Goal: Task Accomplishment & Management: Complete application form

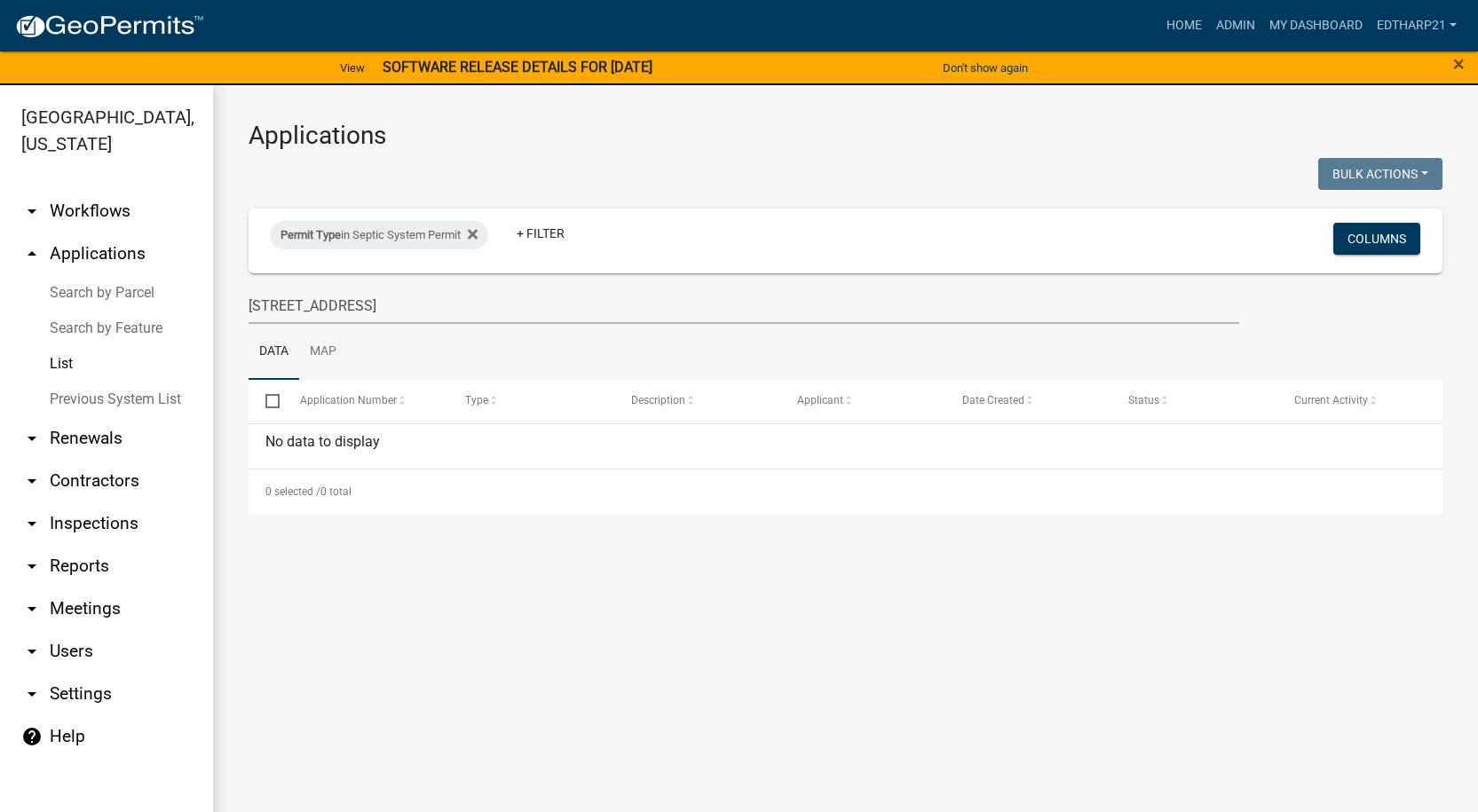
click at [65, 233] on link "arrow_drop_up Applications" at bounding box center [106, 254] width 213 height 43
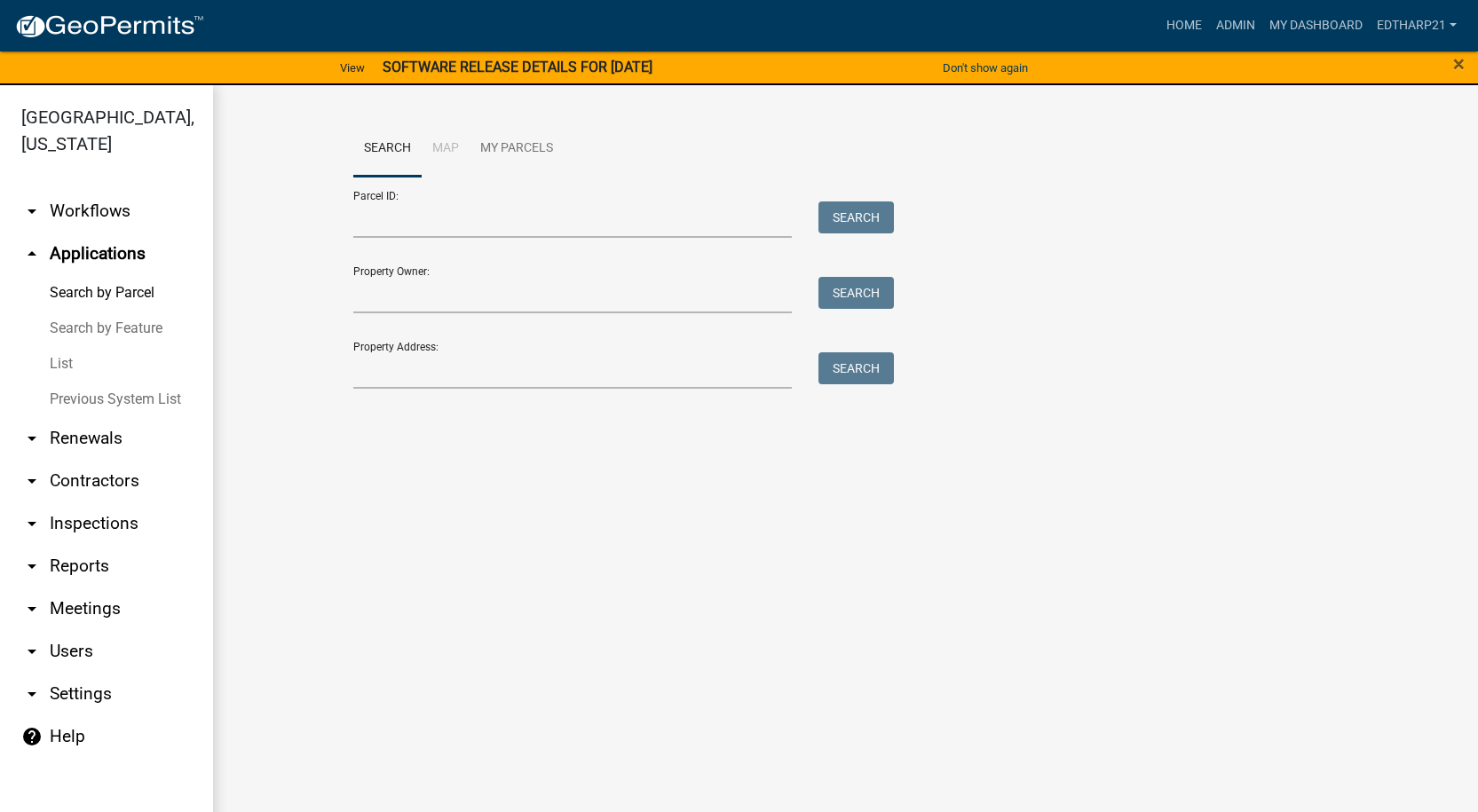
click at [55, 346] on link "List" at bounding box center [106, 364] width 213 height 36
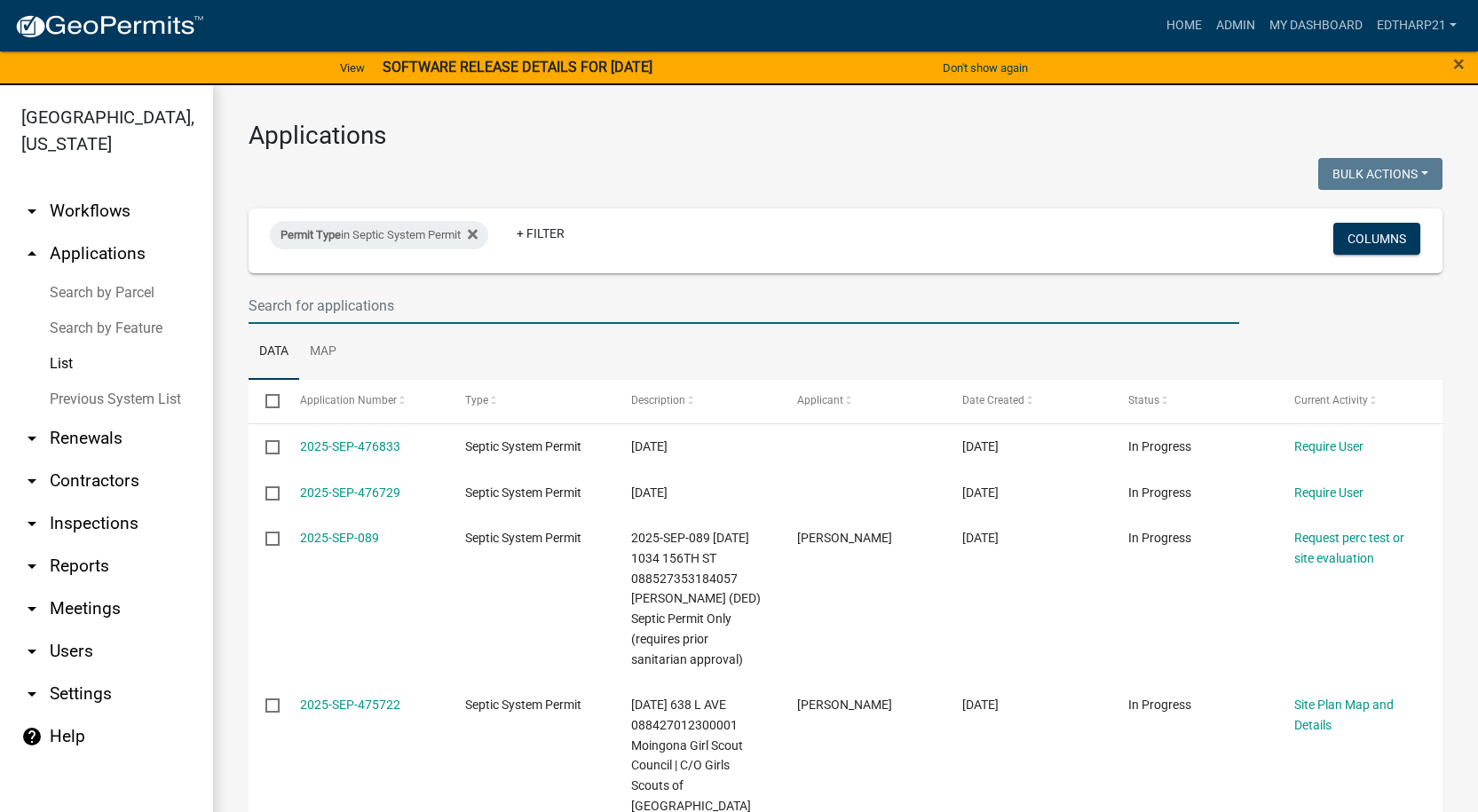
click at [262, 305] on input "text" at bounding box center [743, 306] width 990 height 36
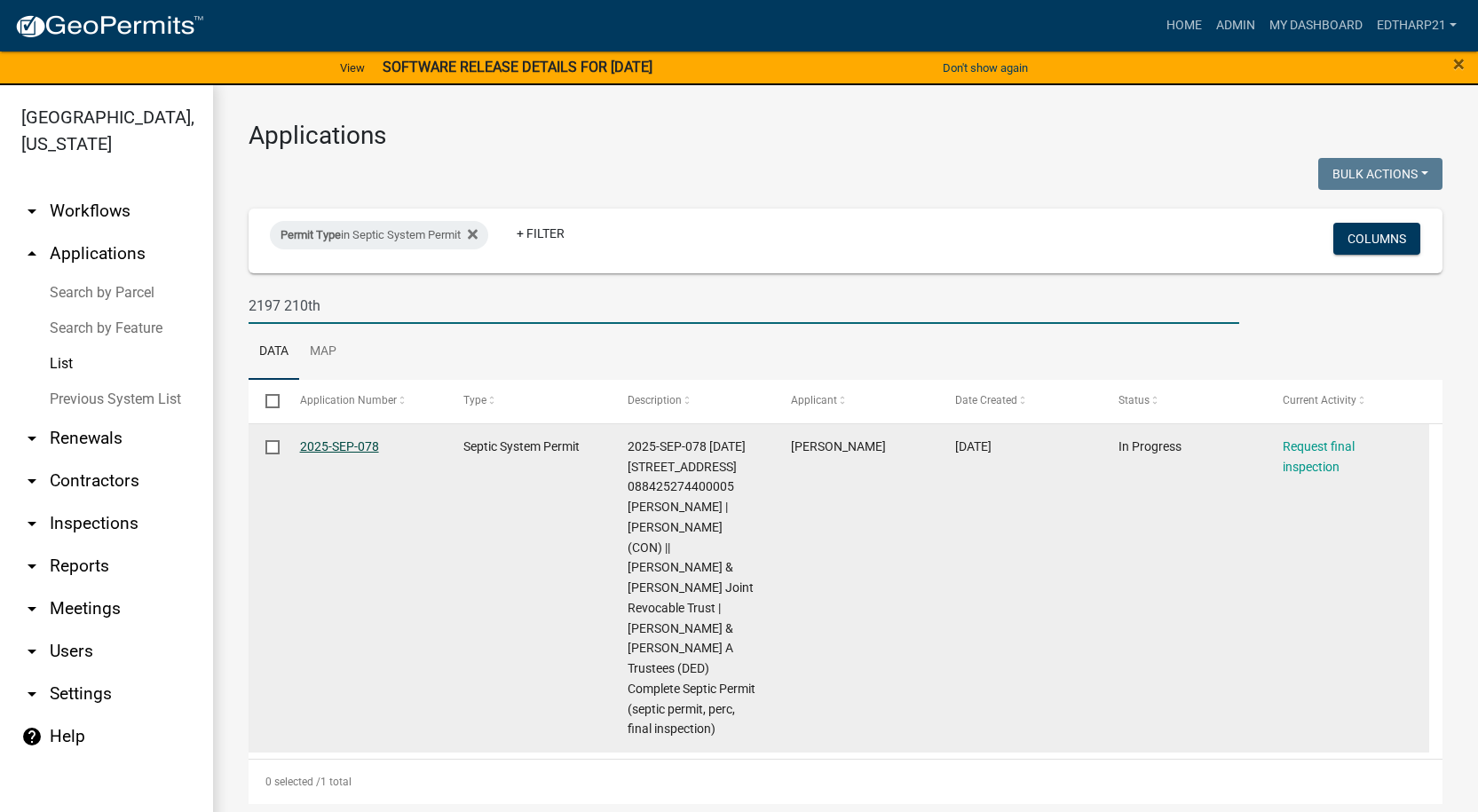
type input "2197 210th"
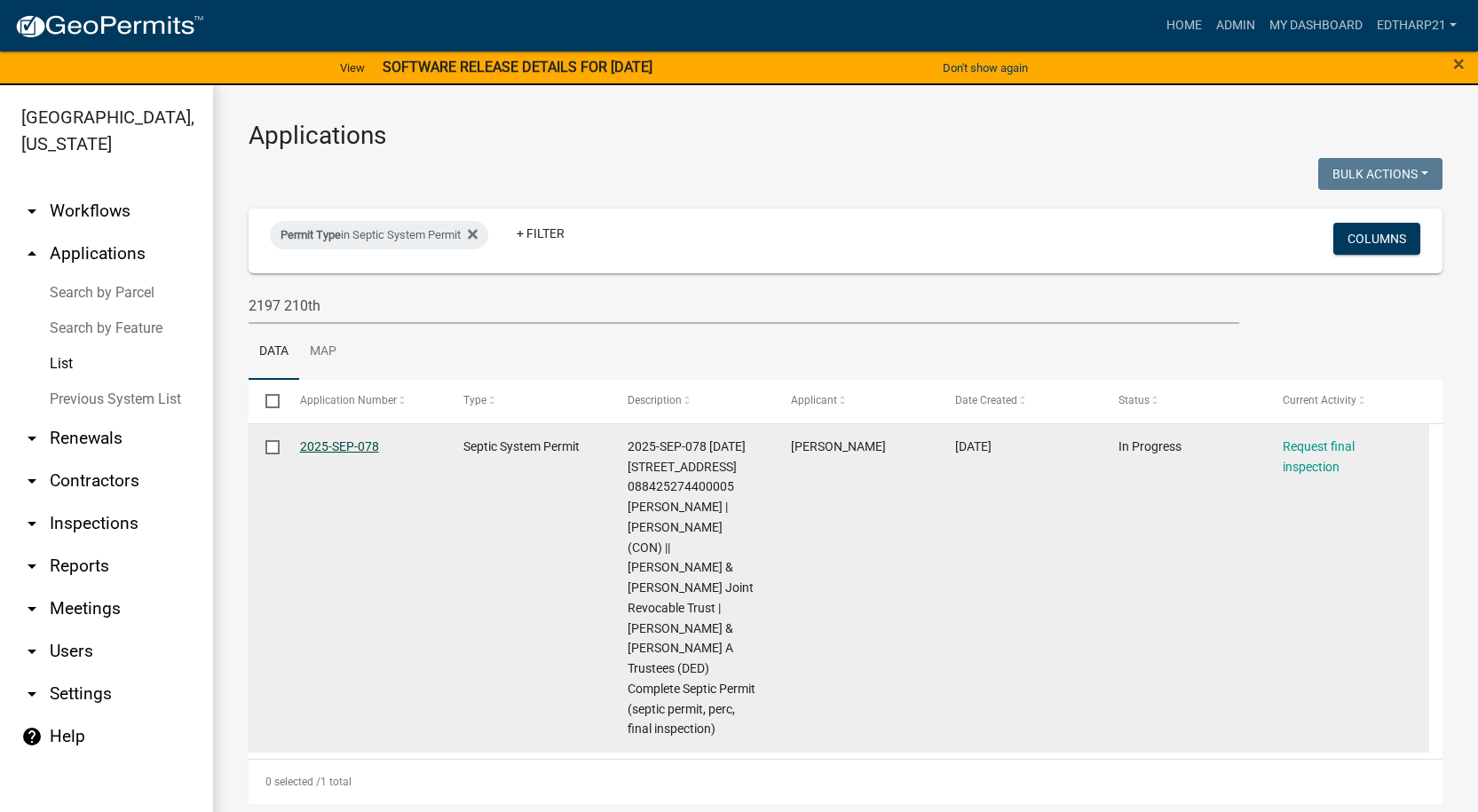
click at [346, 443] on link "2025-SEP-078" at bounding box center [339, 446] width 79 height 14
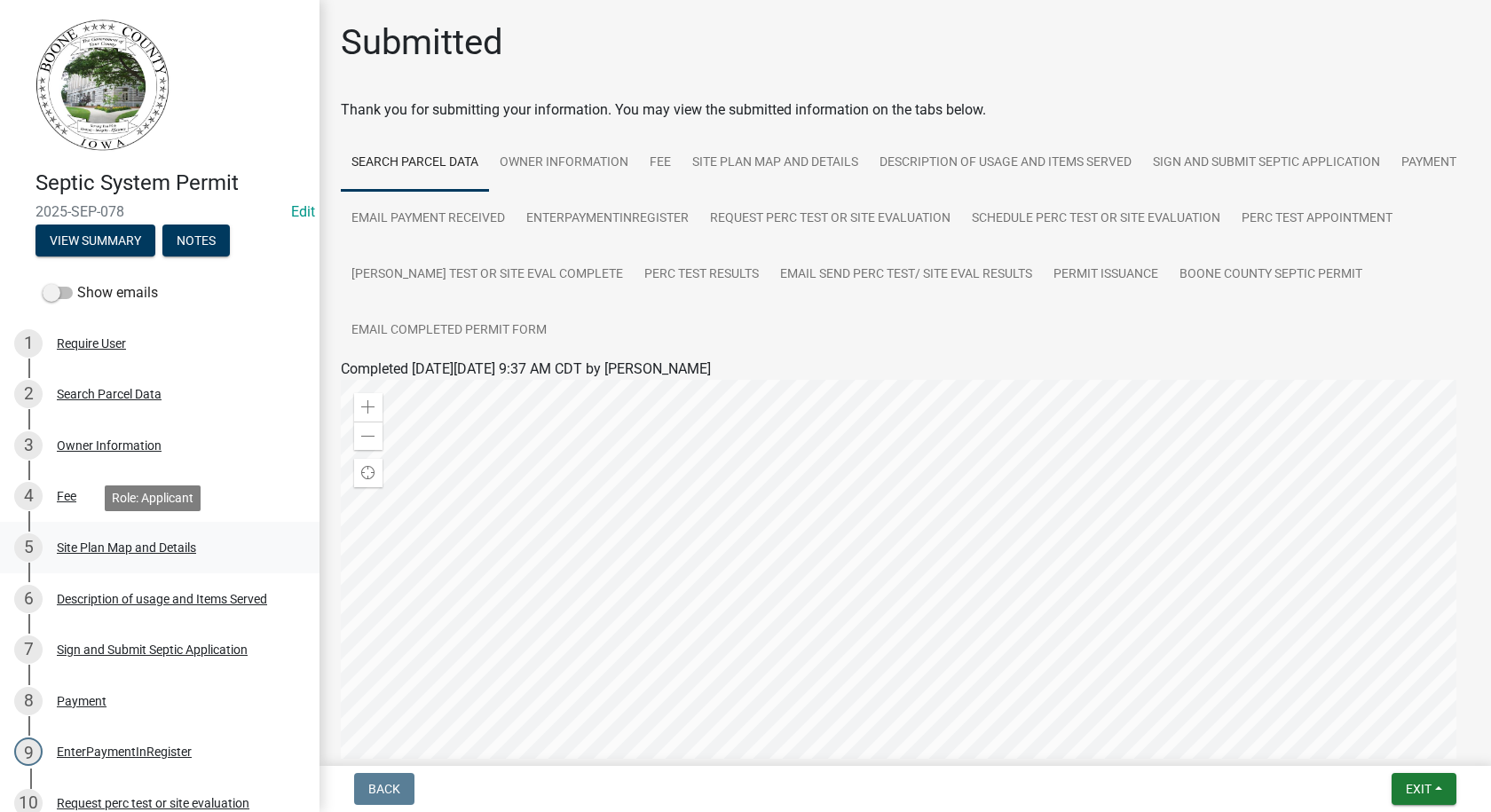
scroll to position [621, 0]
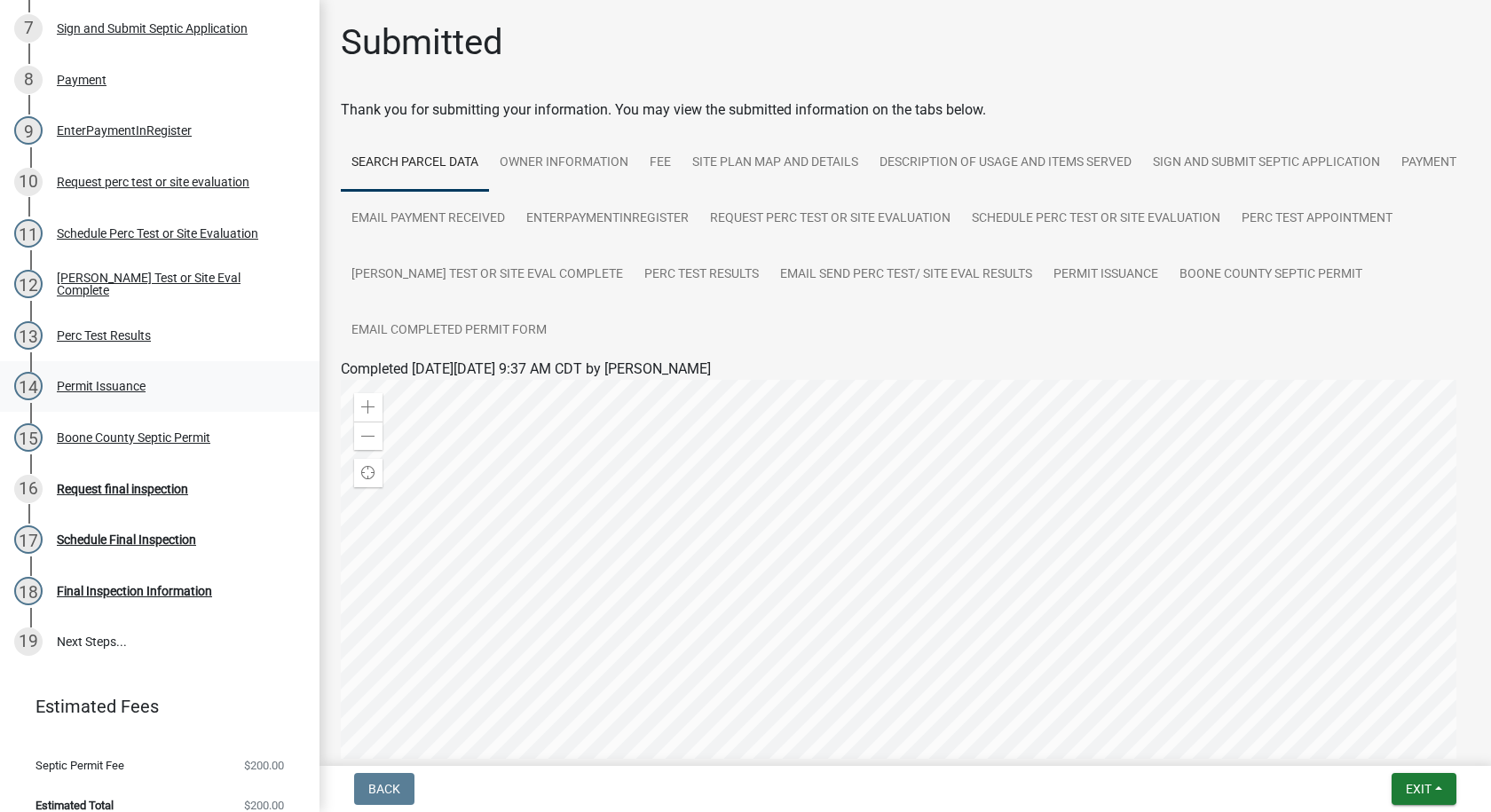
click at [116, 383] on div "Permit Issuance" at bounding box center [101, 386] width 89 height 12
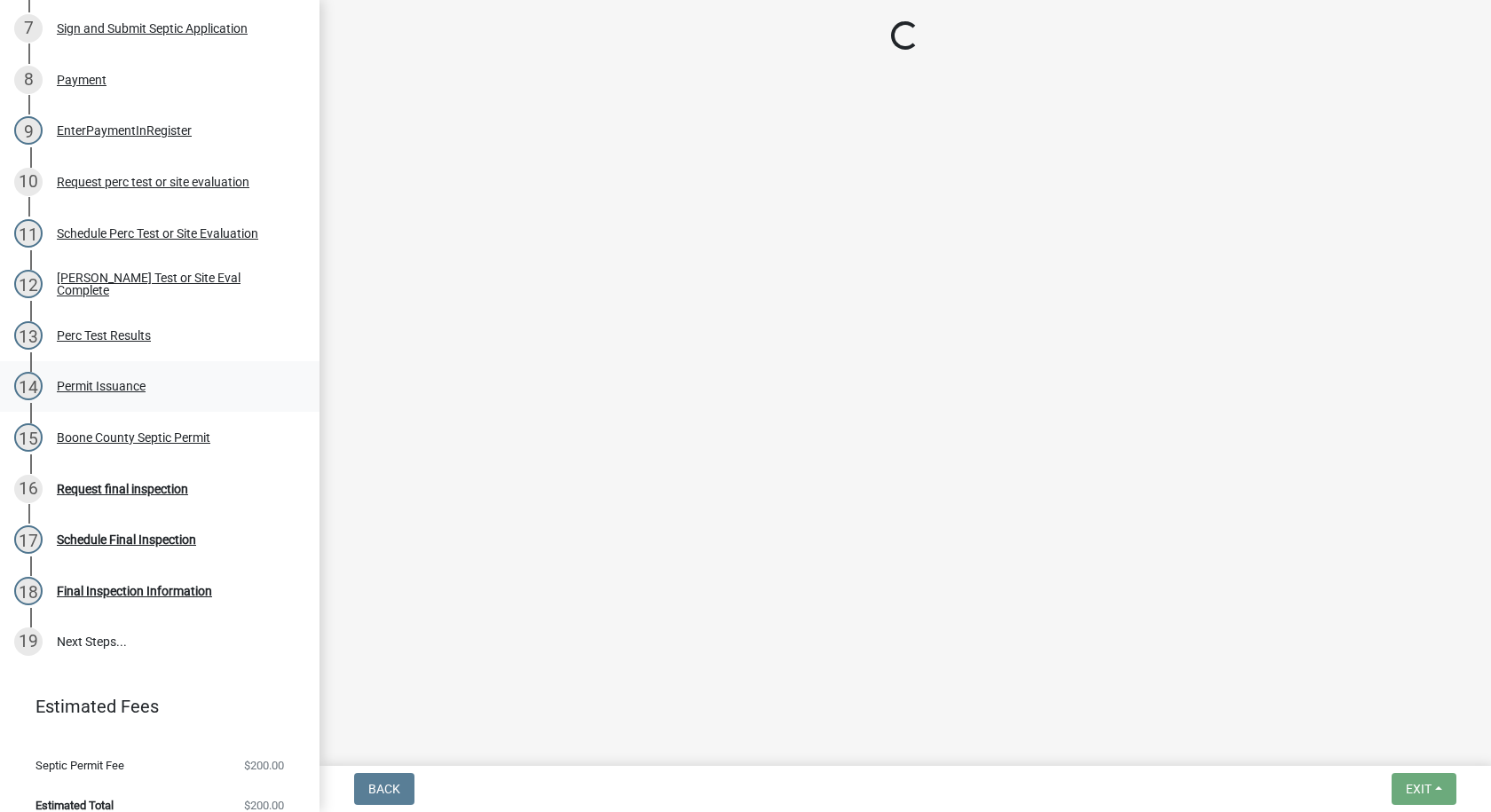
select select "dd49108b-4343-499e-957f-4d6750075002"
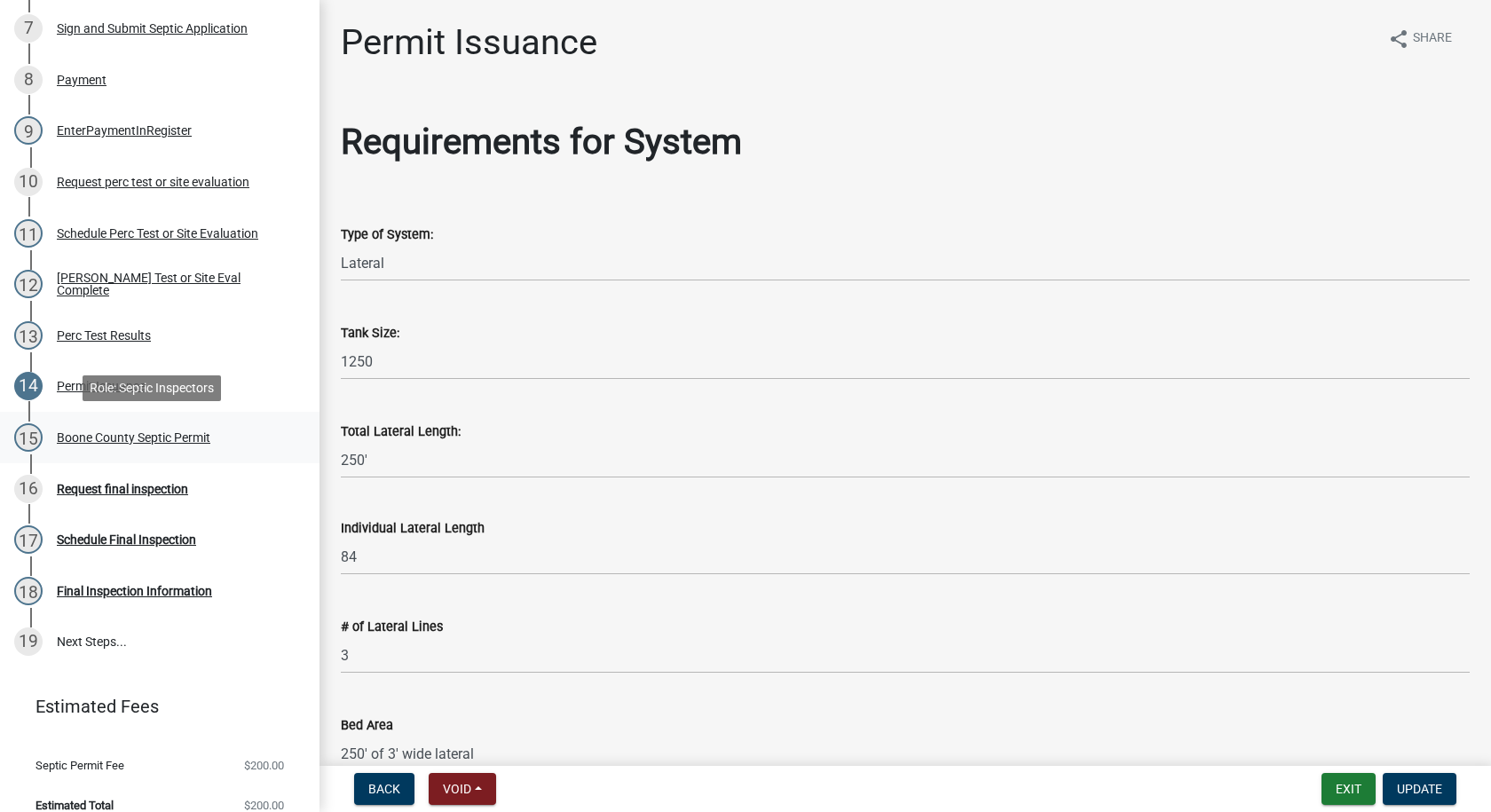
click at [119, 431] on div "Boone County Septic Permit" at bounding box center [134, 437] width 154 height 12
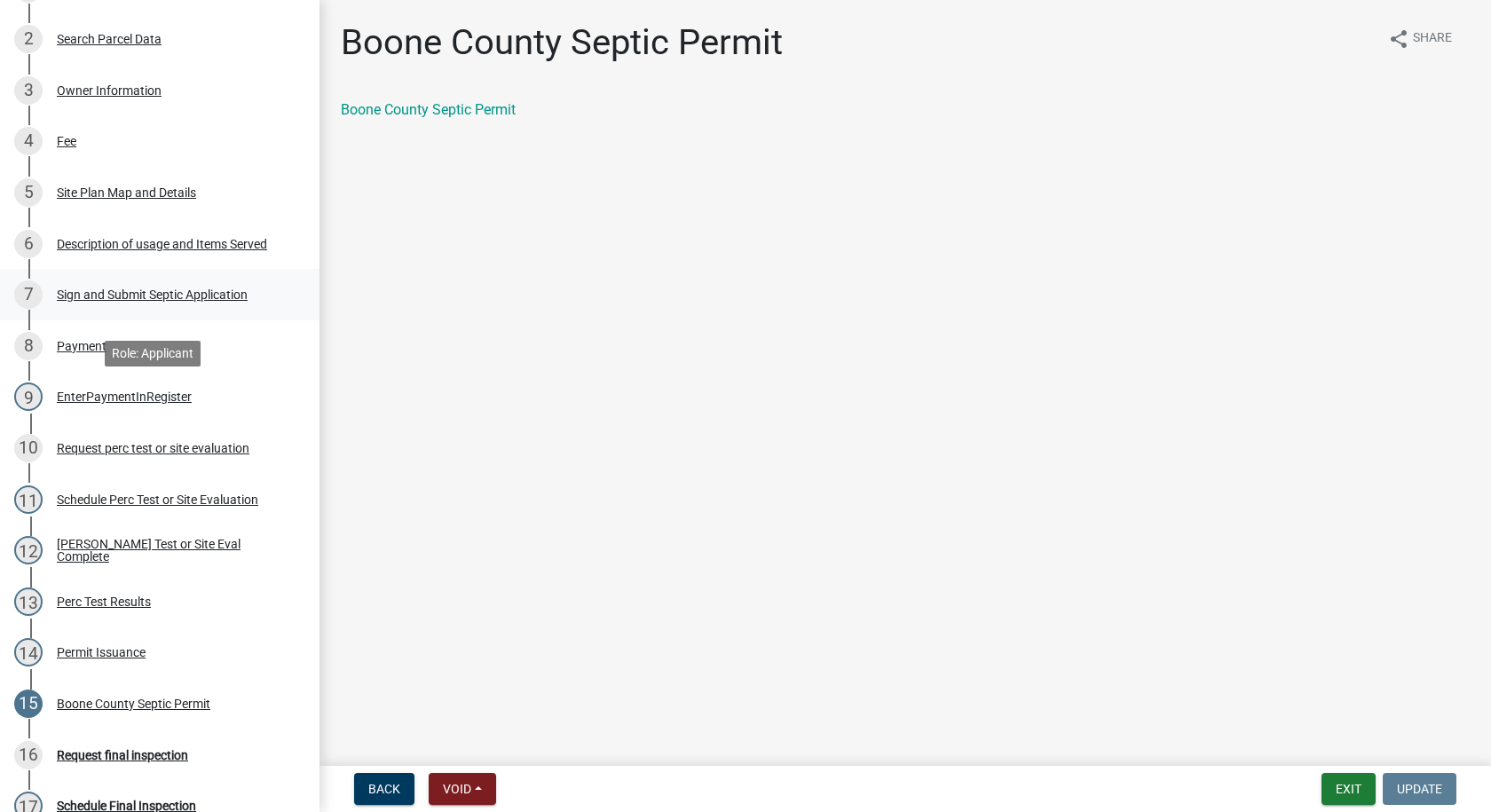
scroll to position [0, 0]
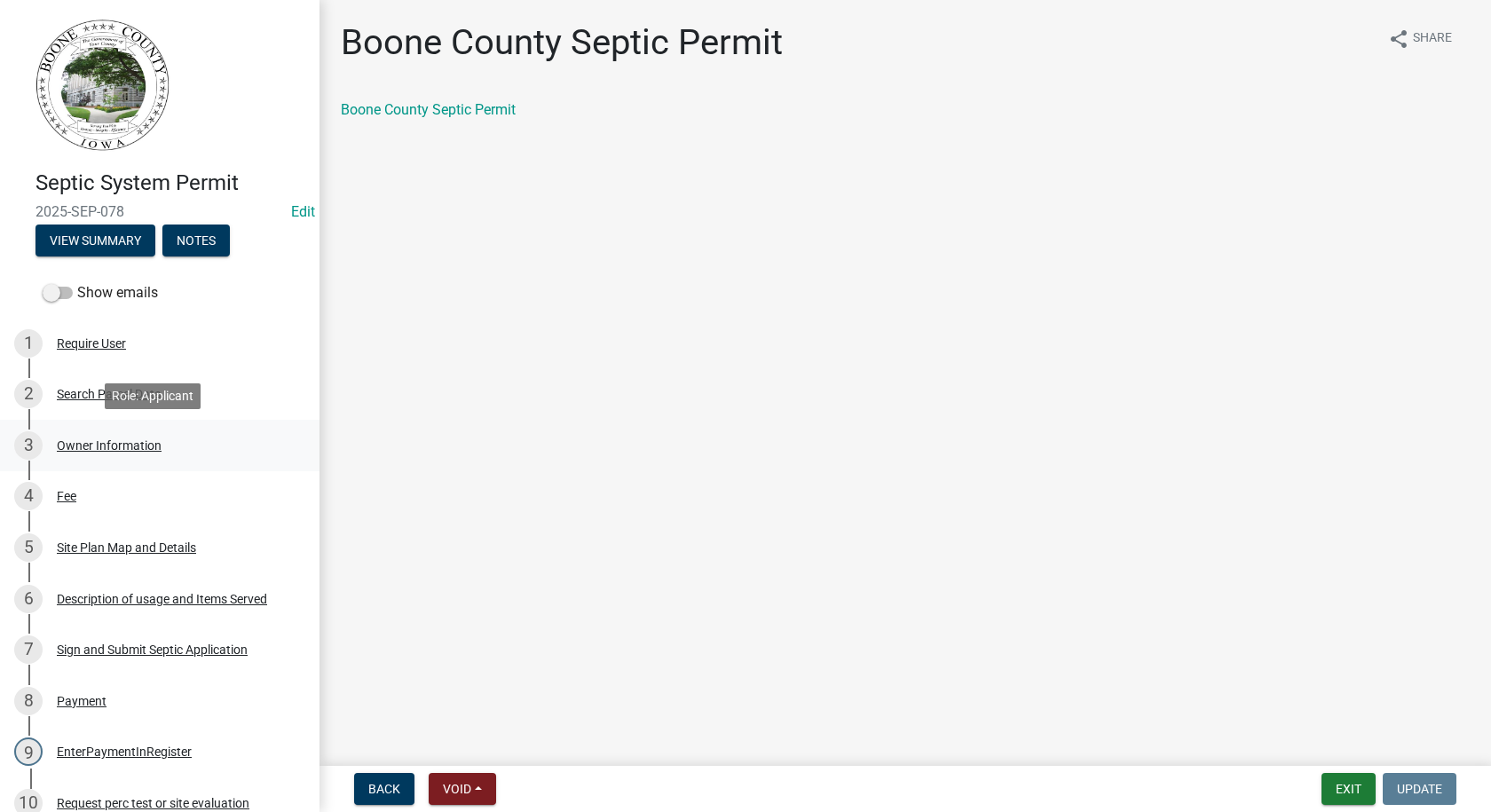
click at [120, 436] on div "3 Owner Information" at bounding box center [152, 445] width 277 height 28
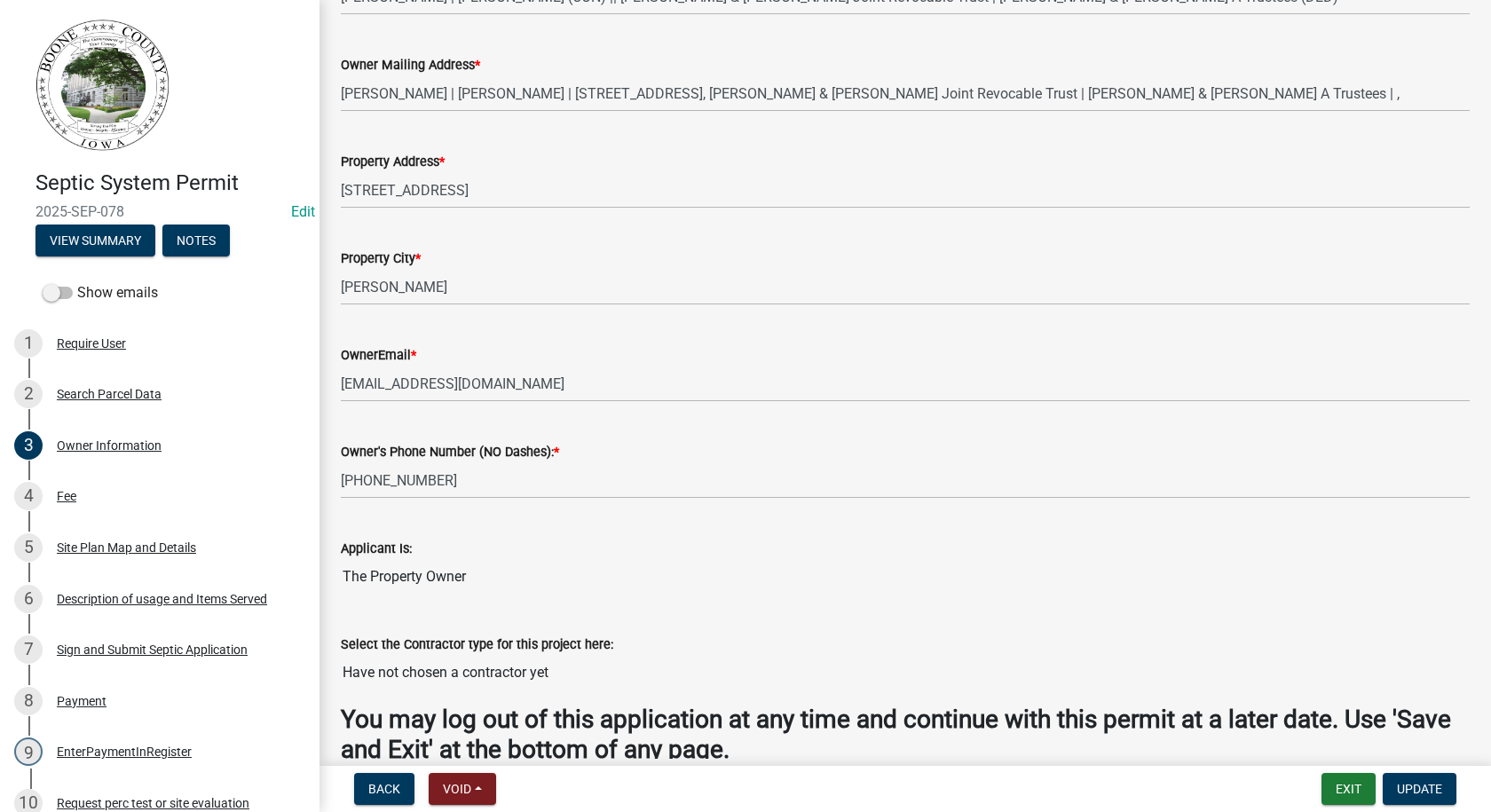
scroll to position [232, 0]
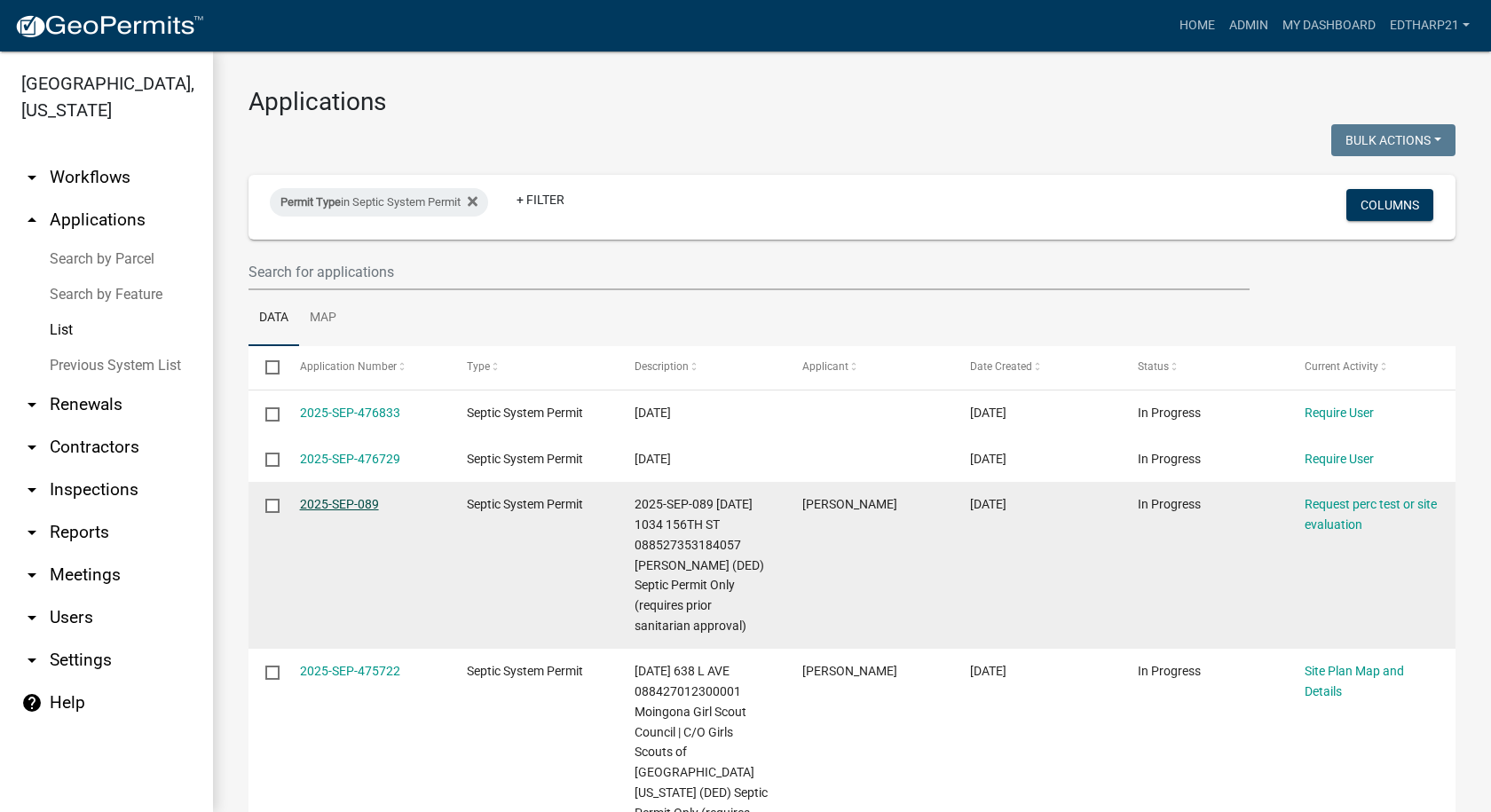
click at [350, 502] on link "2025-SEP-089" at bounding box center [339, 503] width 79 height 14
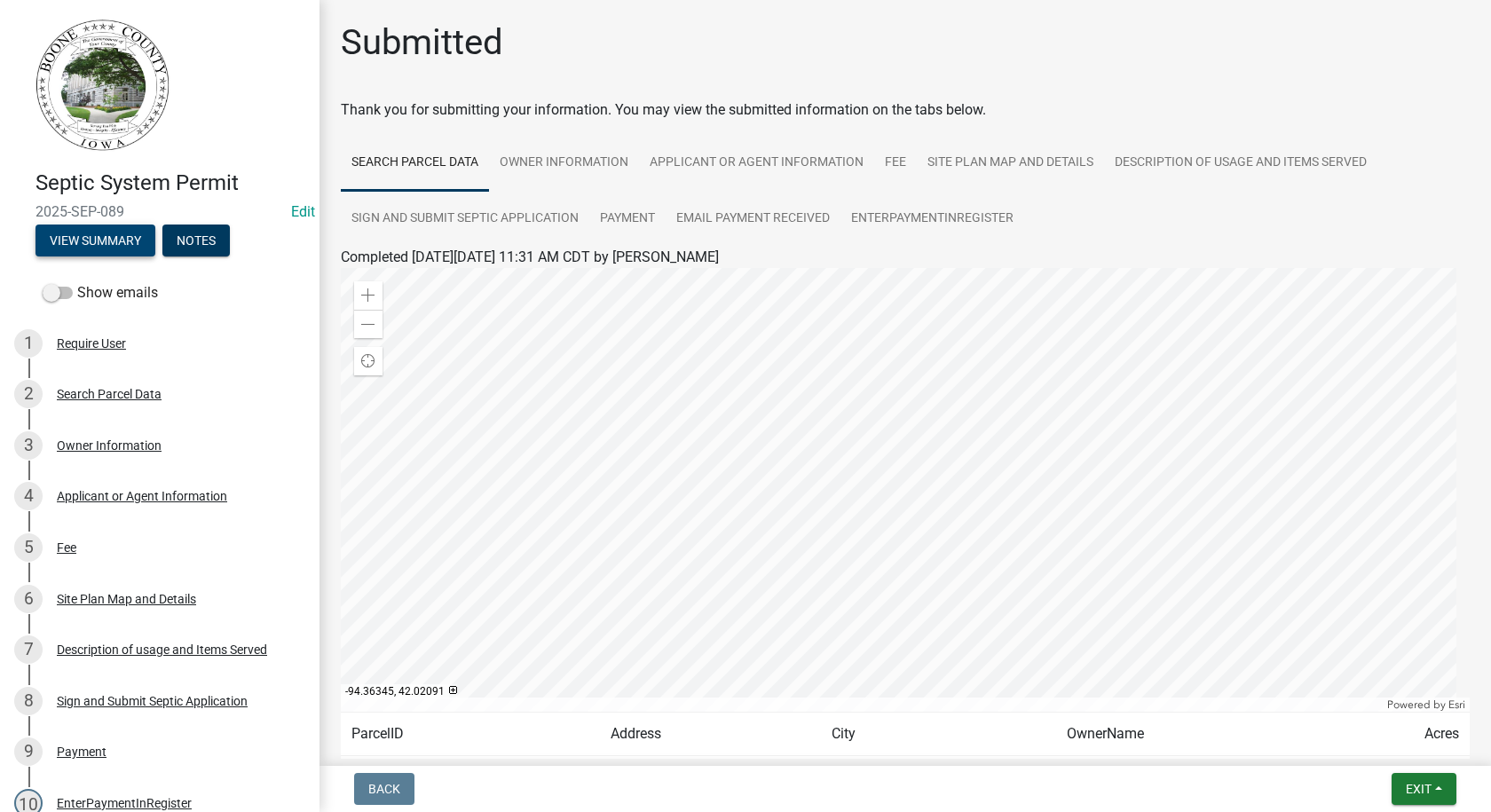
click at [99, 242] on button "View Summary" at bounding box center [96, 241] width 120 height 32
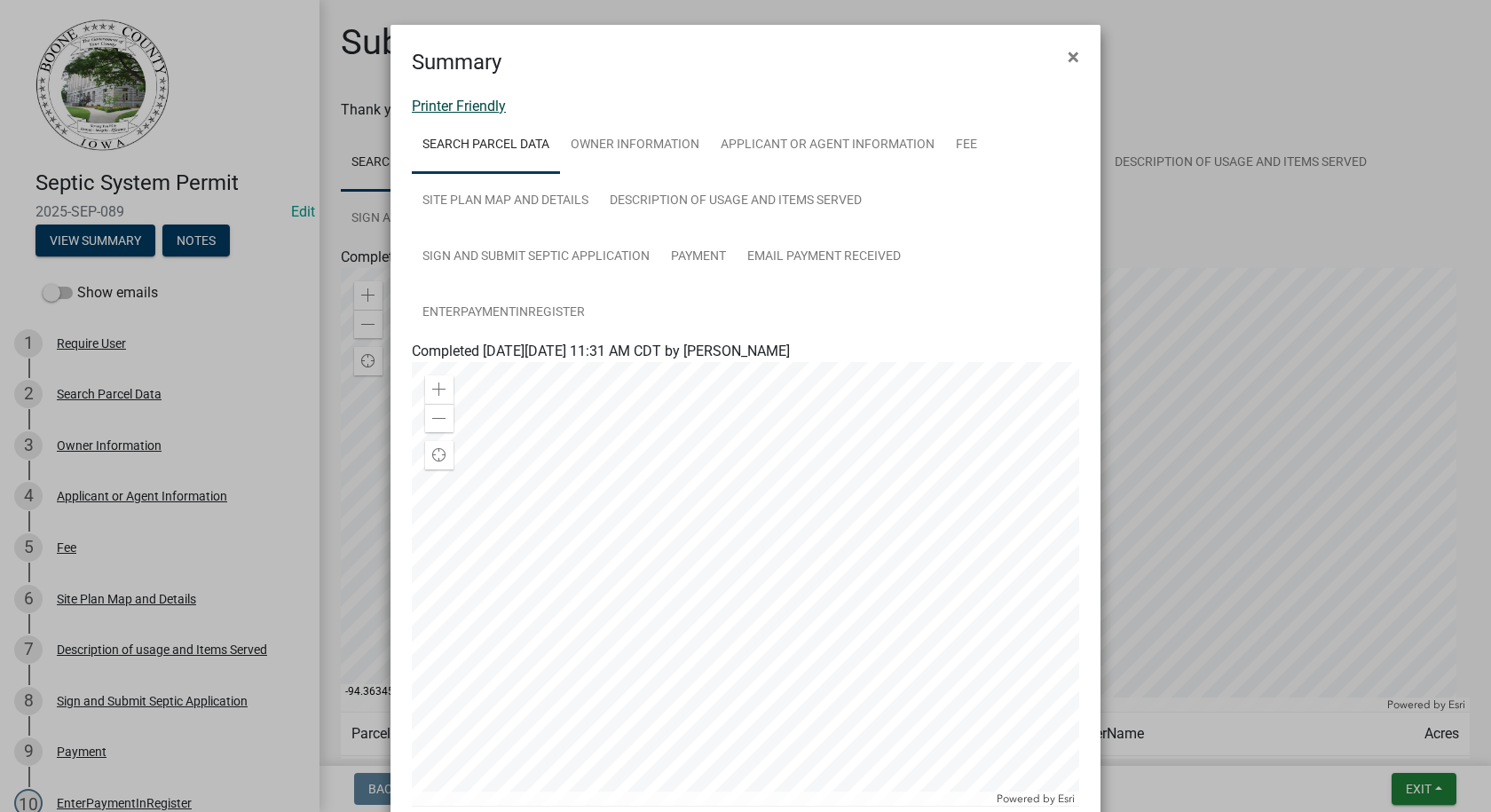
click at [477, 106] on link "Printer Friendly" at bounding box center [459, 106] width 94 height 17
click at [1067, 56] on span "×" at bounding box center [1073, 56] width 12 height 25
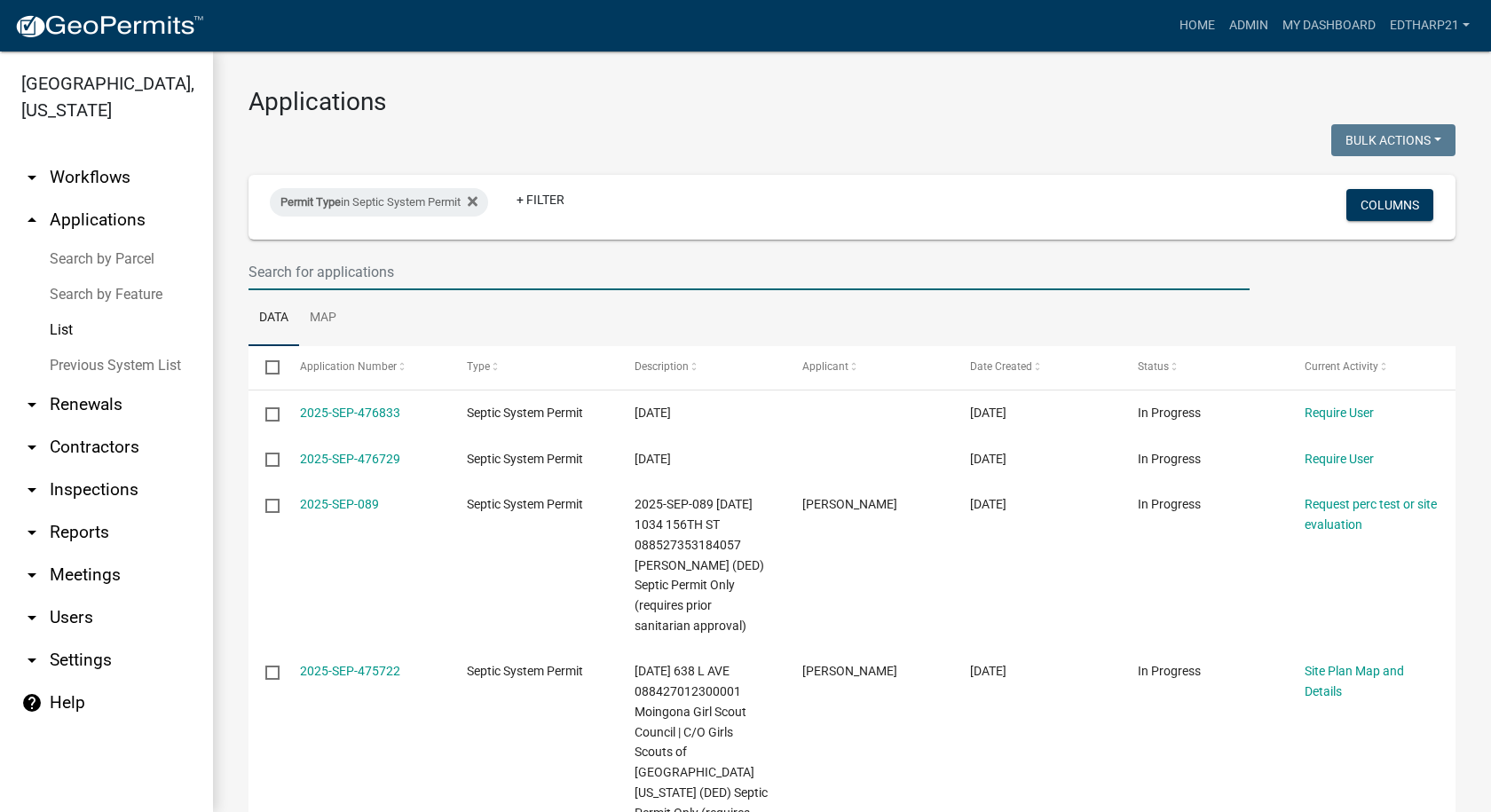
click at [271, 276] on input "text" at bounding box center [749, 272] width 1001 height 36
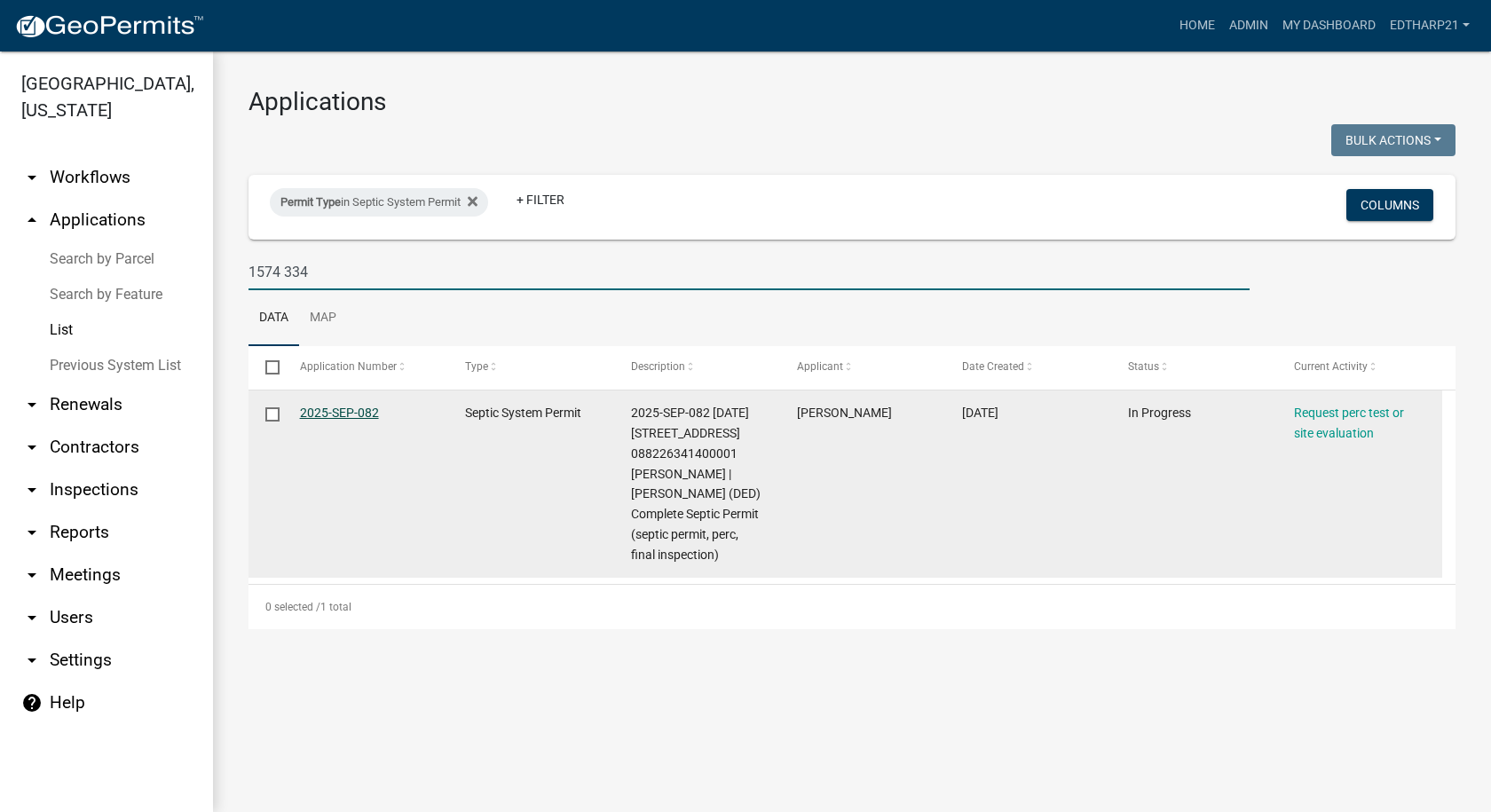
type input "1574 334"
click at [318, 413] on link "2025-SEP-082" at bounding box center [339, 412] width 79 height 14
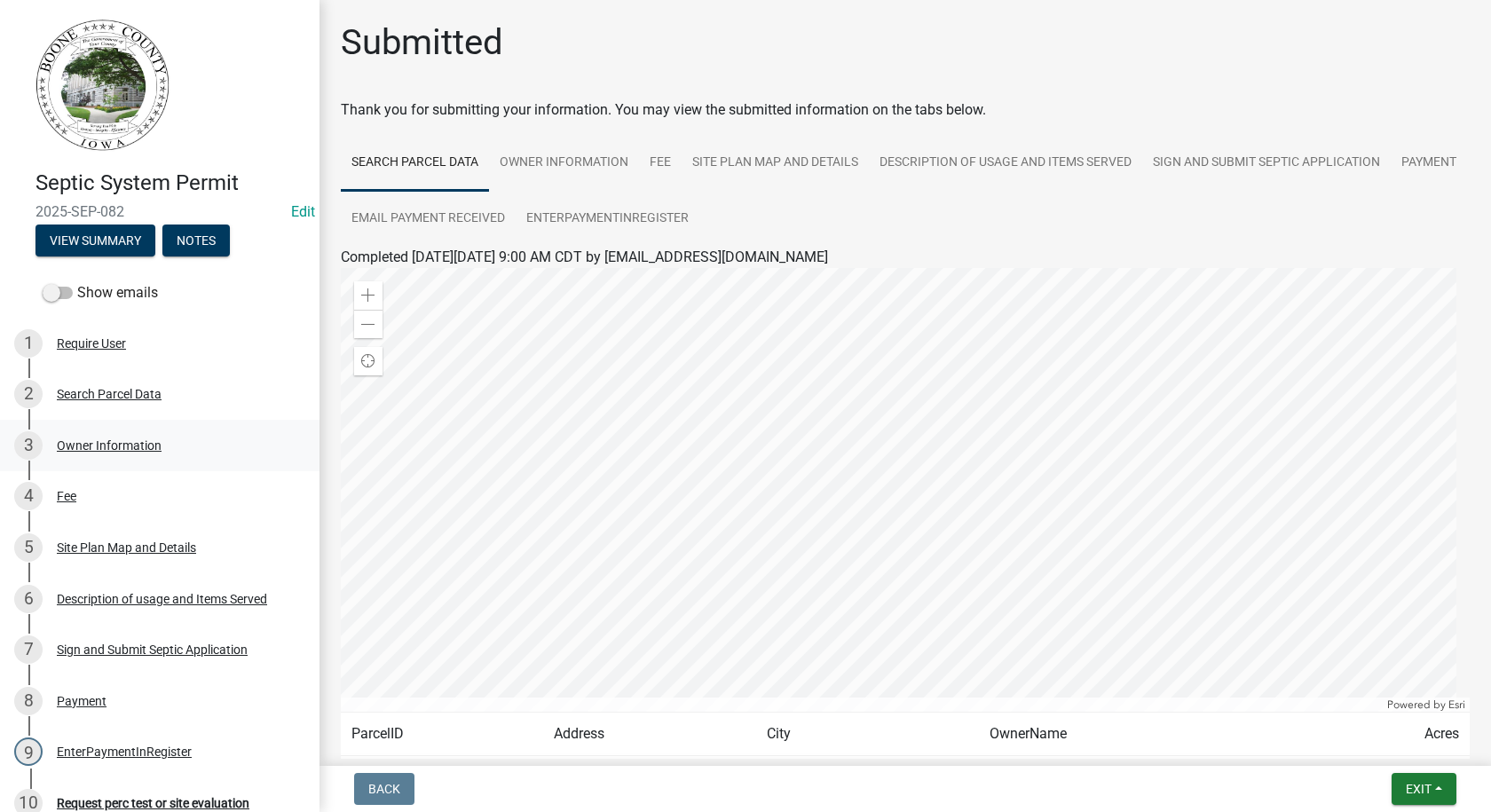
scroll to position [532, 0]
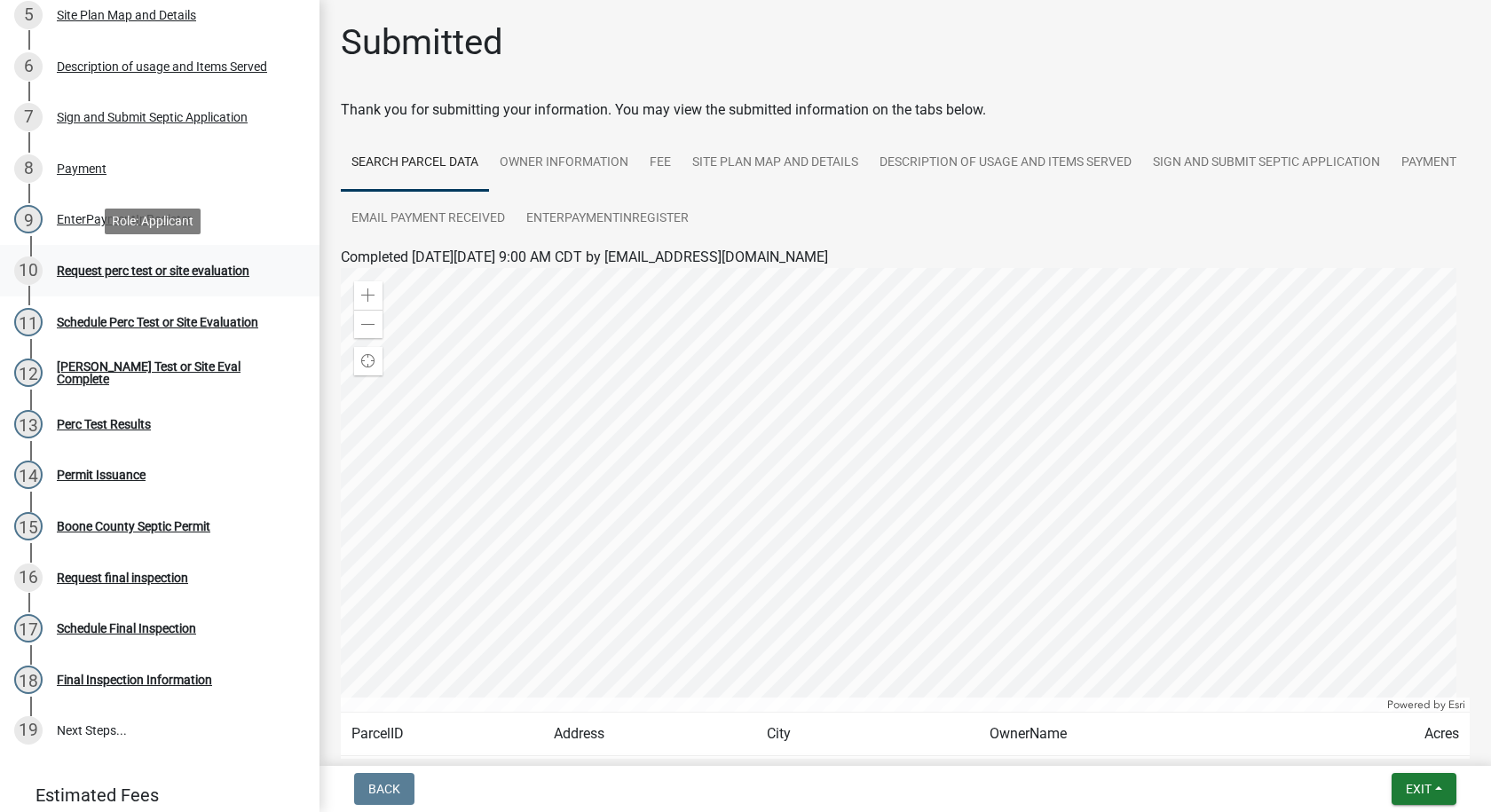
click at [239, 268] on div "Request perc test or site evaluation" at bounding box center [153, 271] width 193 height 12
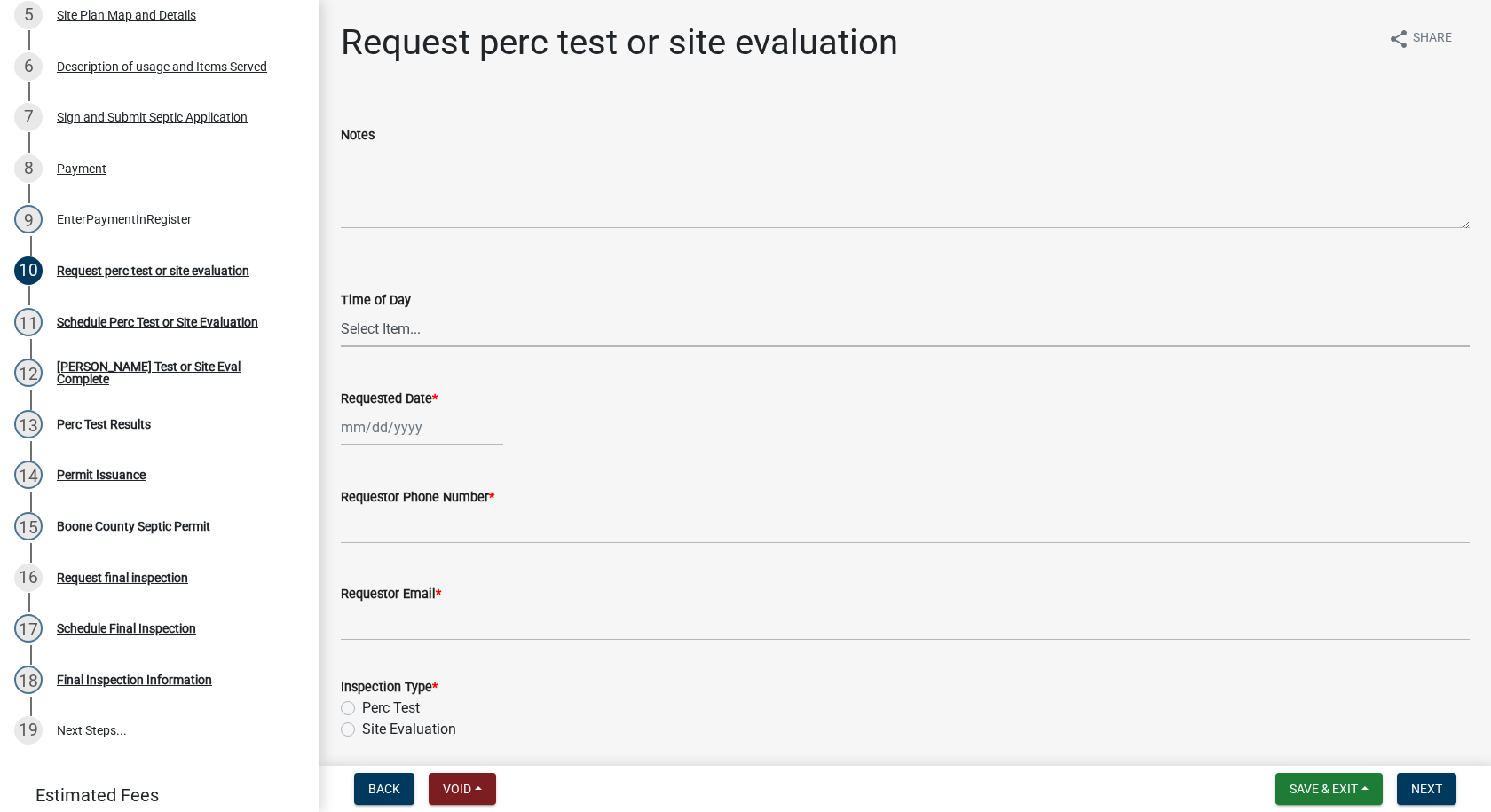
click at [377, 338] on select "Select Item... AM PM" at bounding box center [905, 329] width 1129 height 36
click at [341, 311] on select "Select Item... AM PM" at bounding box center [905, 329] width 1129 height 36
select select "2102ef2a-01d6-4a31-9cf4-906e8b722c57"
click at [380, 434] on div at bounding box center [422, 426] width 163 height 36
select select "9"
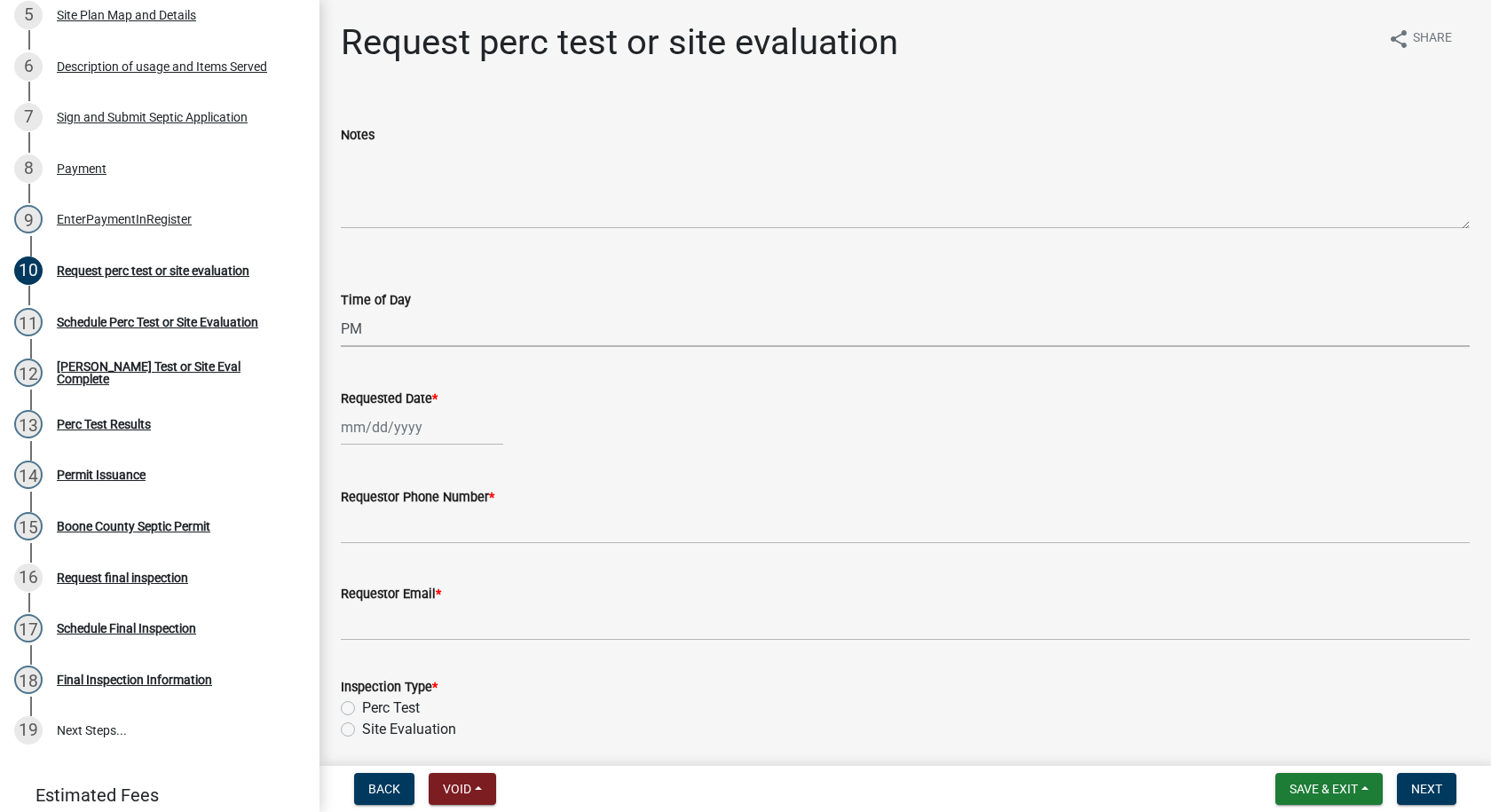
select select "2025"
click at [393, 549] on div "9" at bounding box center [387, 549] width 28 height 28
type input "[DATE]"
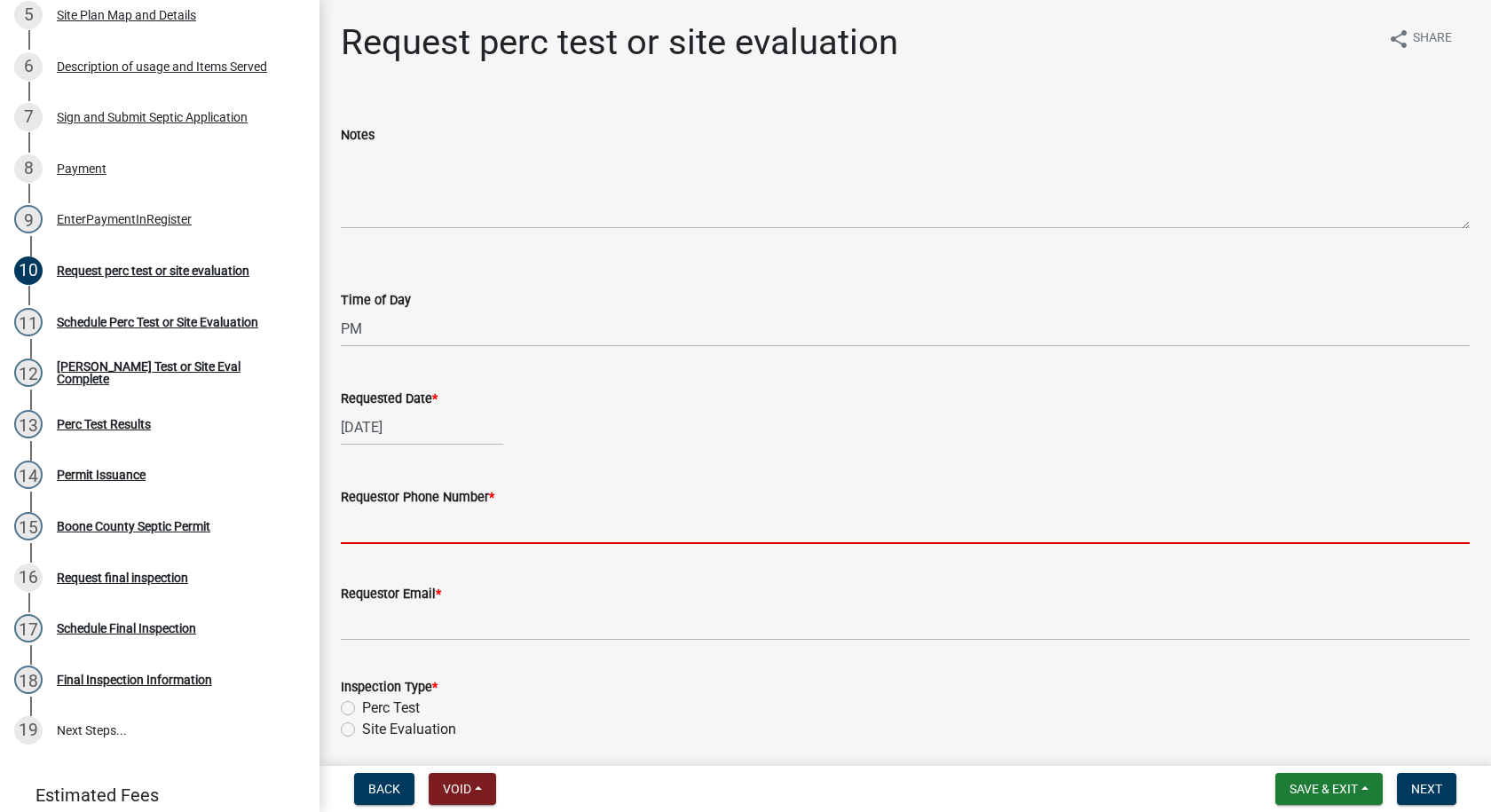
click at [376, 537] on input "Requestor Phone Number *" at bounding box center [905, 525] width 1129 height 36
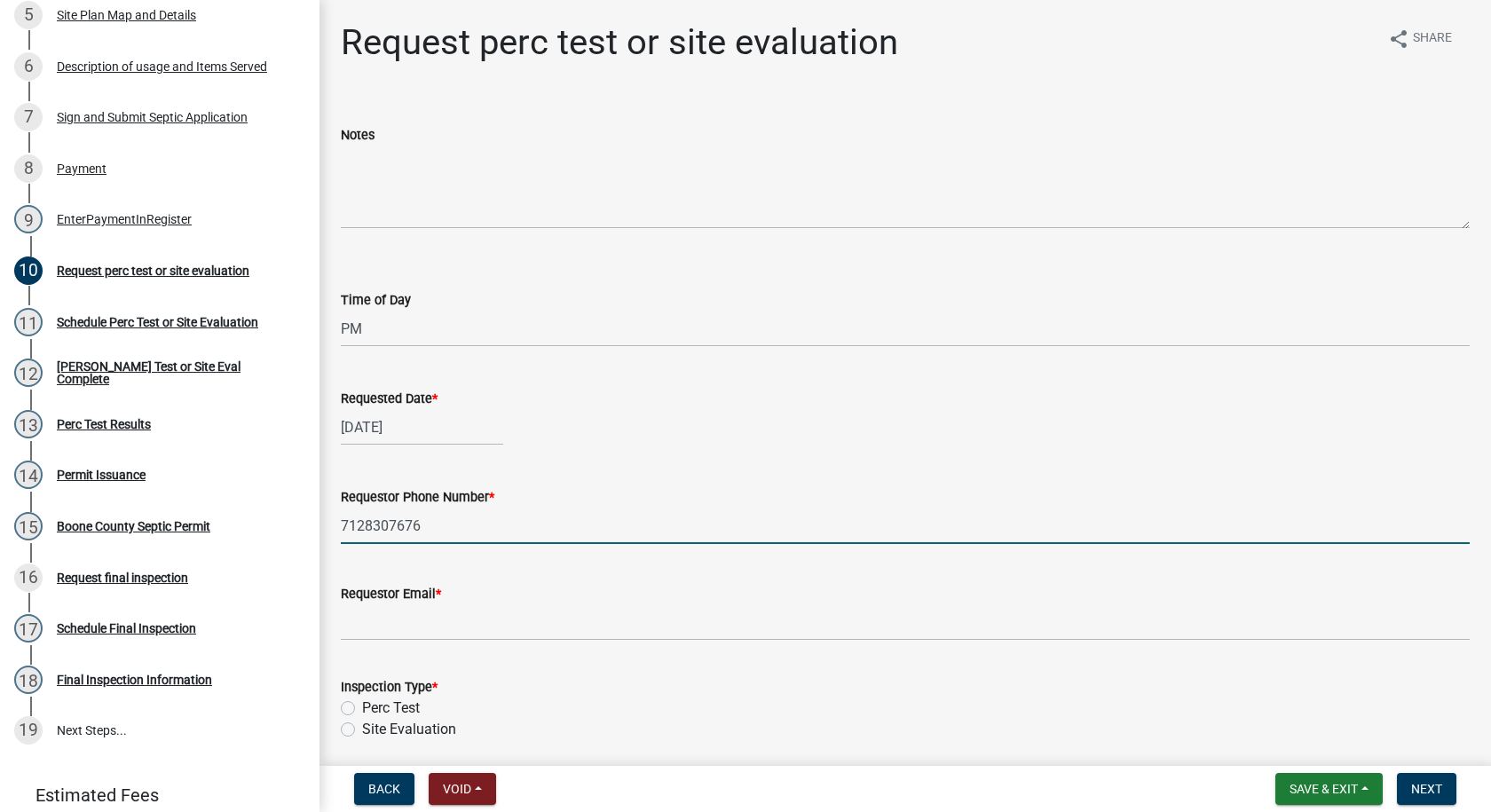
type input "7128307676"
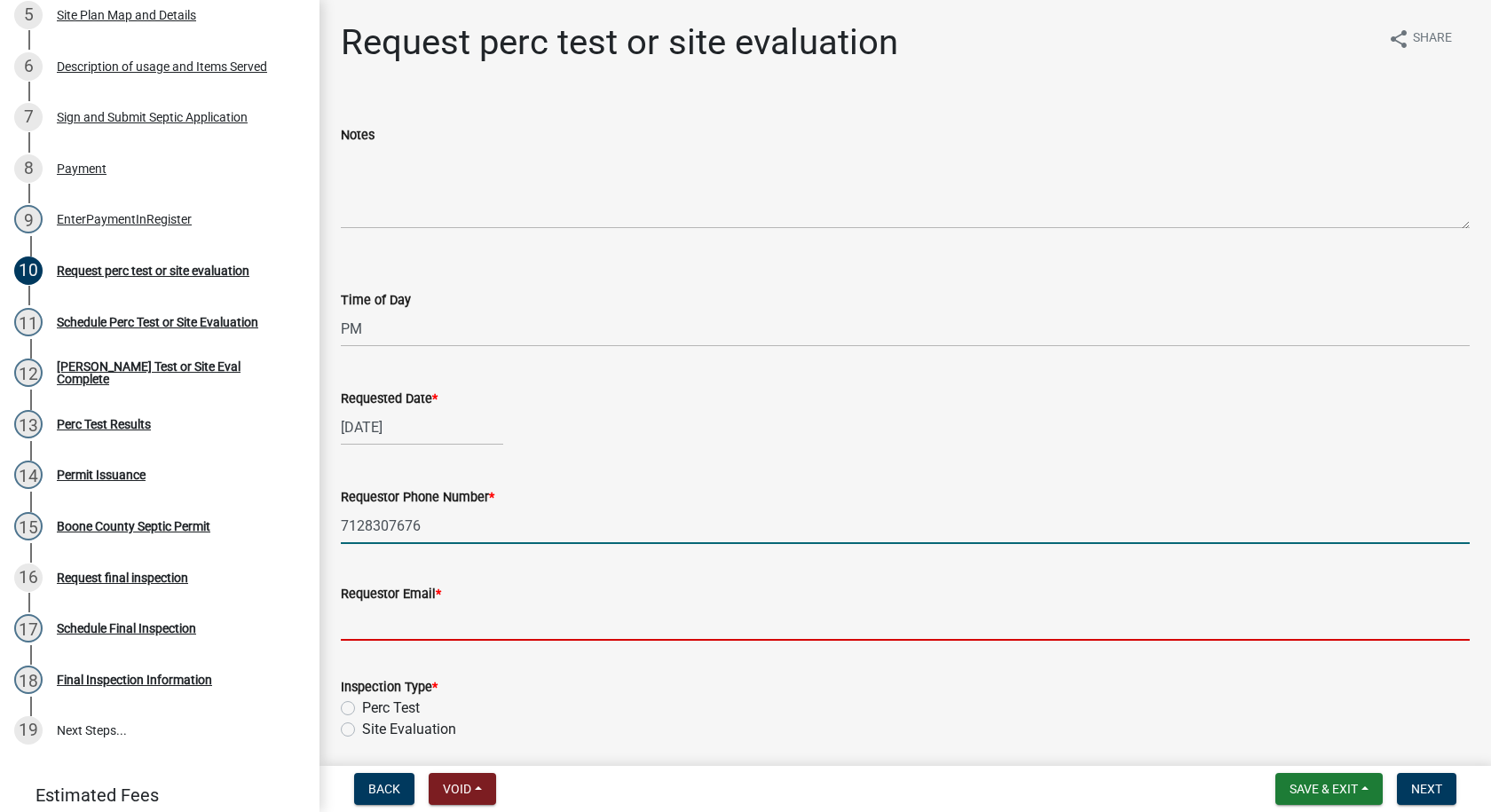
click at [440, 630] on input "Requestor Email *" at bounding box center [905, 622] width 1129 height 36
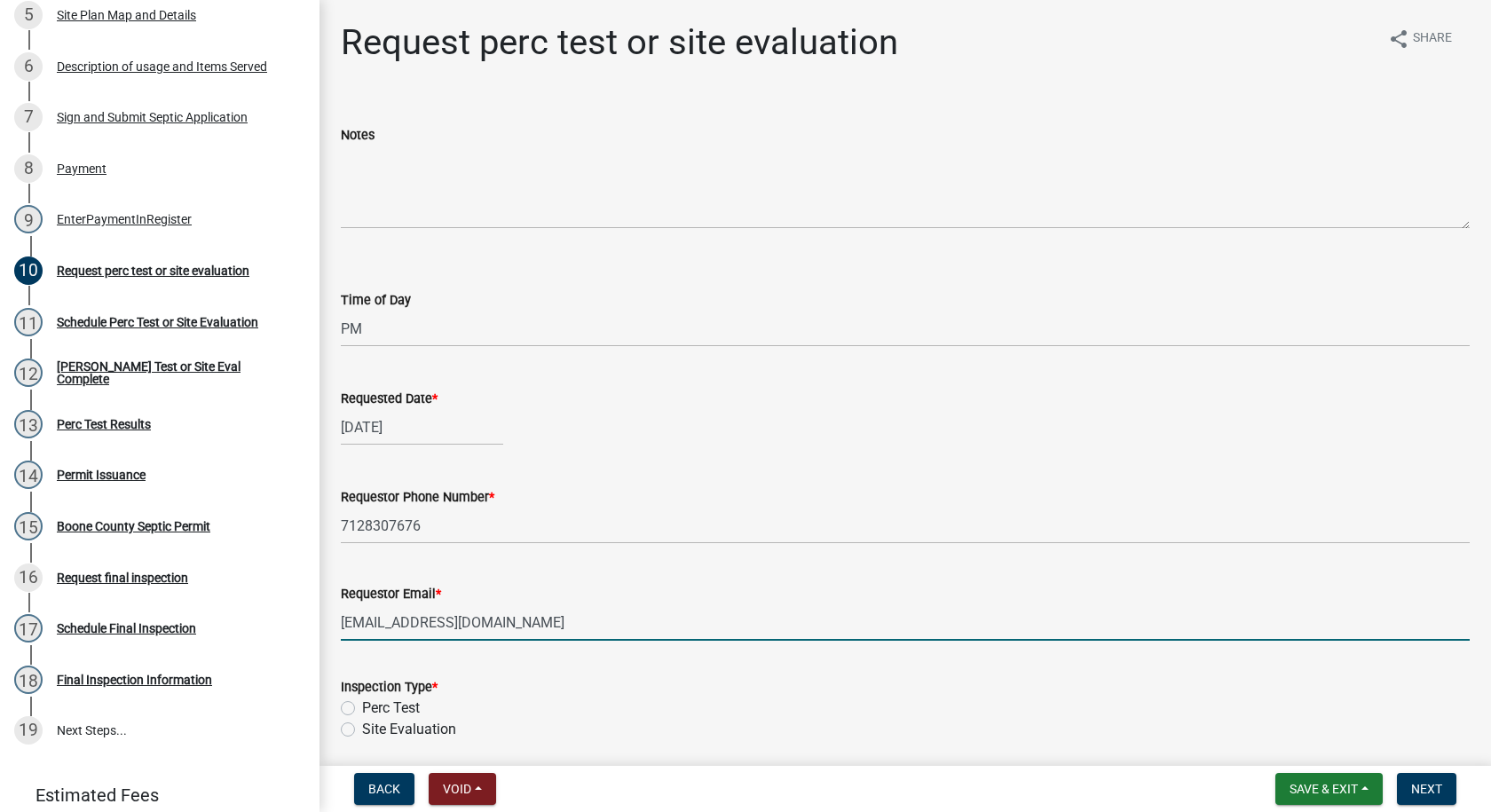
type input "[EMAIL_ADDRESS][DOMAIN_NAME]"
click at [362, 725] on label "Site Evaluation" at bounding box center [409, 728] width 94 height 21
click at [362, 725] on input "Site Evaluation" at bounding box center [368, 724] width 12 height 12
radio input "true"
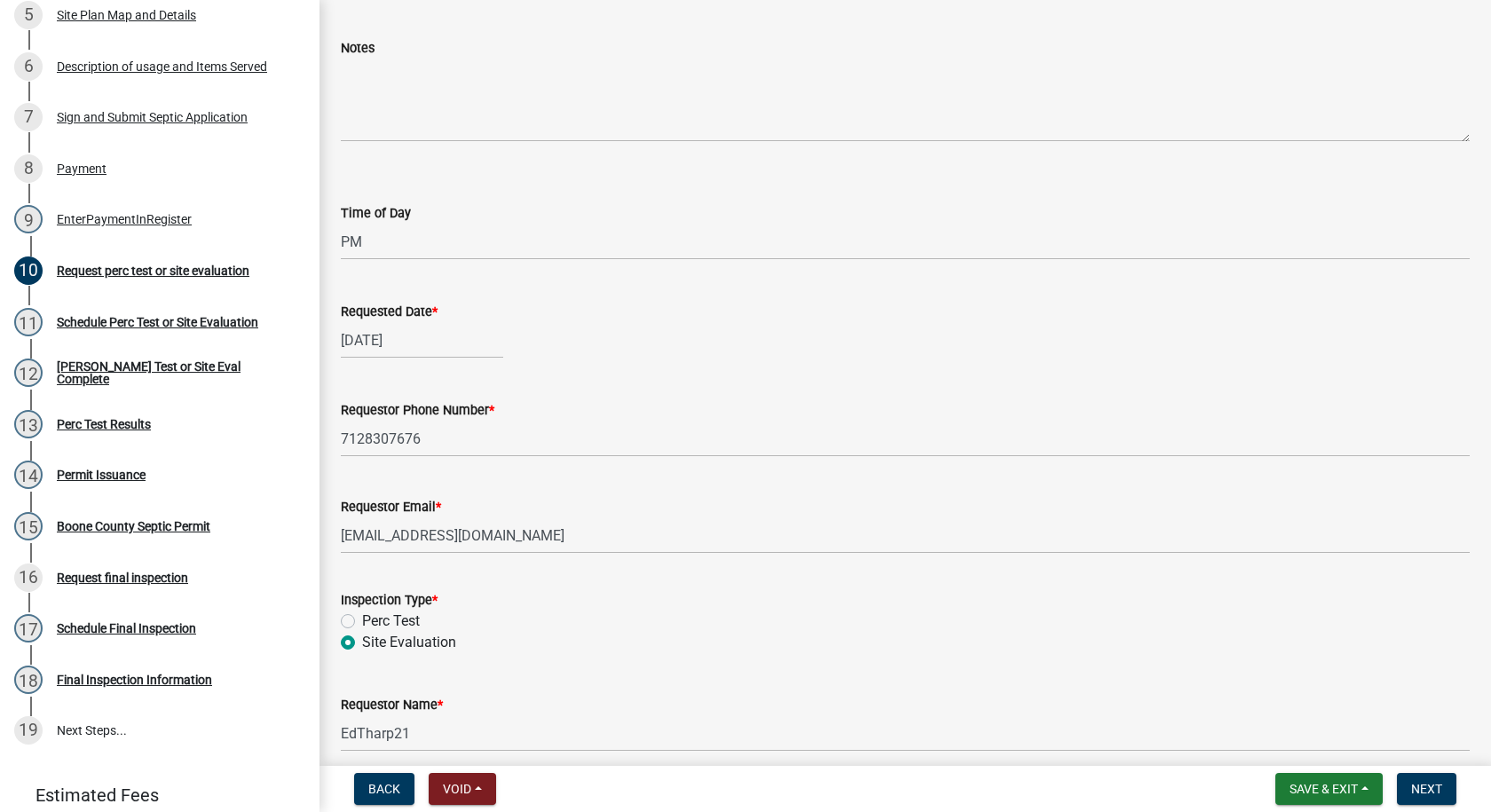
scroll to position [163, 0]
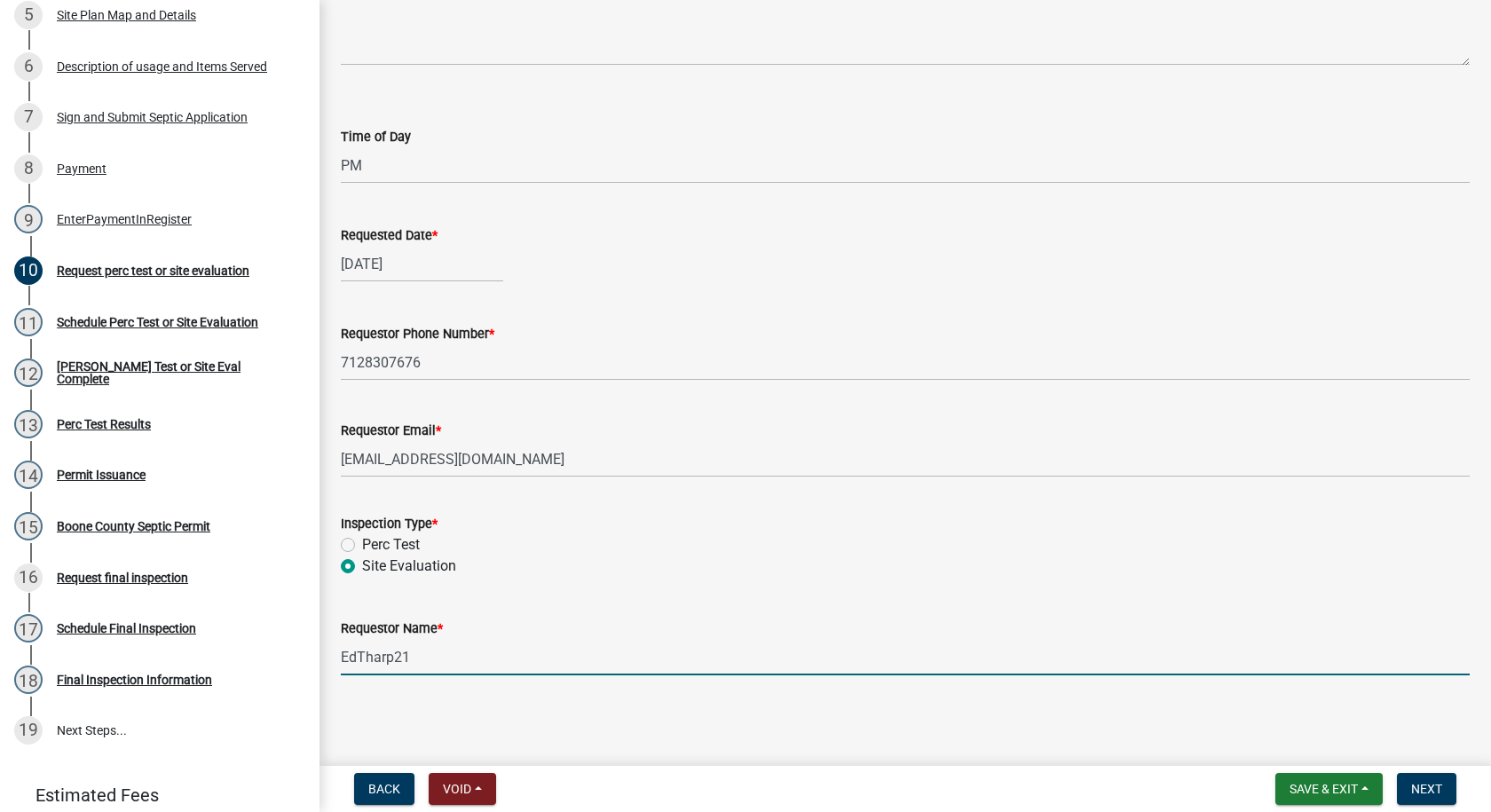
click at [421, 653] on input "EdTharp21" at bounding box center [905, 656] width 1129 height 36
type input "E"
type input "[PERSON_NAME]"
click at [1414, 782] on span "Next" at bounding box center [1426, 788] width 31 height 14
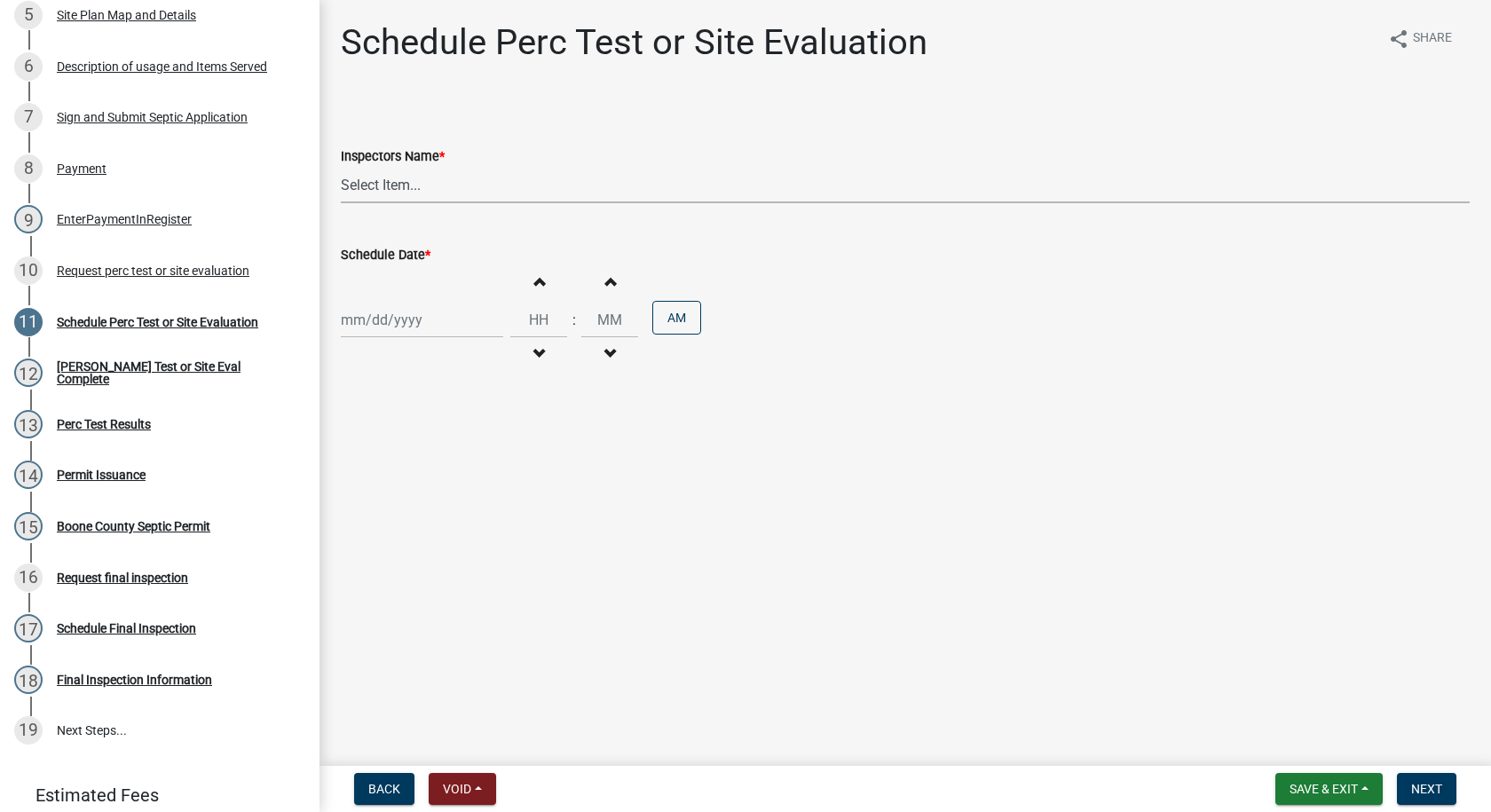
click at [367, 177] on select "Select Item... EdTharp21 (EdTharp21) mspeers ([PERSON_NAME]) WandaCox ([PERSON_…" at bounding box center [905, 185] width 1129 height 36
select select "1166babb-7ce8-442f-9c4a-1180ef3e1882"
click at [341, 167] on select "Select Item... EdTharp21 (EdTharp21) mspeers ([PERSON_NAME]) WandaCox ([PERSON_…" at bounding box center [905, 185] width 1129 height 36
click at [393, 311] on div at bounding box center [422, 320] width 163 height 36
select select "9"
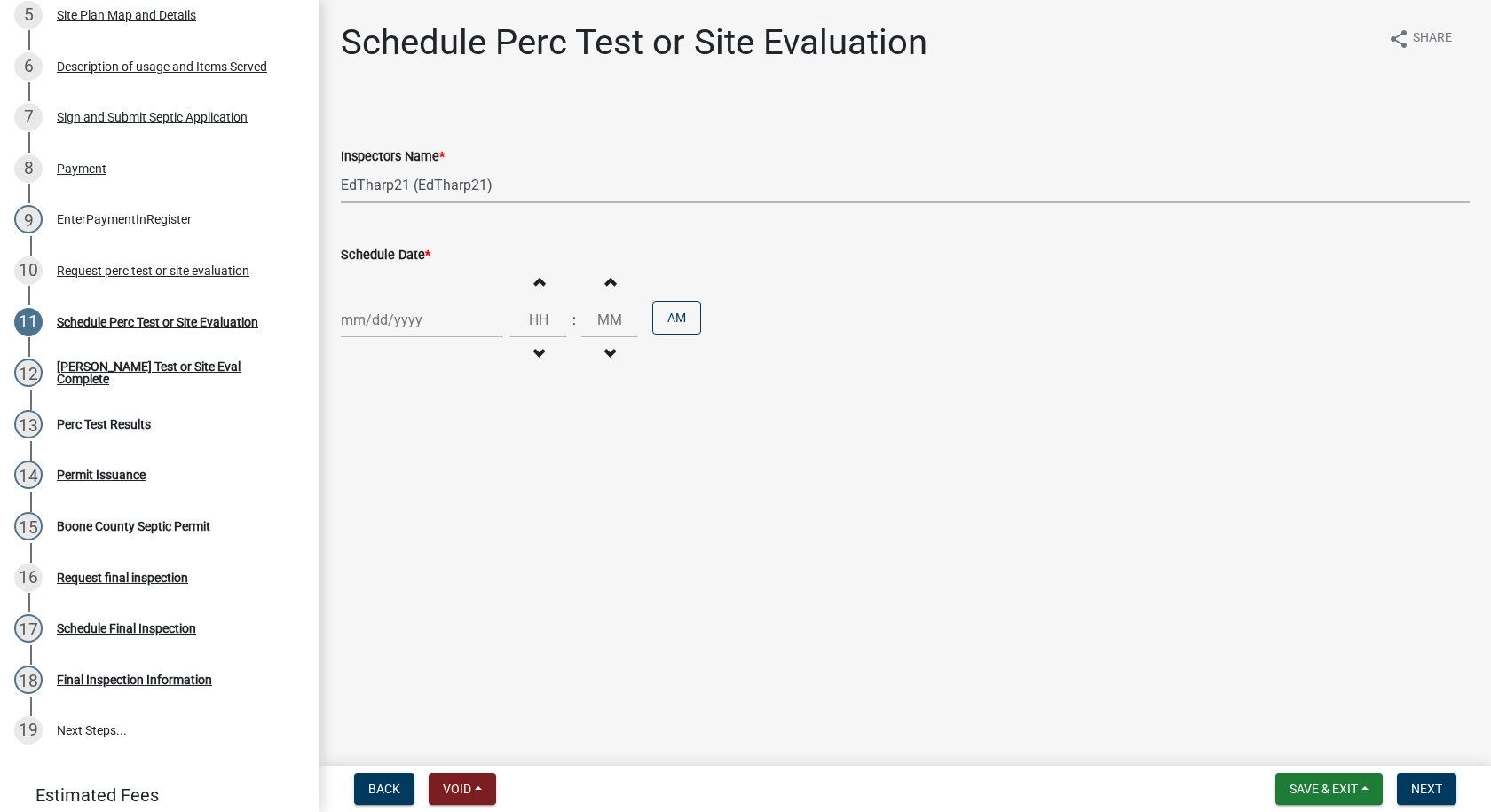
select select "2025"
drag, startPoint x: 388, startPoint y: 430, endPoint x: 416, endPoint y: 420, distance: 29.7
click at [388, 431] on div "9" at bounding box center [387, 442] width 28 height 28
type input "[DATE]"
click at [535, 282] on span "button" at bounding box center [539, 281] width 9 height 14
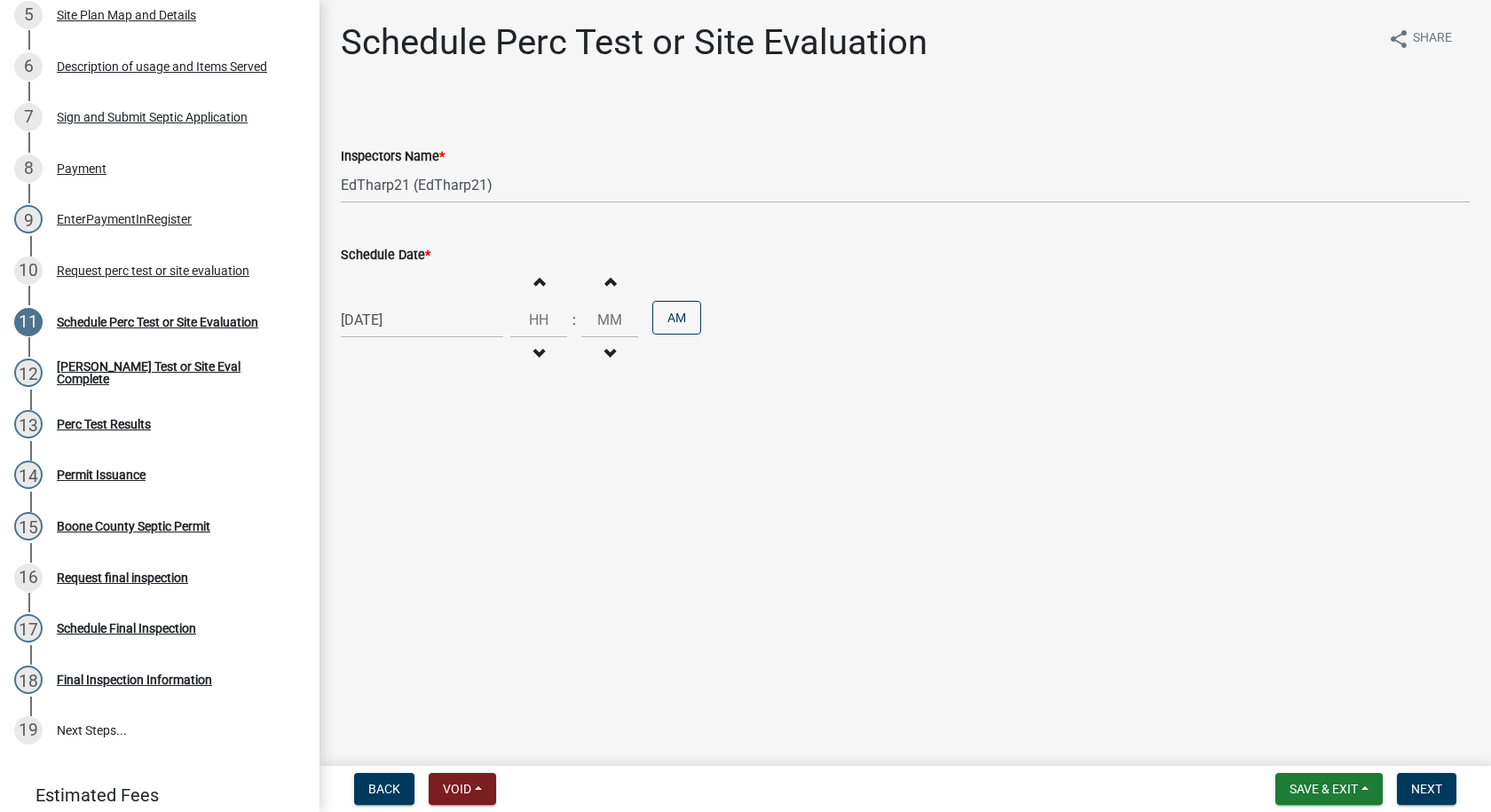
type input "01"
type input "00"
click at [535, 281] on span "button" at bounding box center [539, 281] width 9 height 14
type input "03"
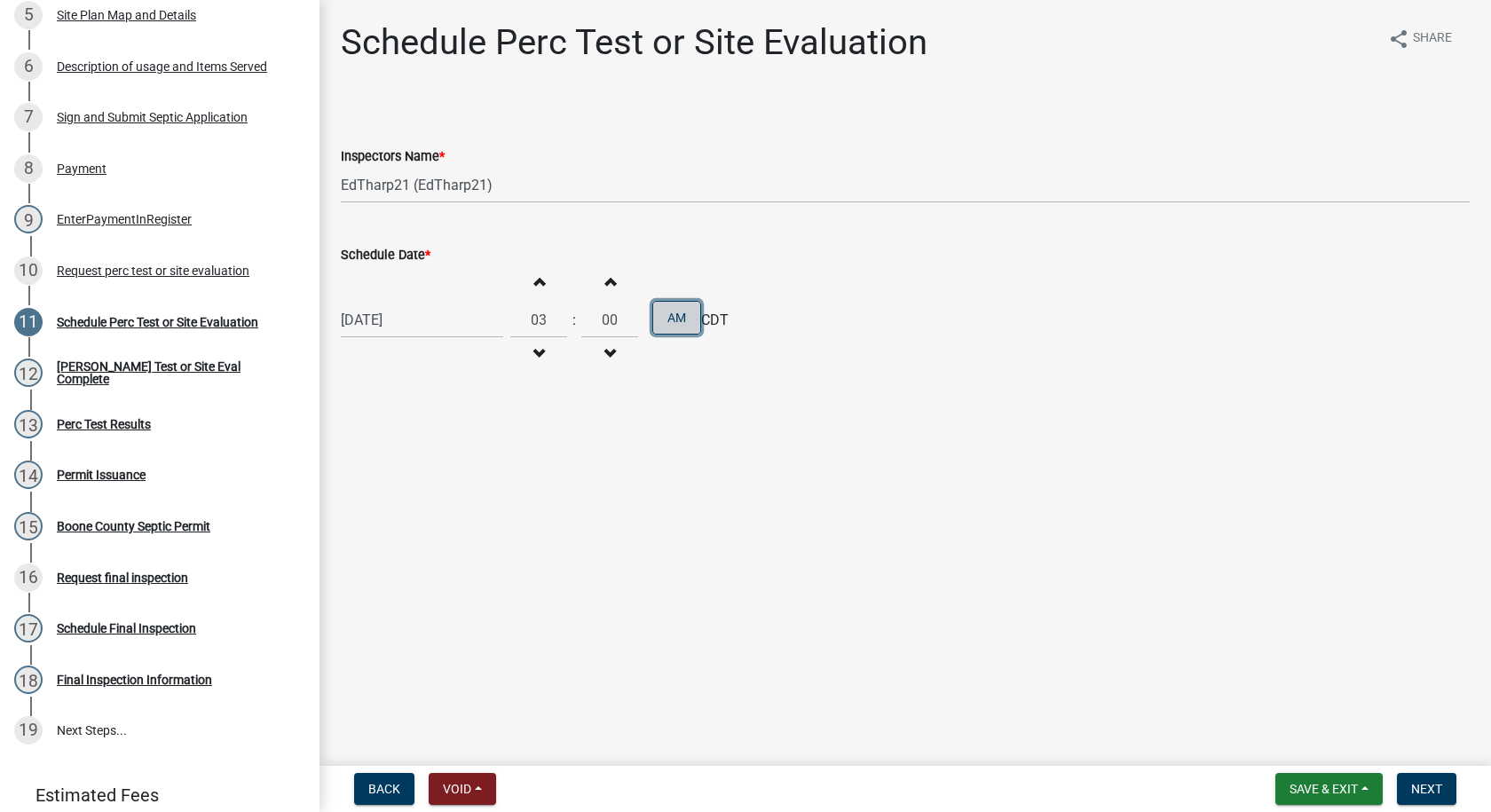
click at [664, 313] on button "AM" at bounding box center [677, 318] width 49 height 34
click at [1416, 784] on span "Next" at bounding box center [1426, 788] width 31 height 14
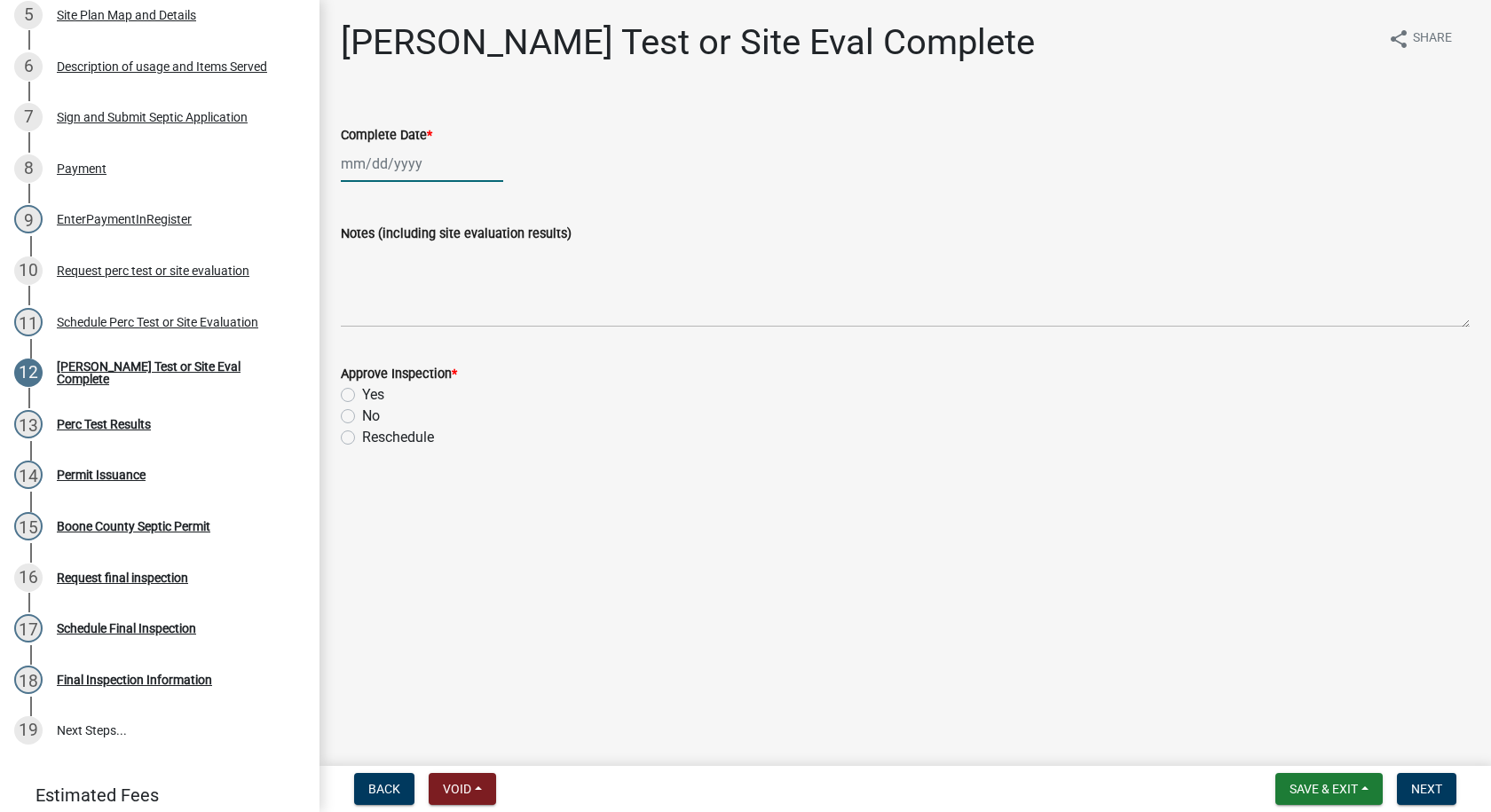
click at [366, 159] on div at bounding box center [422, 164] width 163 height 36
select select "9"
select select "2025"
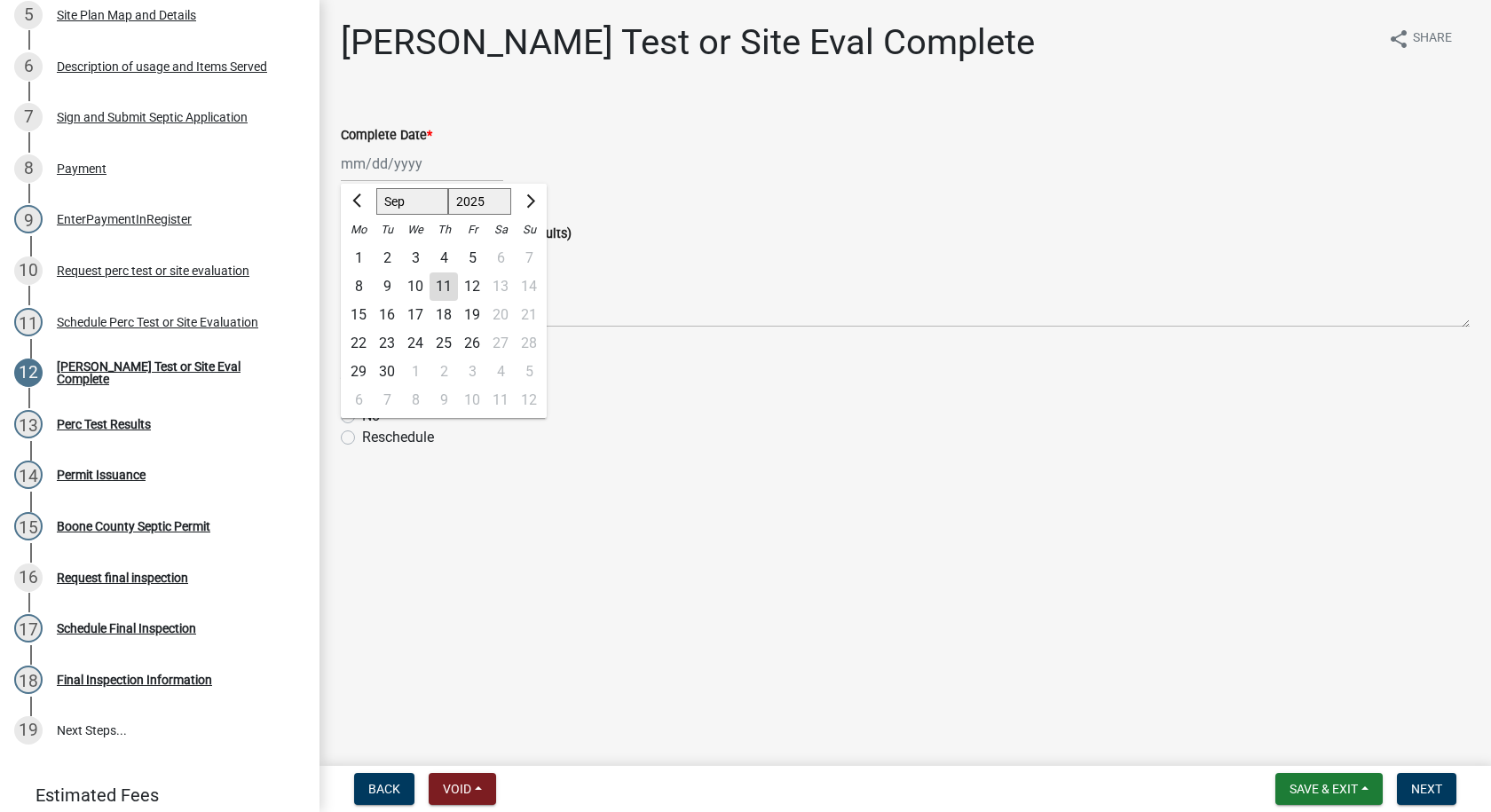
click at [390, 288] on div "9" at bounding box center [387, 287] width 28 height 28
type input "[DATE]"
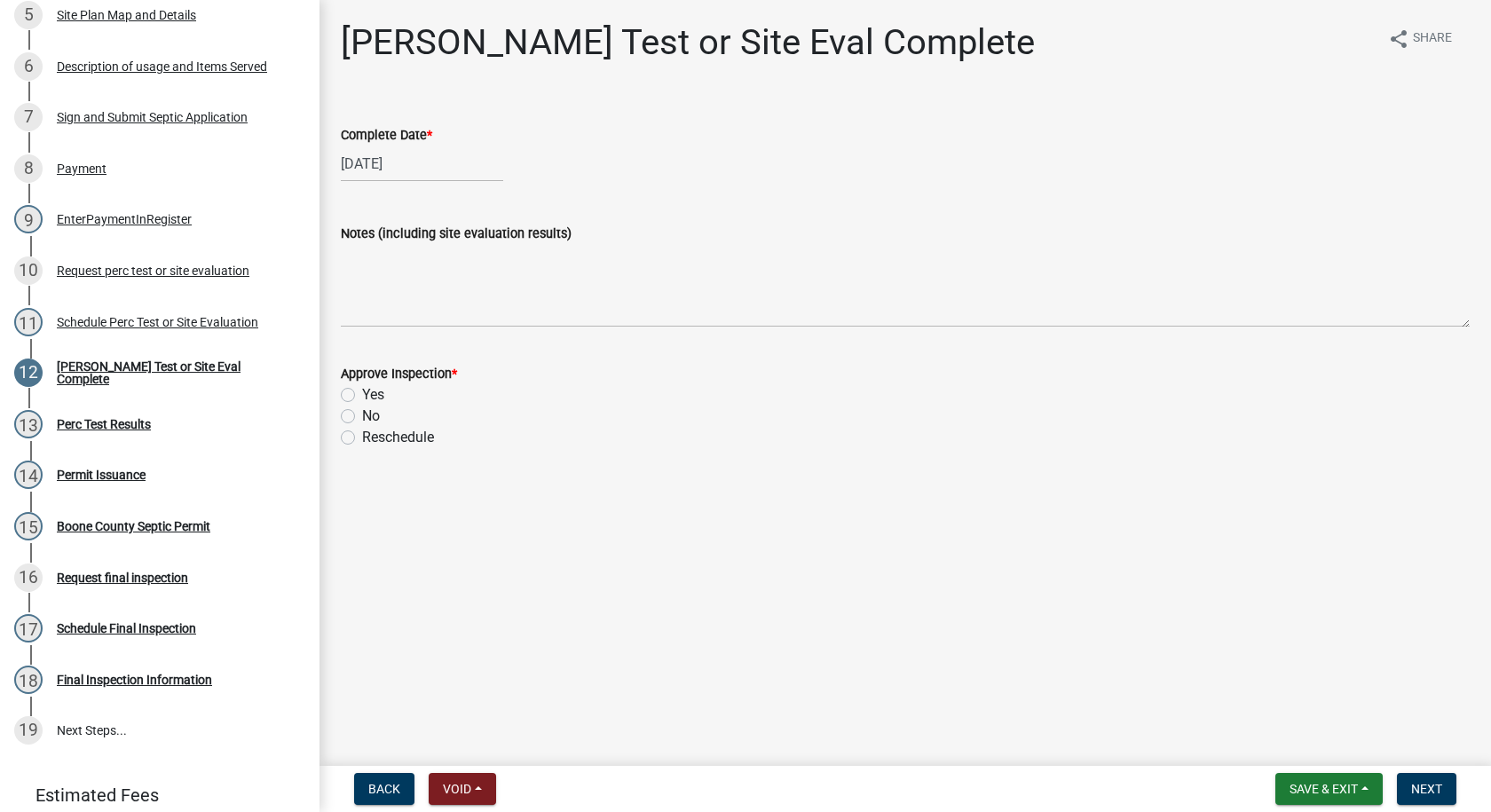
click at [362, 395] on label "Yes" at bounding box center [373, 395] width 22 height 21
click at [362, 395] on input "Yes" at bounding box center [368, 391] width 12 height 12
radio input "true"
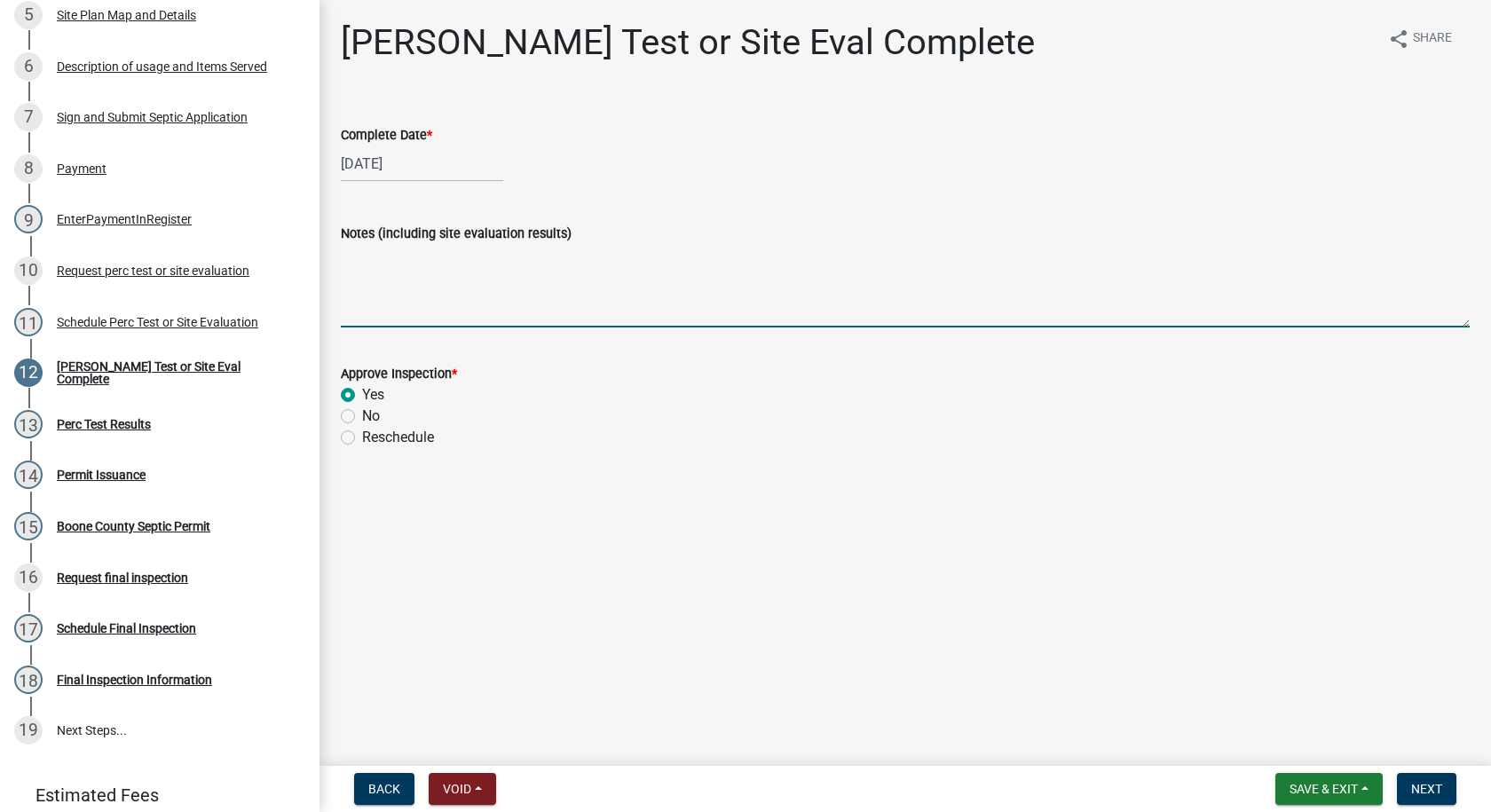
click at [355, 256] on textarea "Notes (including site evaluation results)" at bounding box center [905, 285] width 1129 height 83
click at [369, 260] on textarea "GPS the new bath" at bounding box center [905, 285] width 1129 height 83
click at [490, 264] on textarea "GPS from the new bath" at bounding box center [905, 285] width 1129 height 83
type textarea "GPS from the new bath room in the shop to the house system. GPS the old system …"
click at [1432, 784] on span "Next" at bounding box center [1426, 788] width 31 height 14
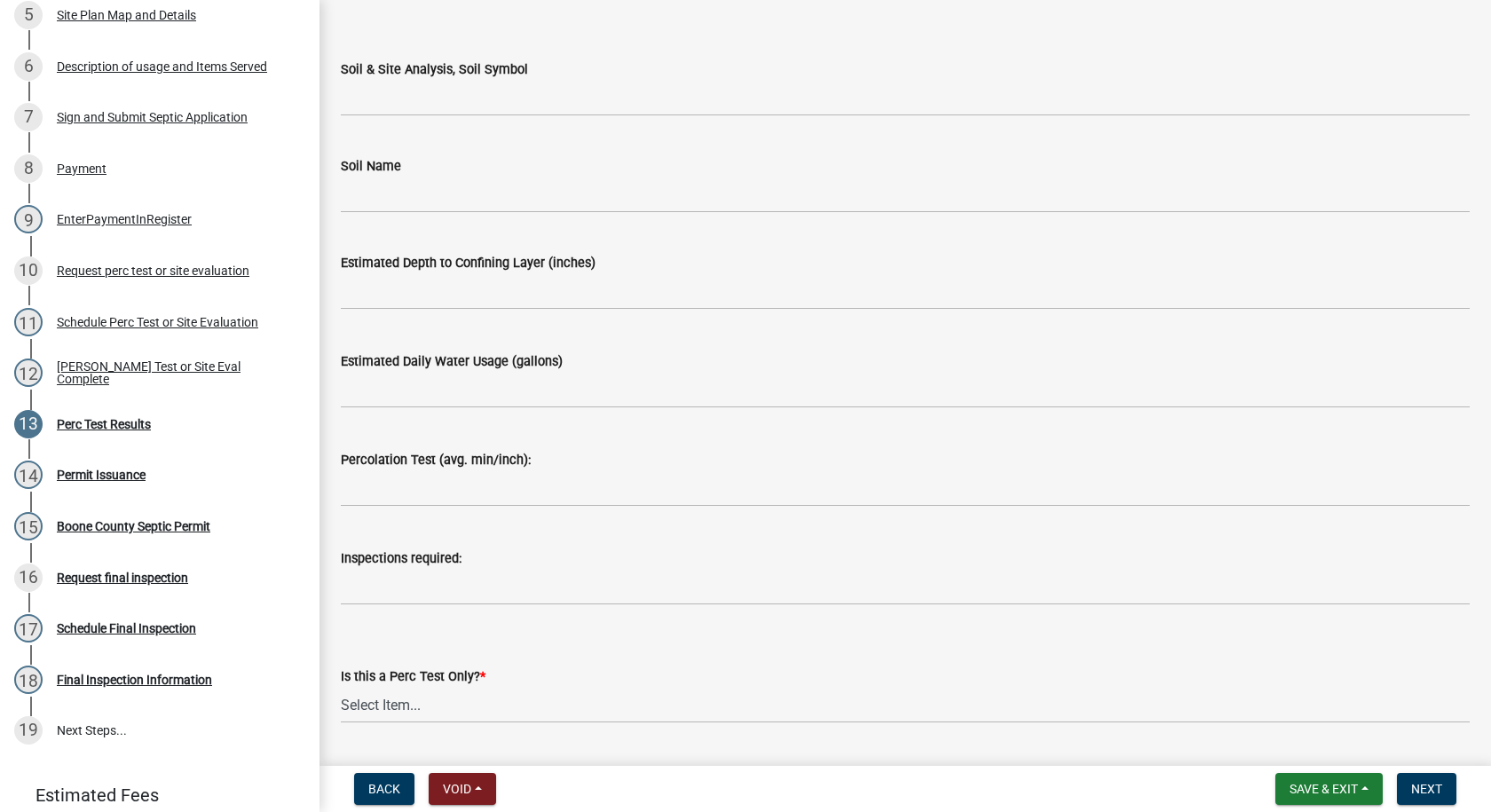
scroll to position [214, 0]
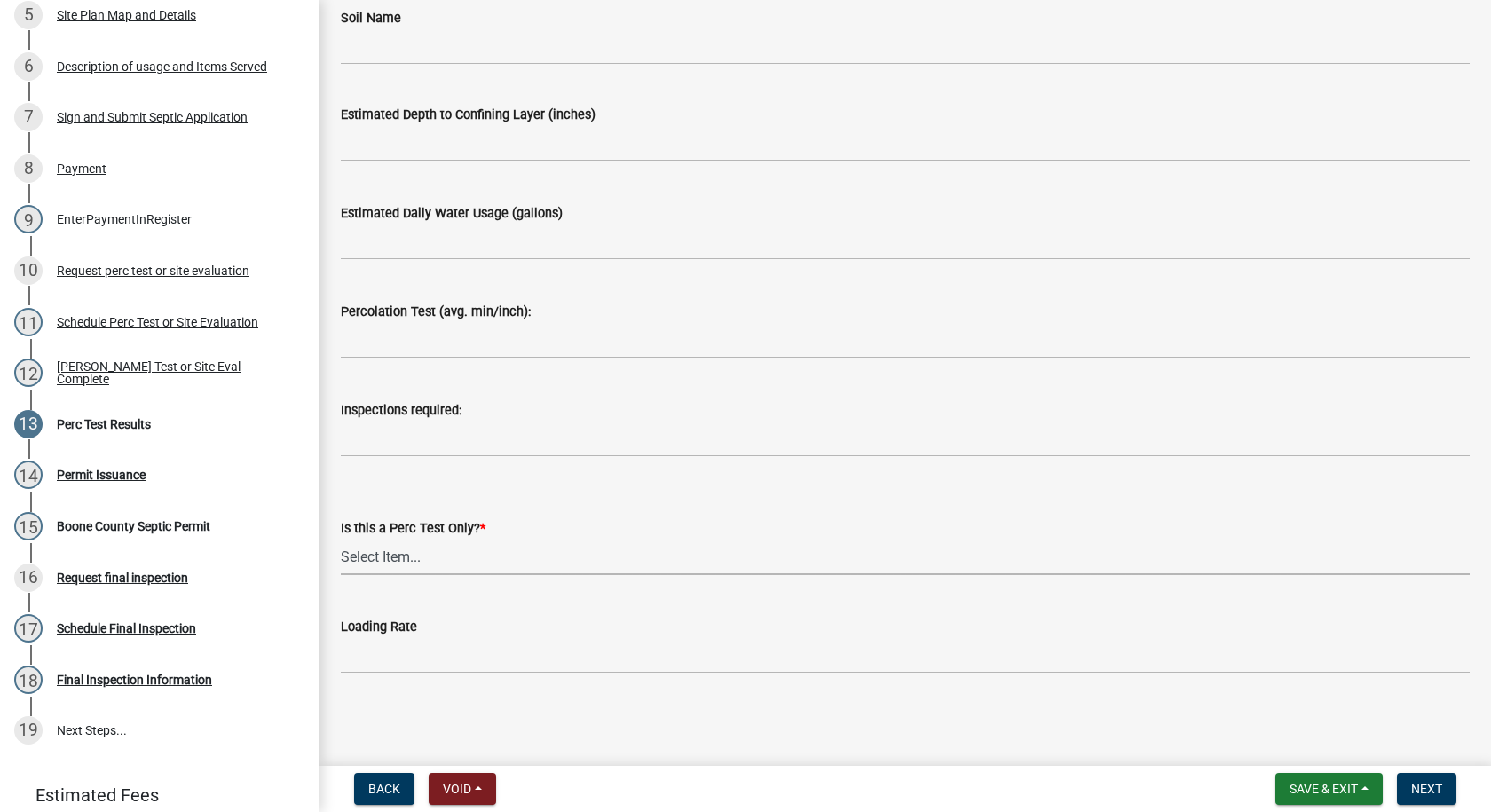
click at [411, 557] on select "Select Item... Yes No" at bounding box center [905, 556] width 1129 height 36
click at [341, 538] on select "Select Item... Yes No" at bounding box center [905, 556] width 1129 height 36
select select "24454754-256b-47dd-bfd0-3cbbb785a58c"
click at [1436, 790] on span "Next" at bounding box center [1426, 788] width 31 height 14
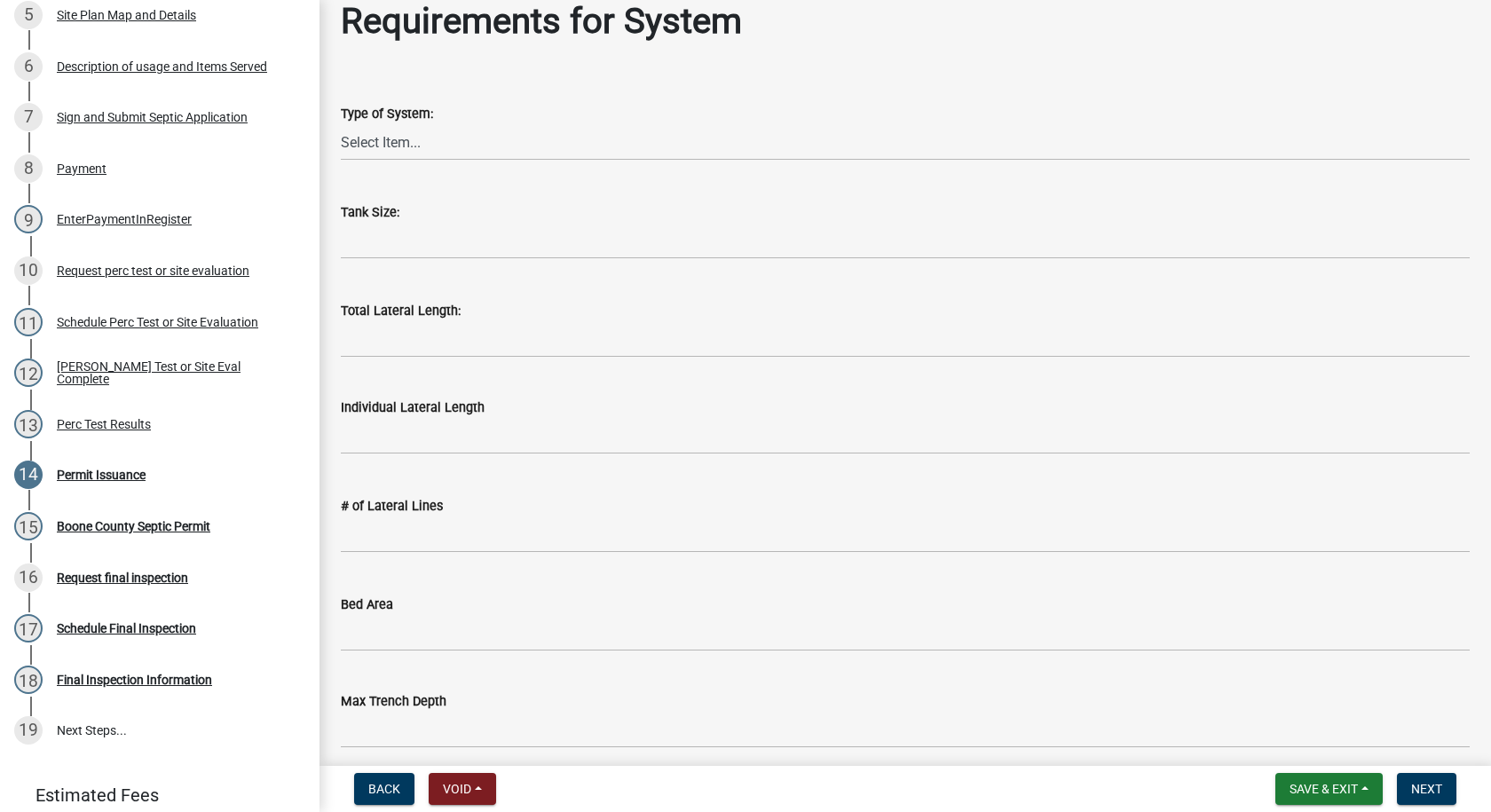
scroll to position [266, 0]
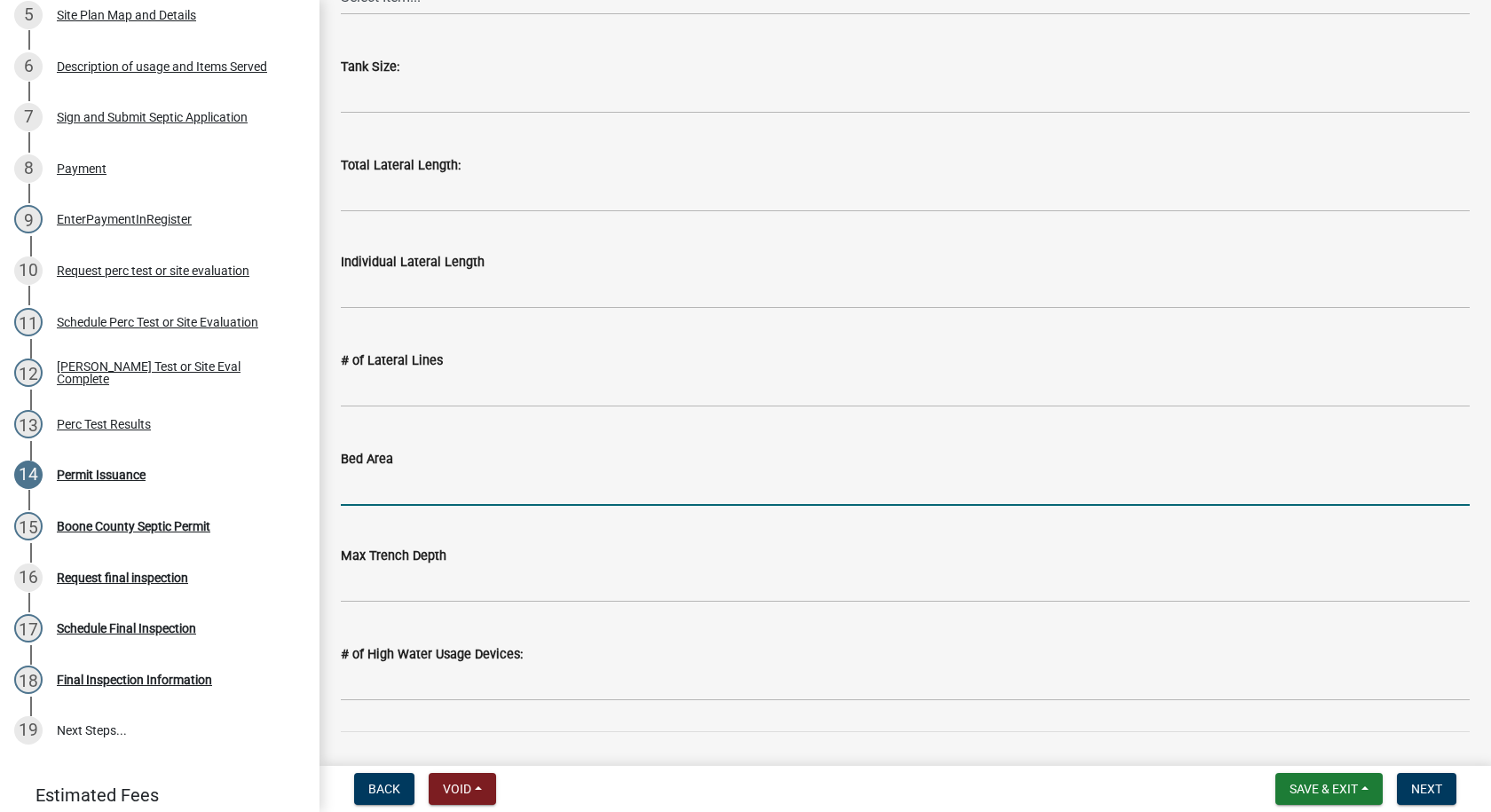
click at [363, 485] on input "Bed Area" at bounding box center [905, 487] width 1129 height 36
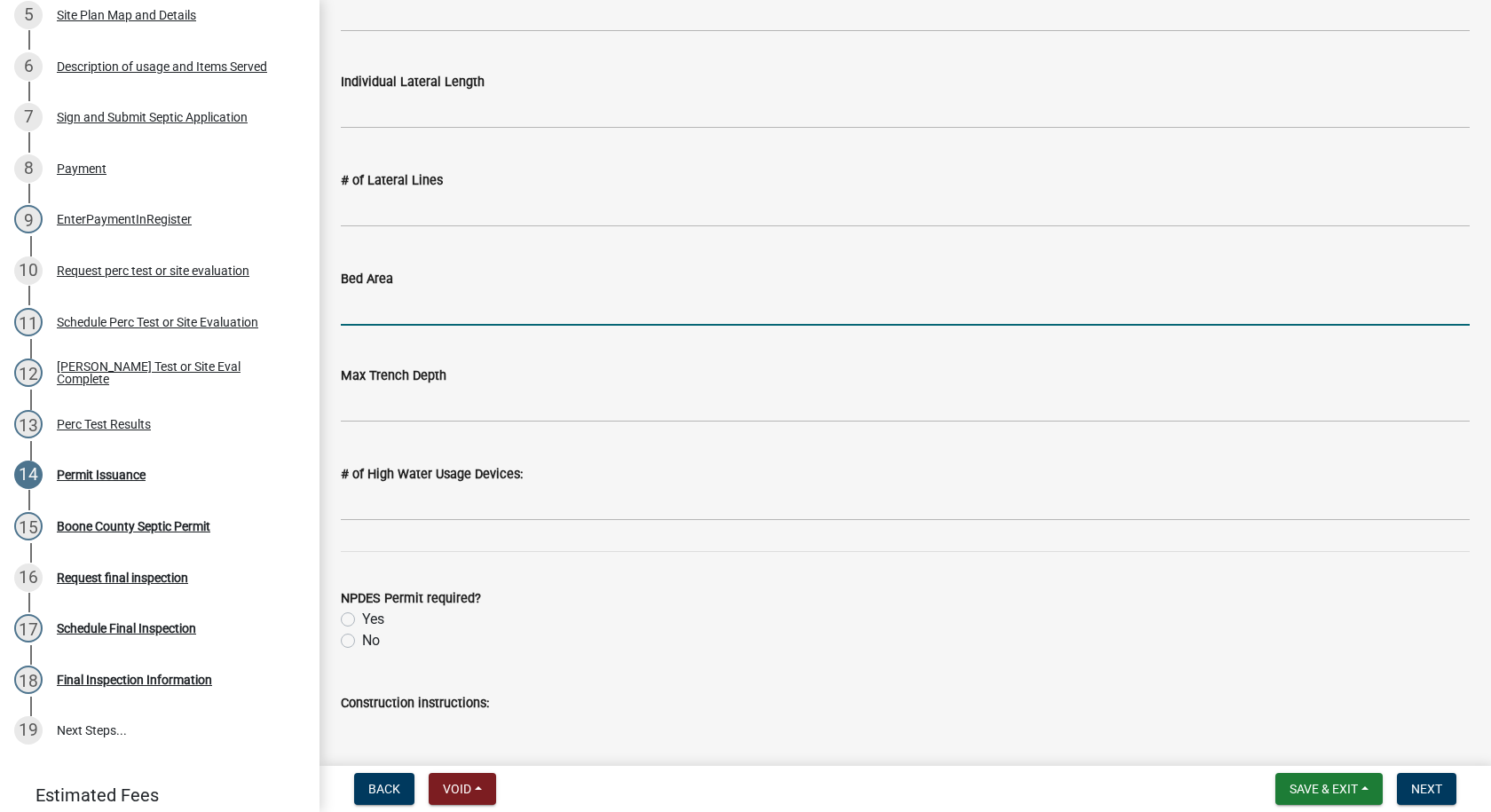
scroll to position [567, 0]
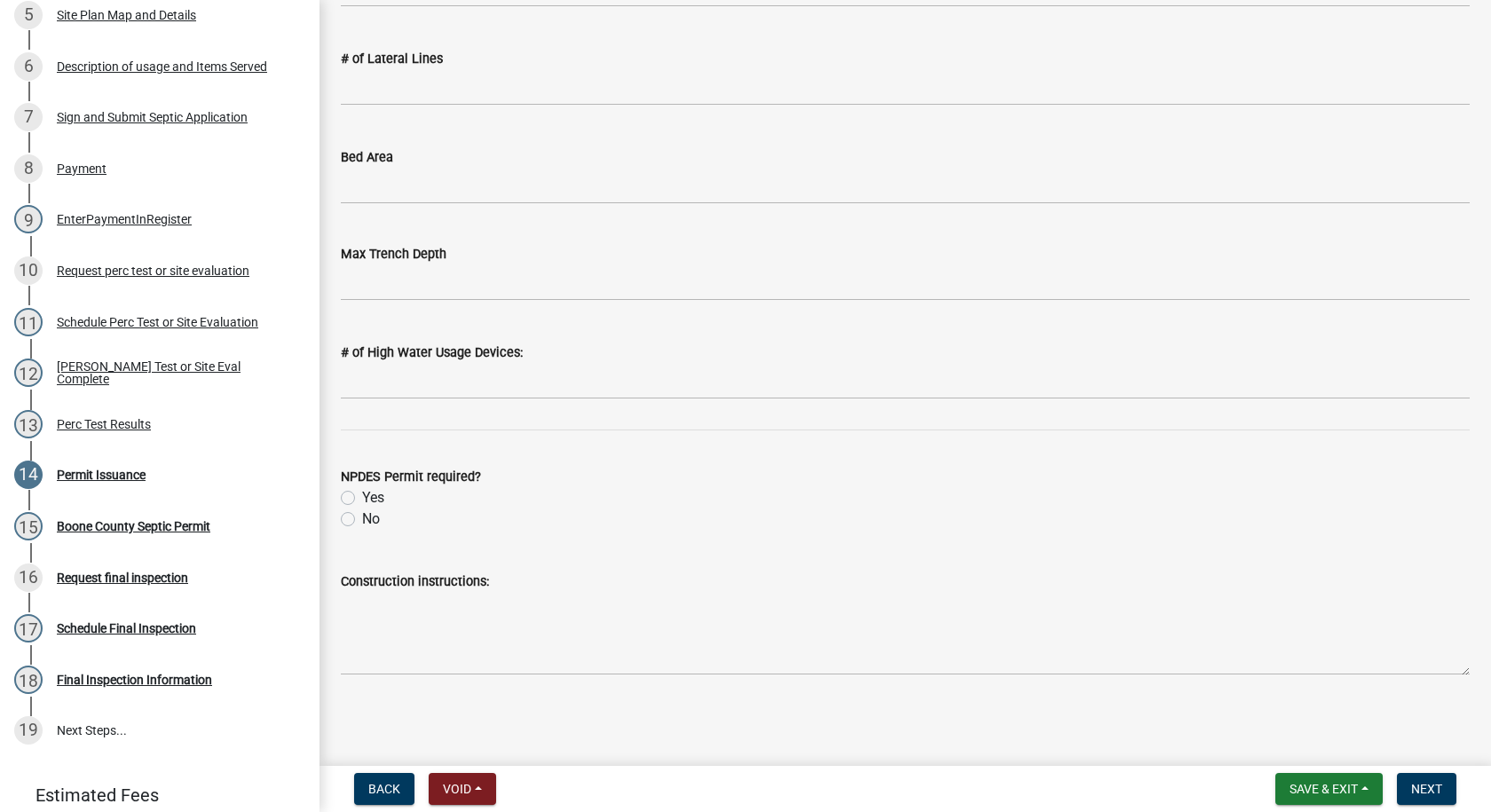
click at [362, 524] on label "No" at bounding box center [371, 518] width 18 height 21
click at [362, 519] on input "No" at bounding box center [368, 514] width 12 height 12
radio input "true"
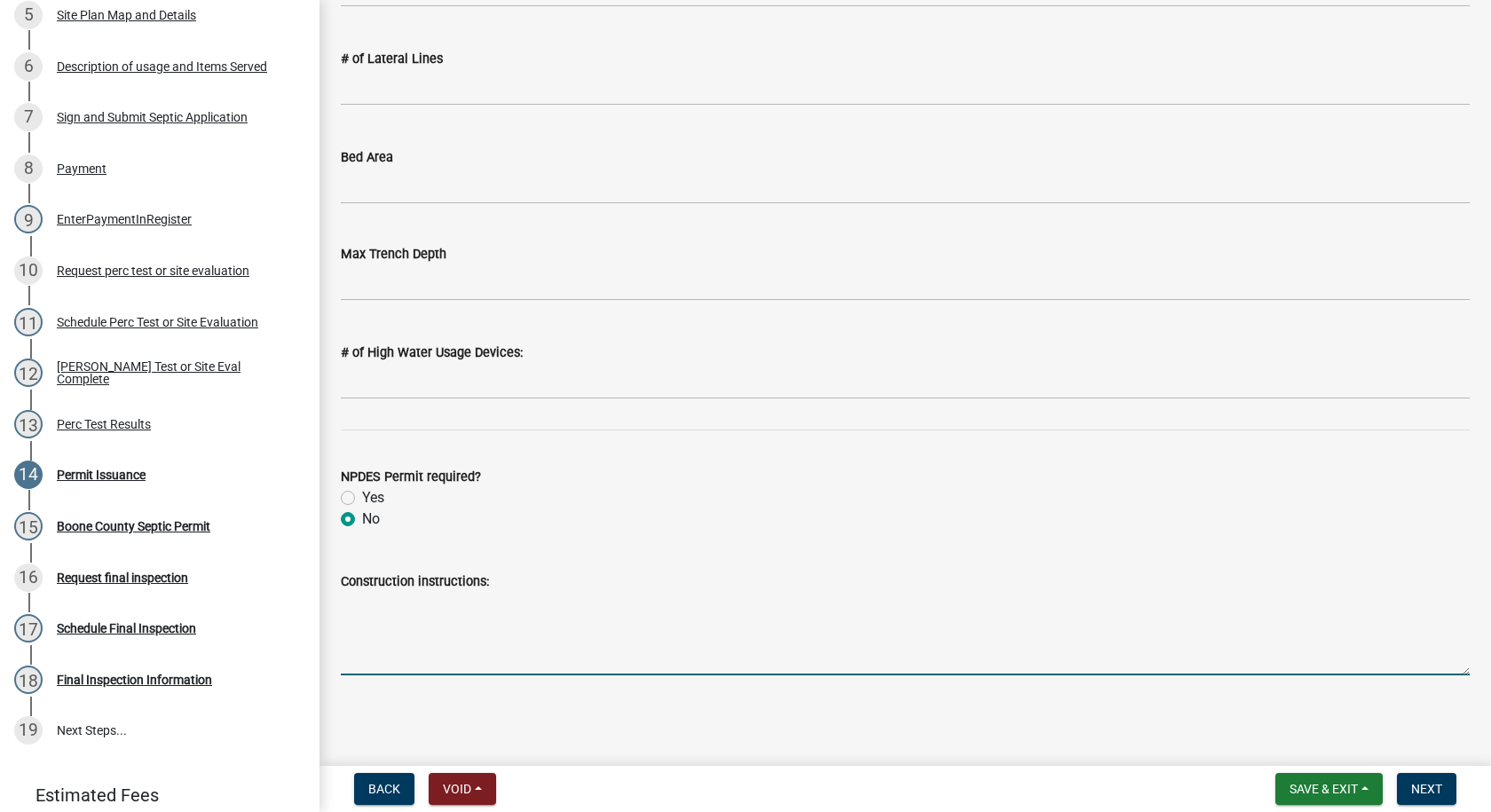
click at [361, 614] on textarea "Construction instructions:" at bounding box center [905, 632] width 1129 height 83
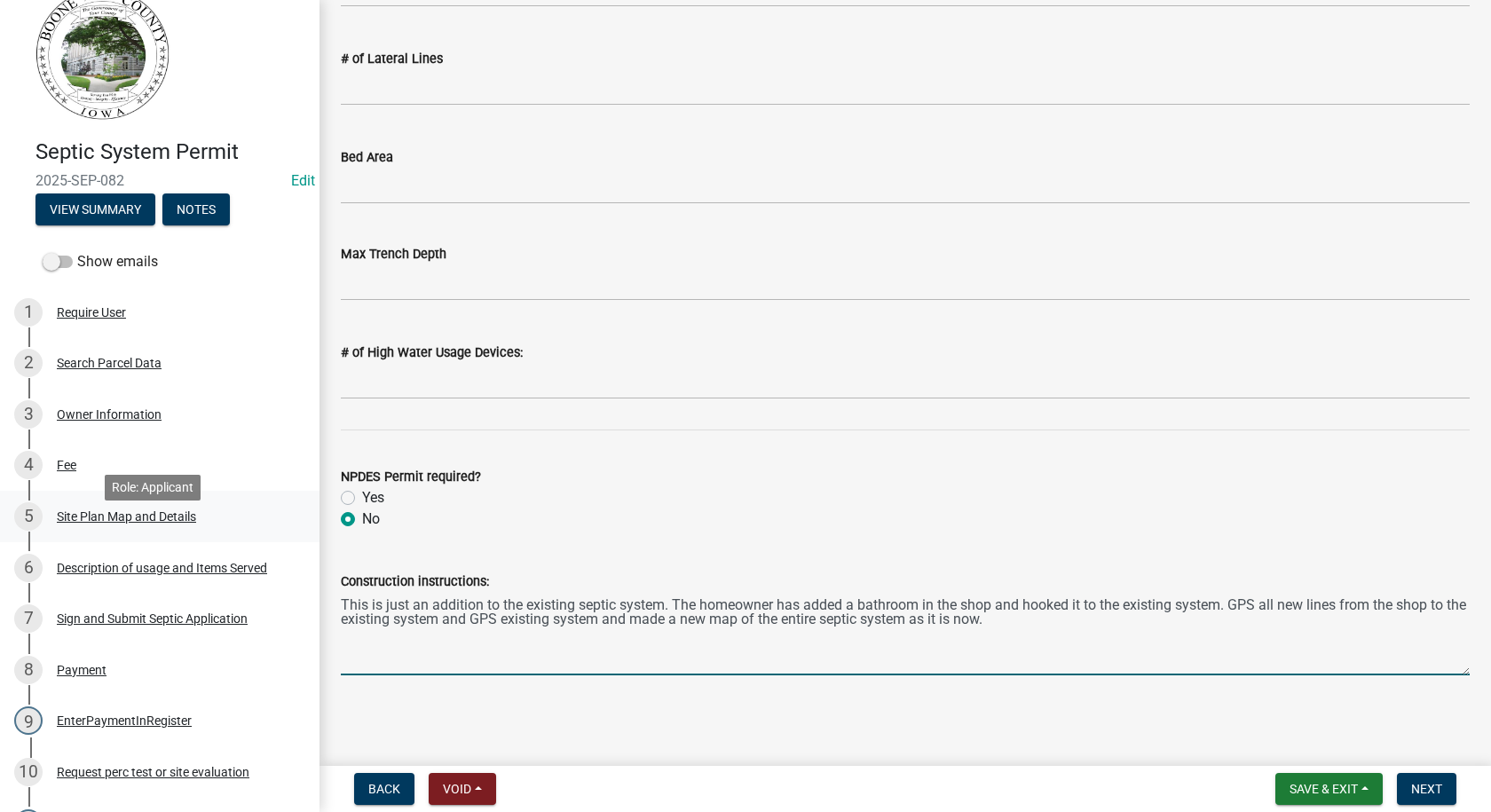
scroll to position [0, 0]
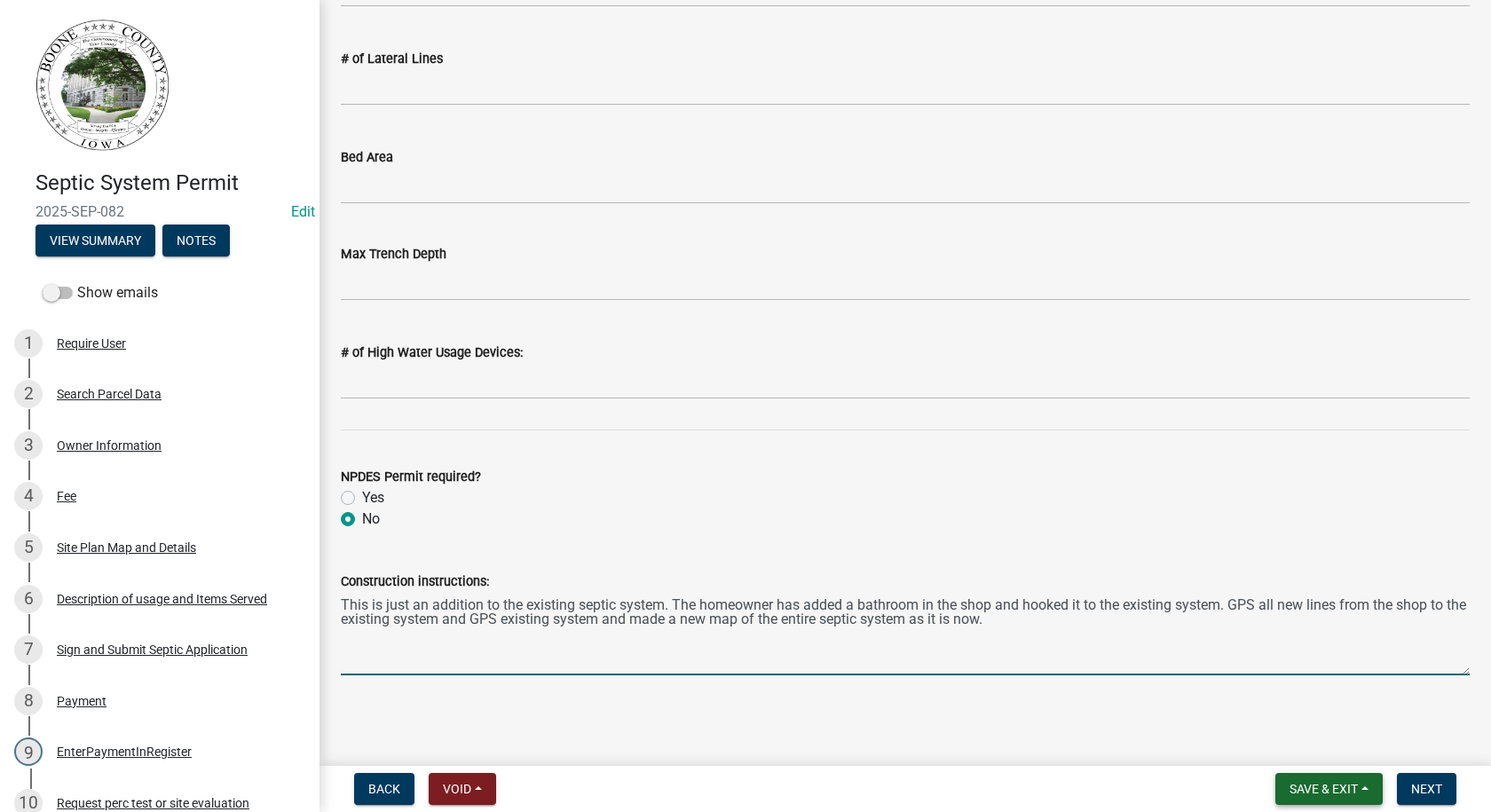
type textarea "This is just an addition to the existing septic system. The homeowner has added…"
click at [1304, 784] on span "Save & Exit" at bounding box center [1323, 788] width 68 height 14
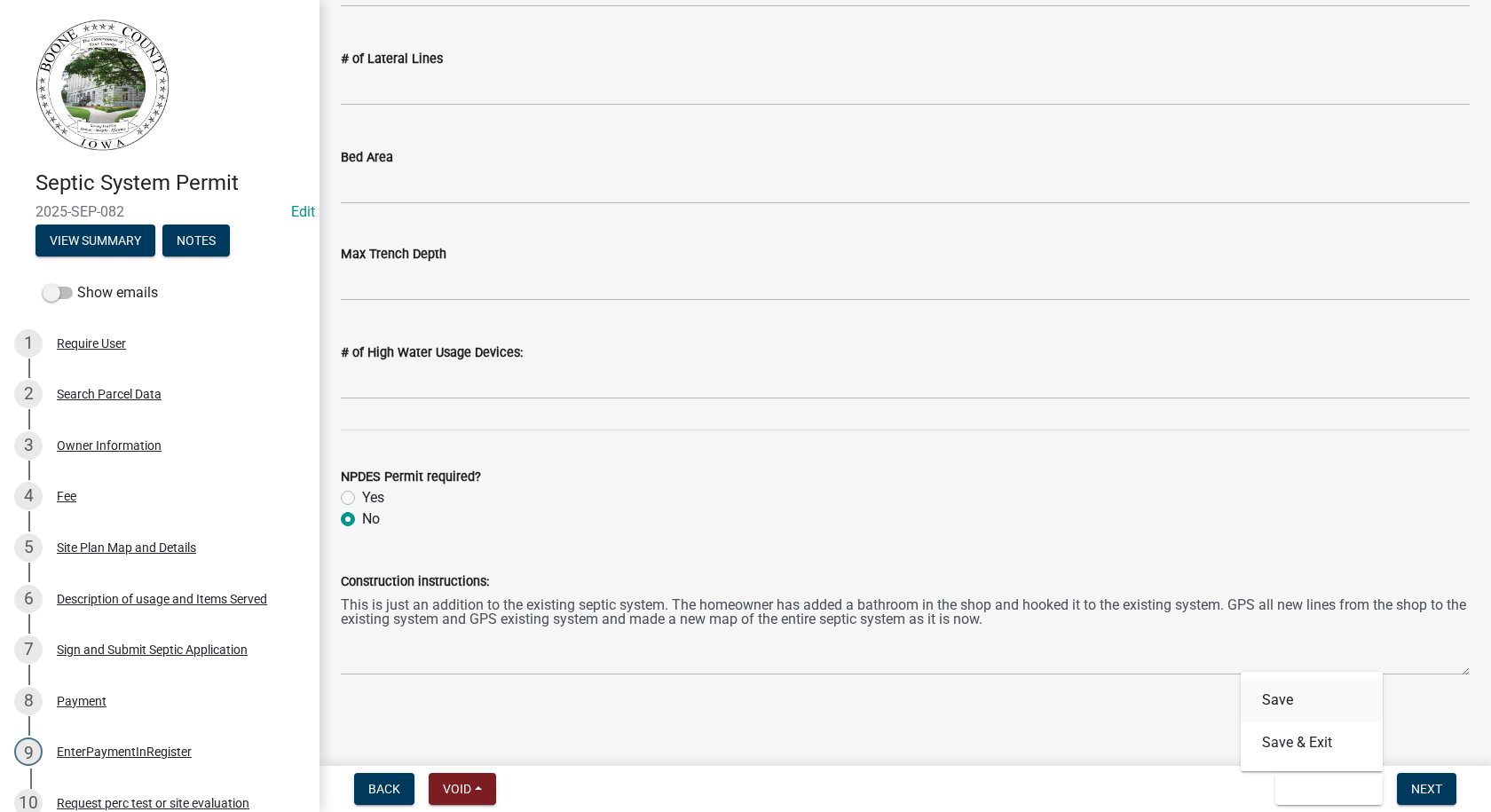
click at [1272, 699] on button "Save" at bounding box center [1311, 699] width 142 height 43
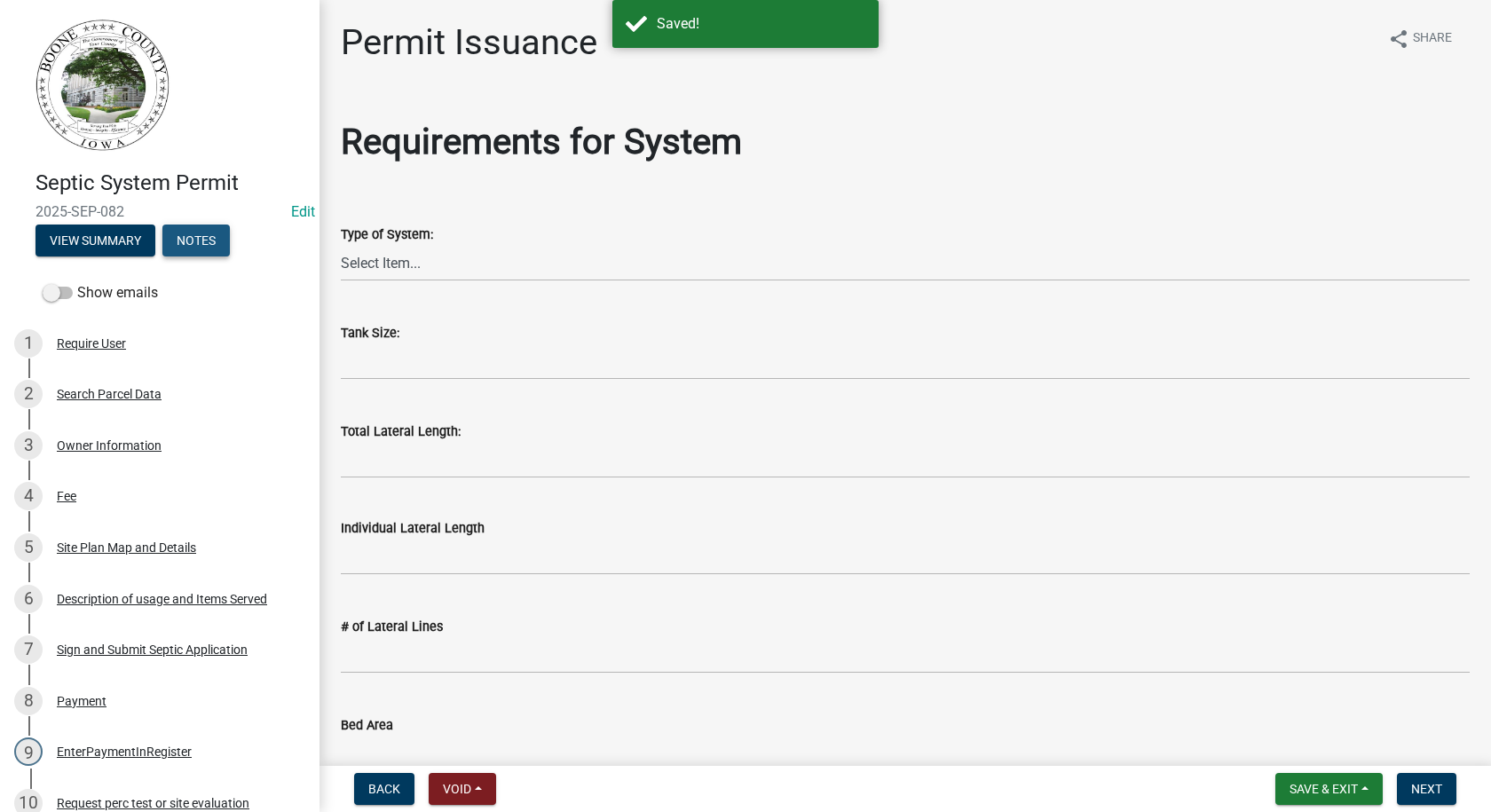
click at [187, 234] on button "Notes" at bounding box center [196, 241] width 67 height 32
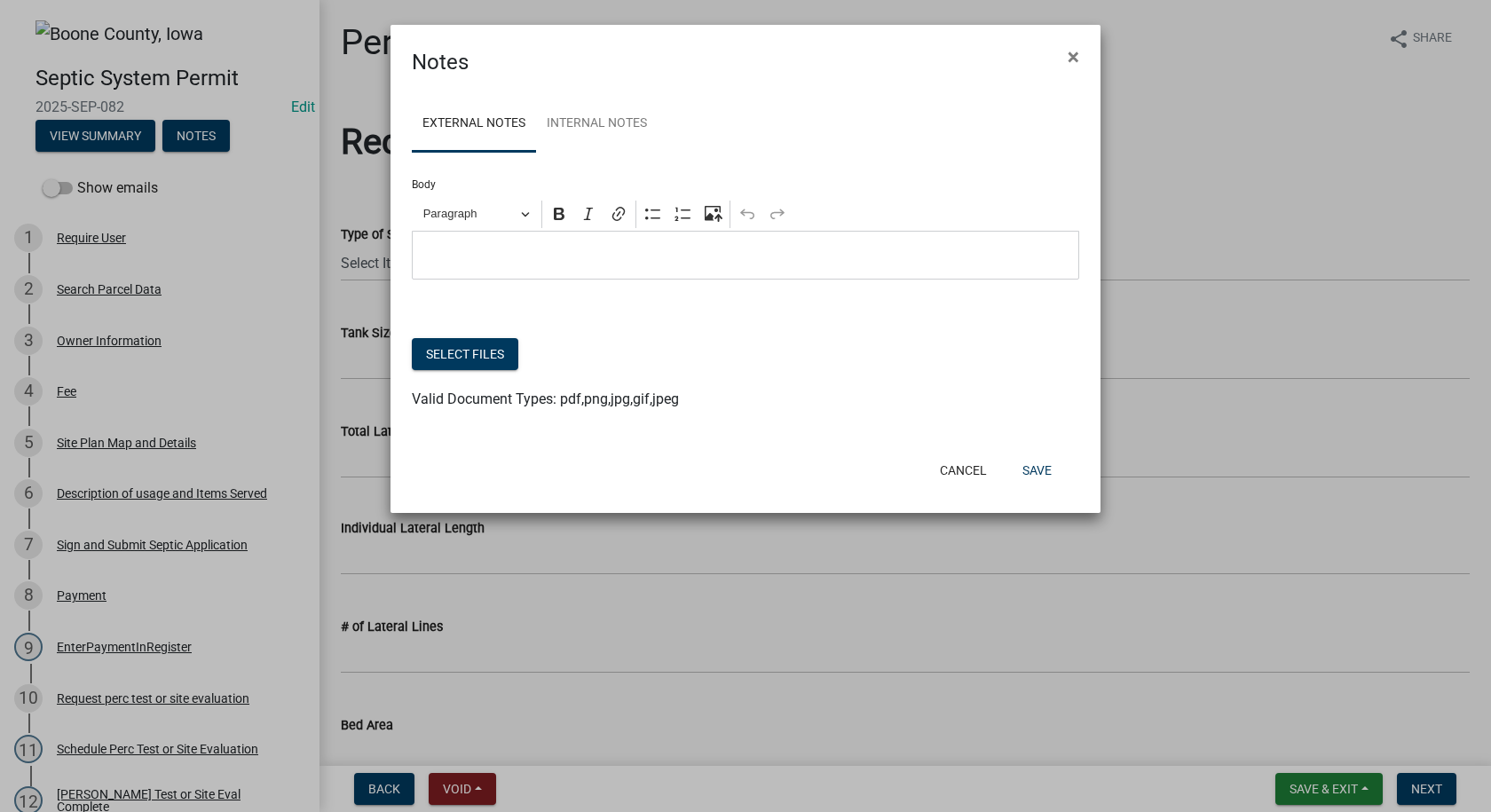
click at [438, 248] on p "Editor editing area: main. Press Alt+0 for help." at bounding box center [746, 255] width 649 height 21
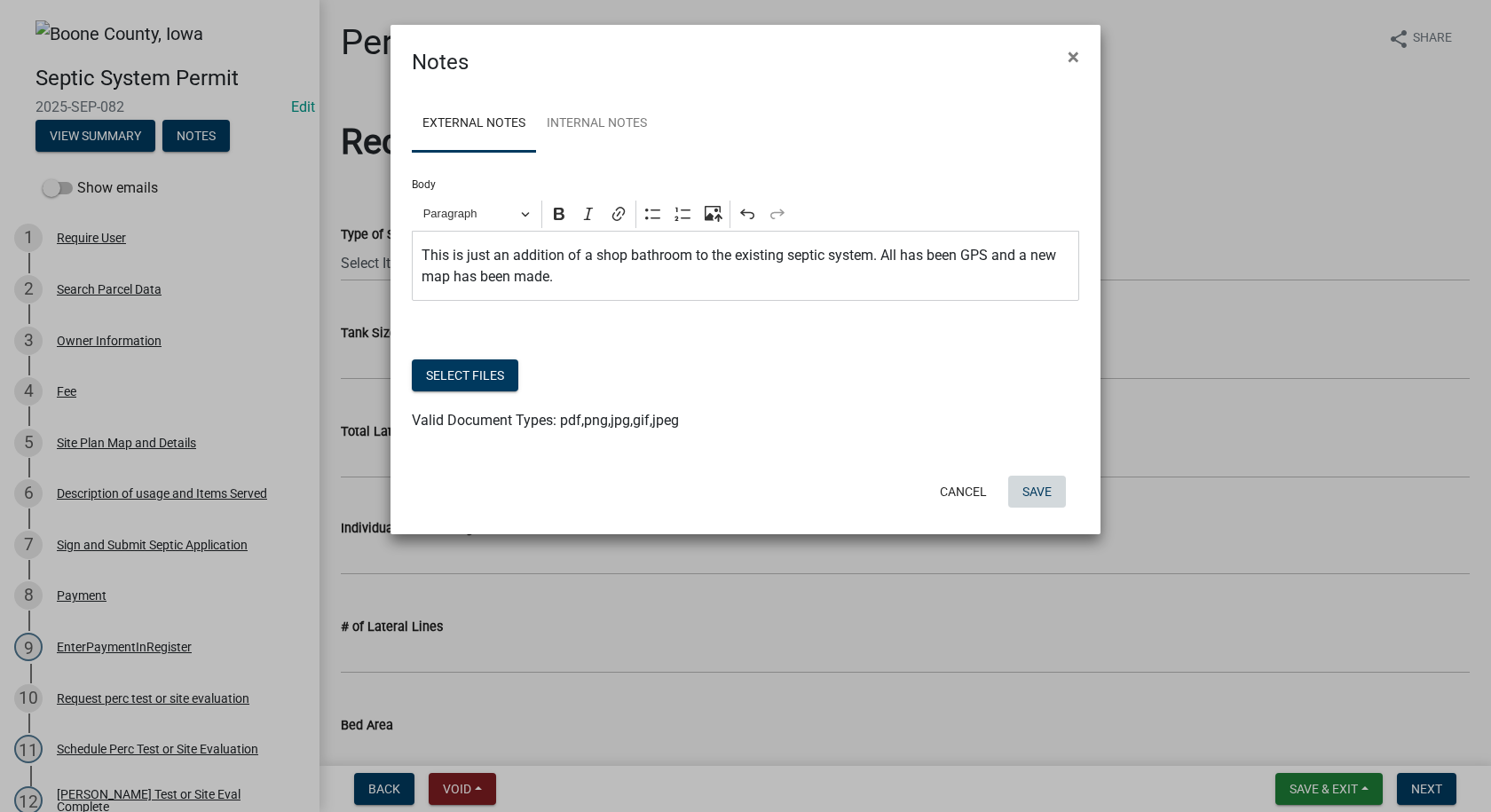
click at [1033, 485] on button "Save" at bounding box center [1037, 491] width 58 height 32
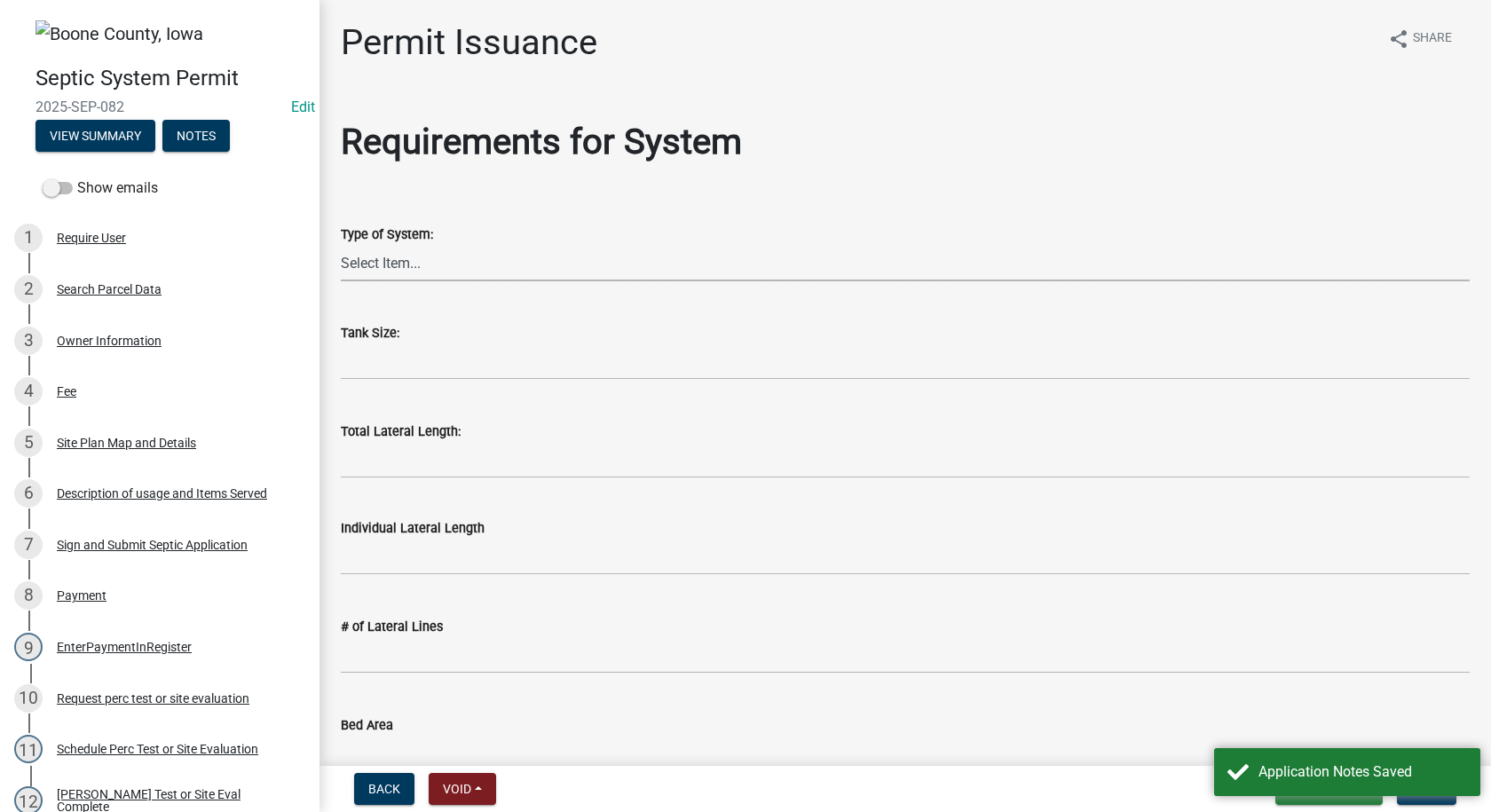
click at [390, 261] on select "Select Item... At grade [GEOGRAPHIC_DATA] Other Peat Sand filter Textile Waterl…" at bounding box center [905, 263] width 1129 height 36
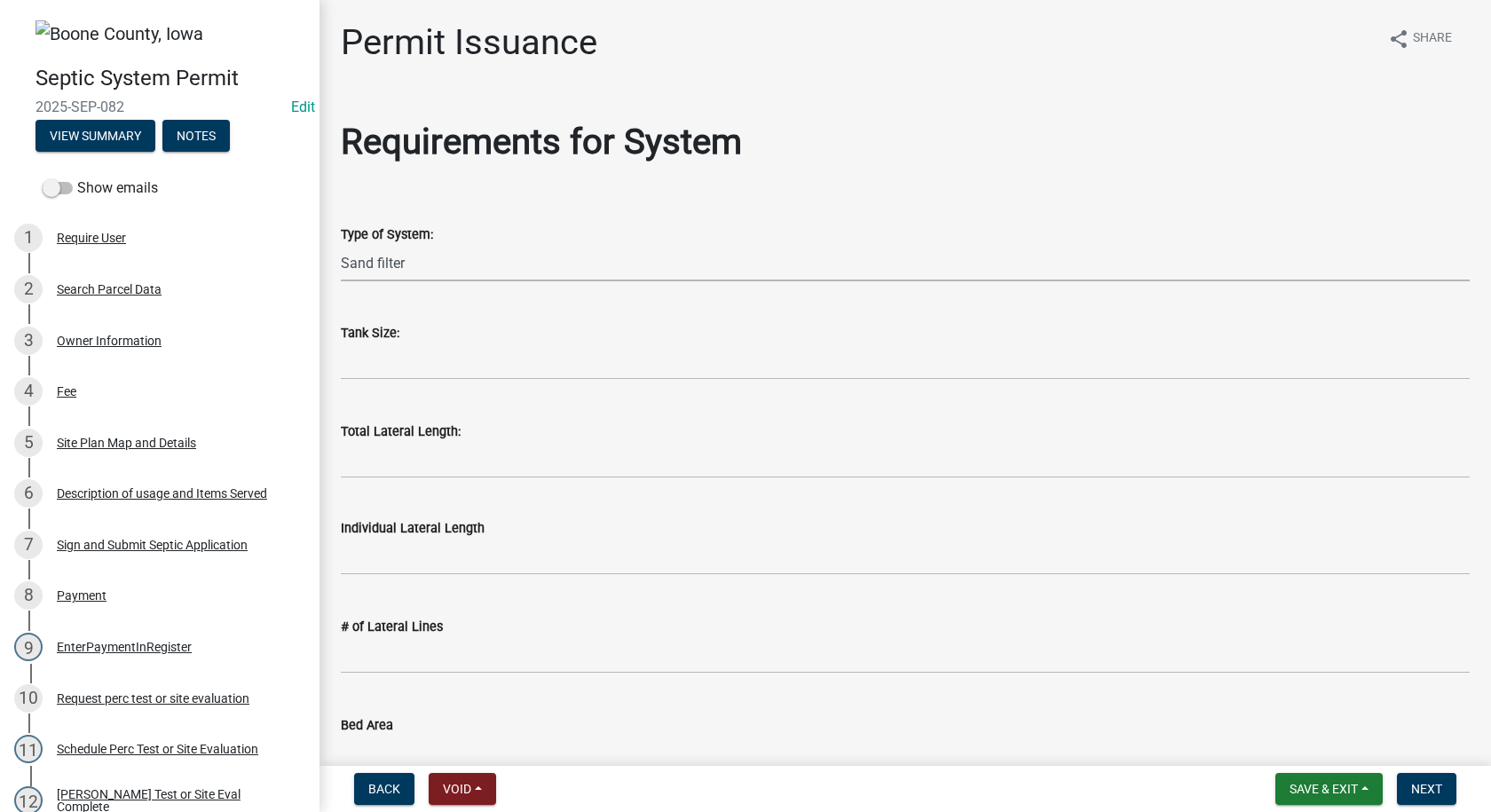
click at [341, 245] on select "Select Item... At grade [GEOGRAPHIC_DATA] Other Peat Sand filter Textile Waterl…" at bounding box center [905, 263] width 1129 height 36
select select "d5ea713d-9362-4cc1-a895-473b1c802a55"
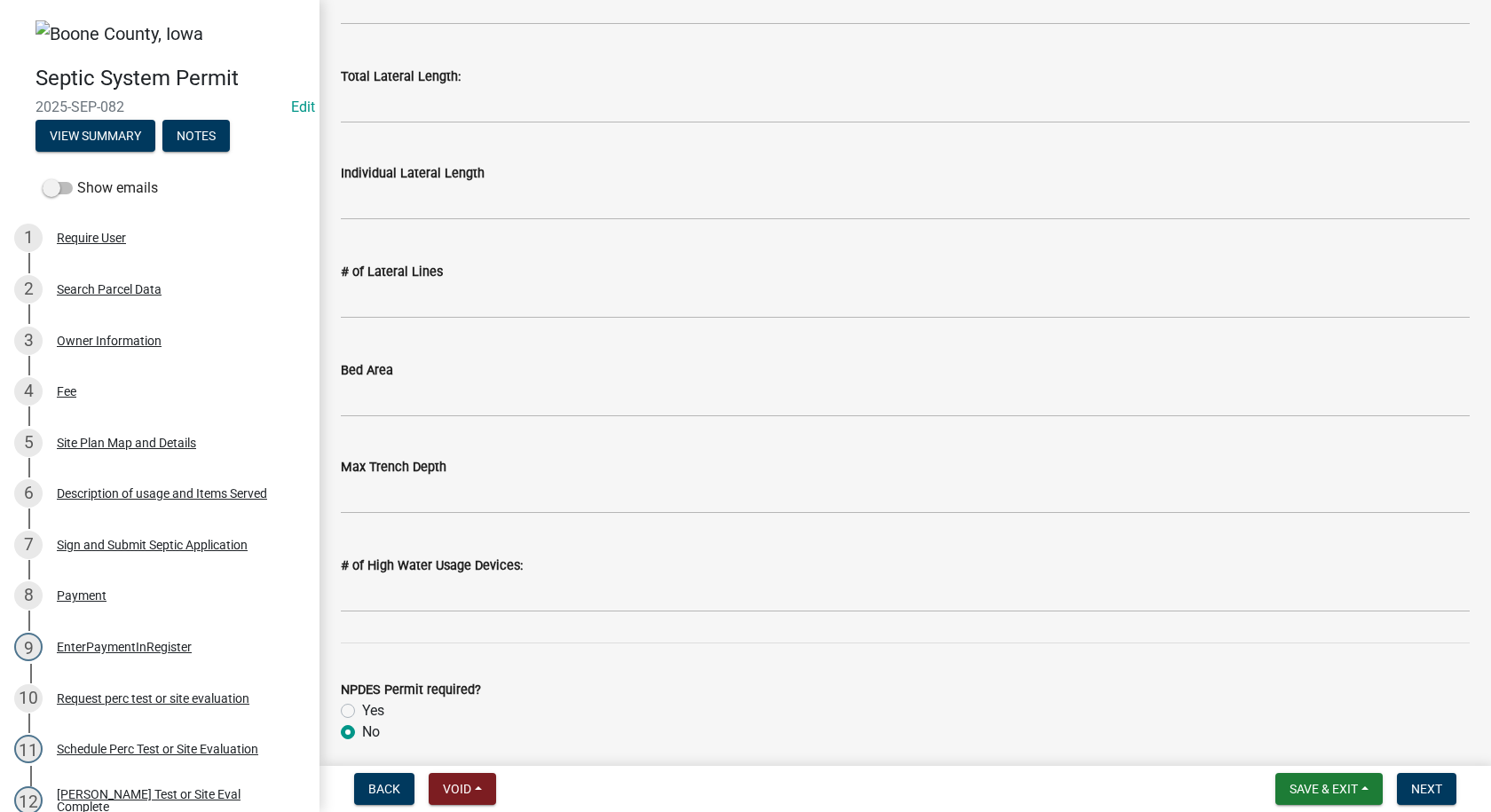
scroll to position [89, 0]
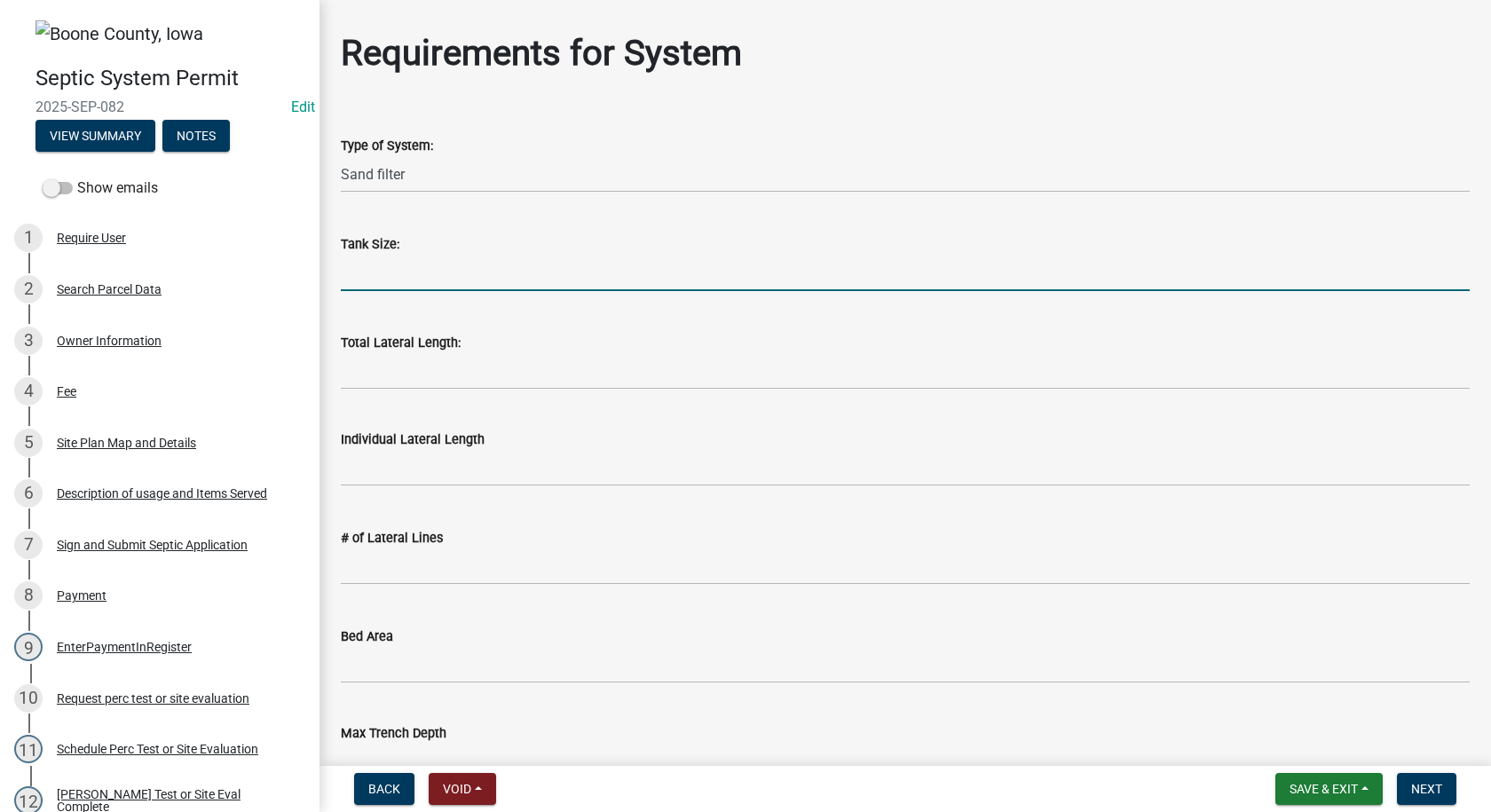
drag, startPoint x: 401, startPoint y: 266, endPoint x: 401, endPoint y: 295, distance: 29.0
click at [401, 266] on input "text" at bounding box center [905, 273] width 1129 height 36
type input "1250"
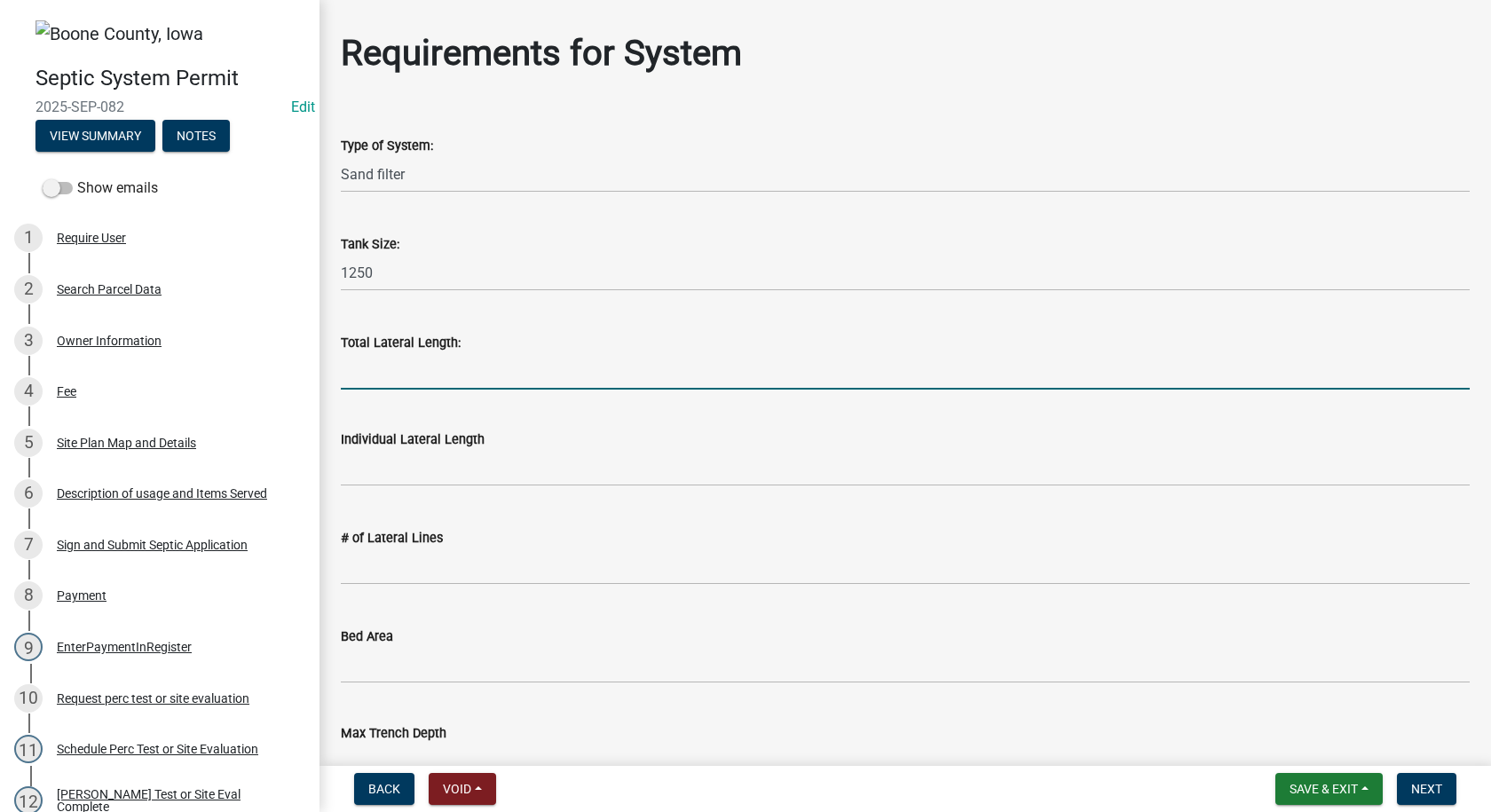
click at [399, 362] on input "Total Lateral Length:" at bounding box center [905, 371] width 1129 height 36
type input "0"
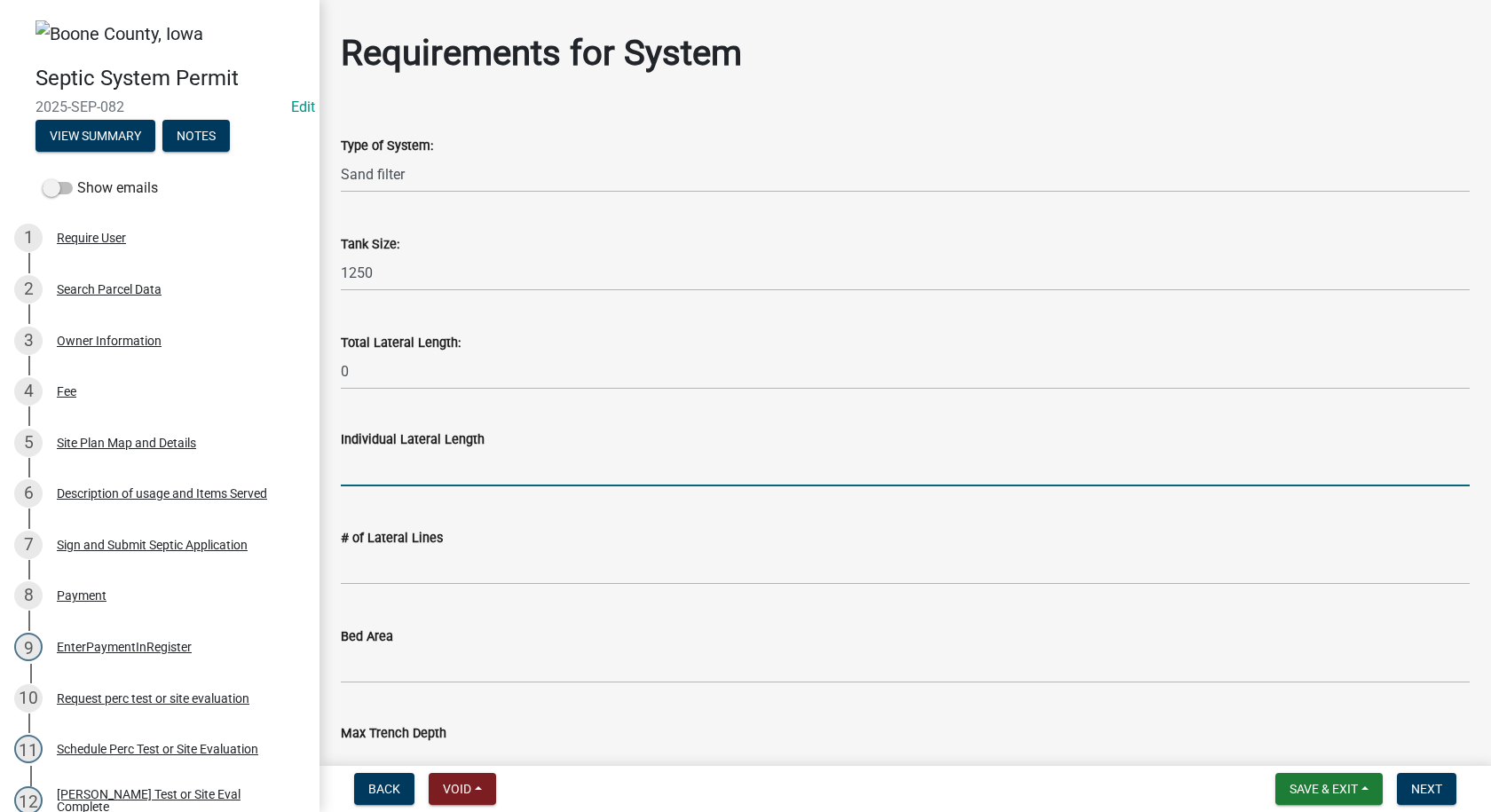
click at [394, 474] on input "text" at bounding box center [905, 467] width 1129 height 36
type input "0"
click at [406, 572] on input "text" at bounding box center [905, 566] width 1129 height 36
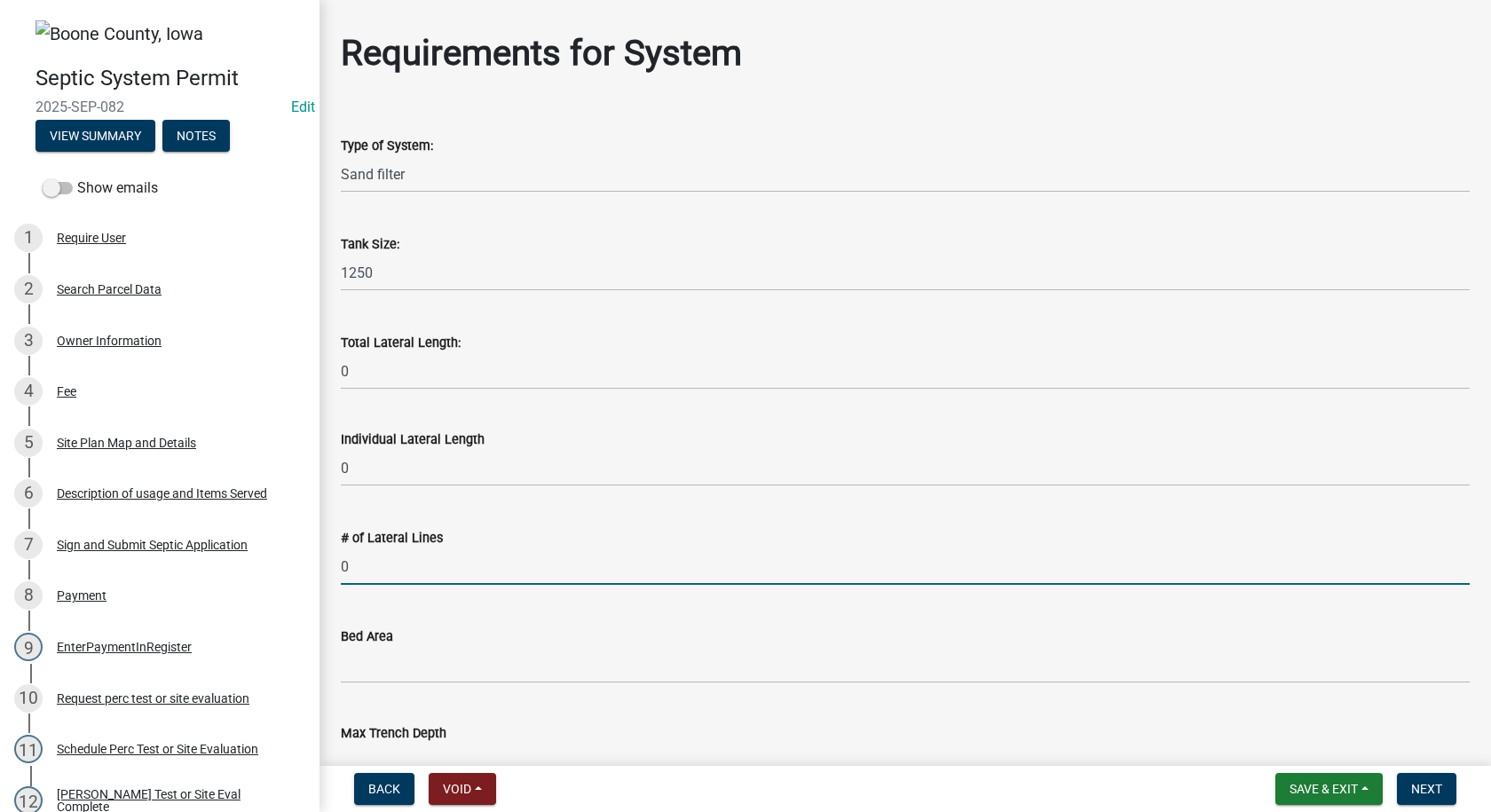
type input "0"
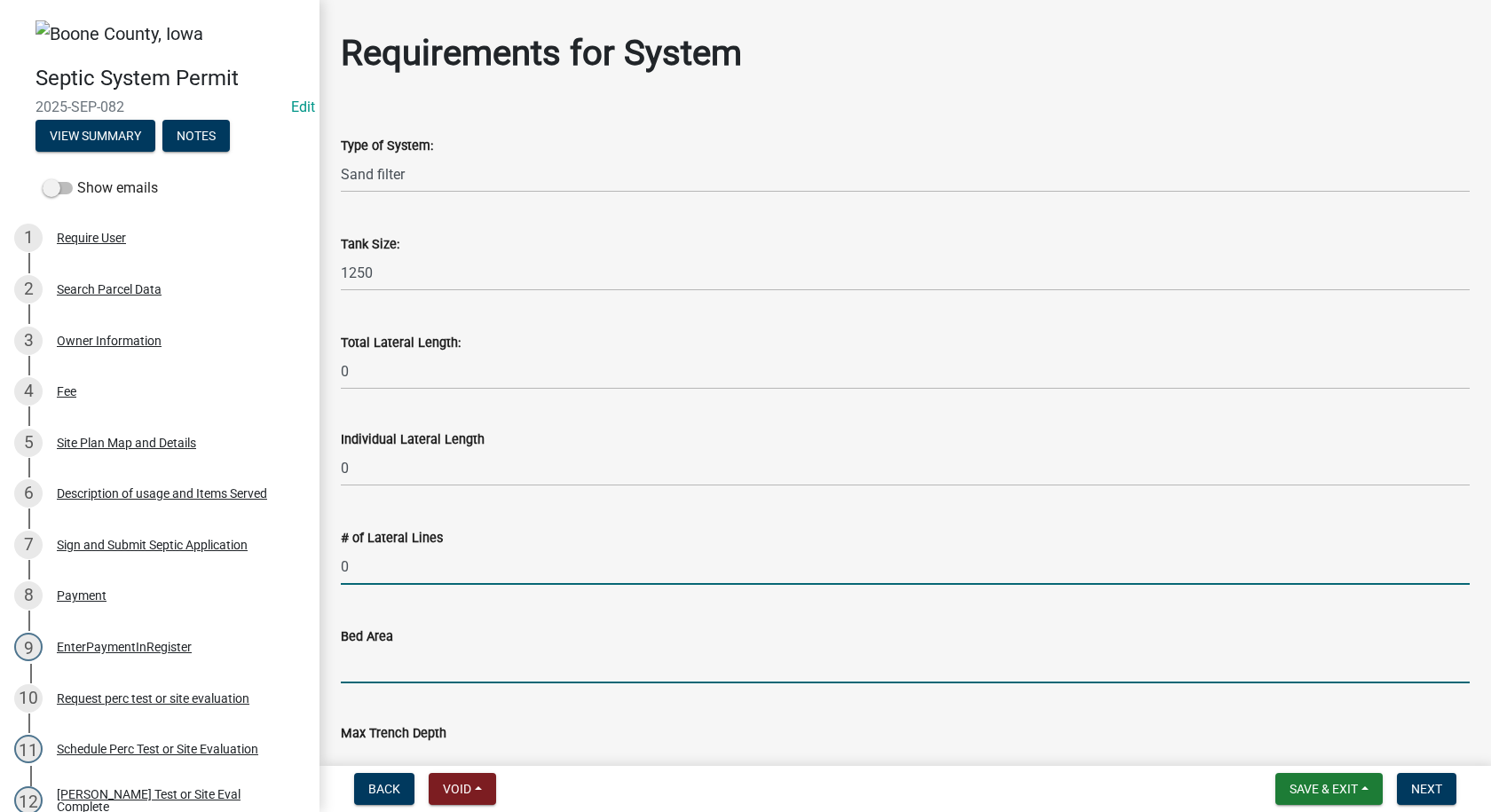
click at [373, 670] on input "Bed Area" at bounding box center [905, 664] width 1129 height 36
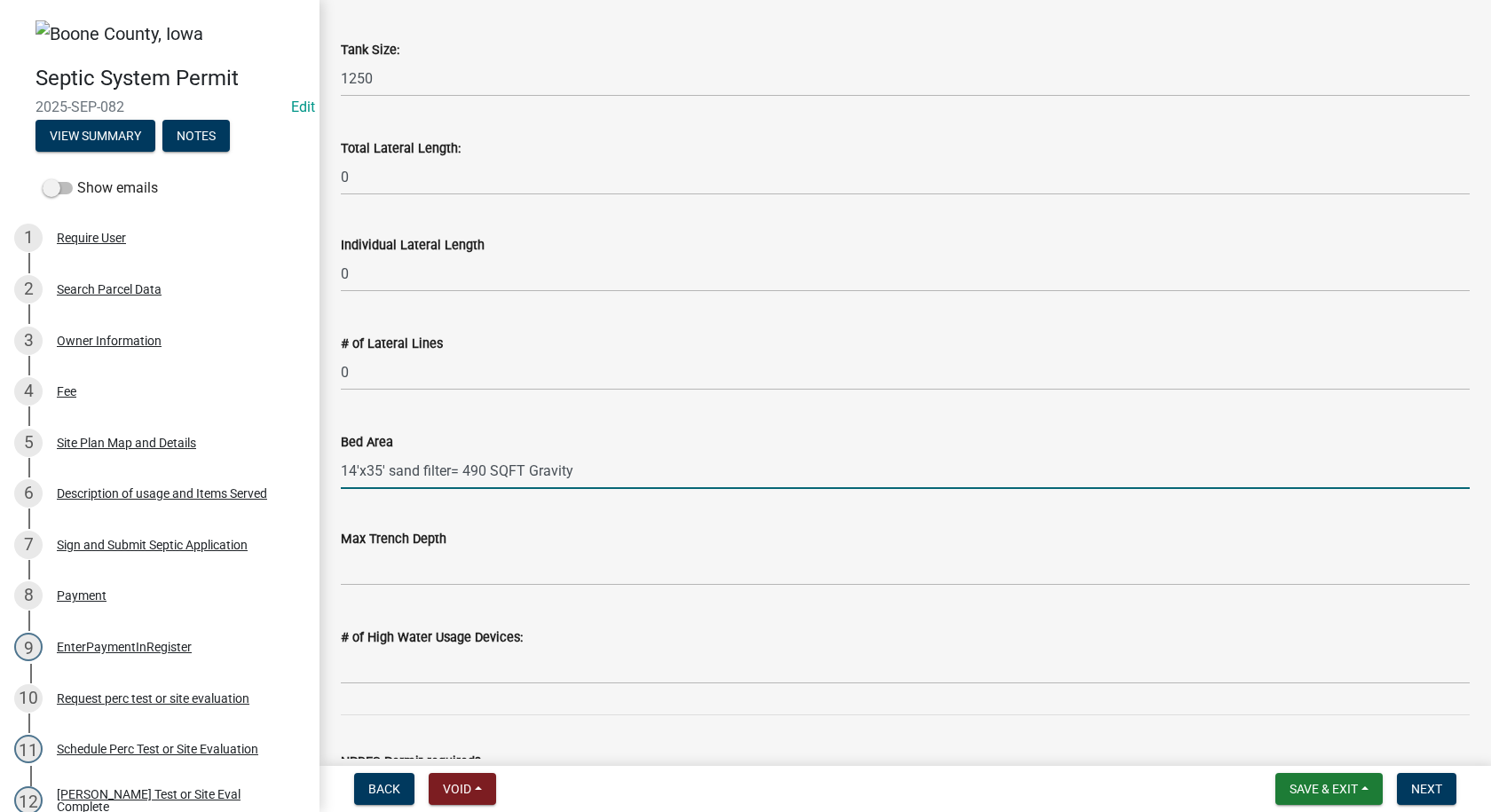
scroll to position [532, 0]
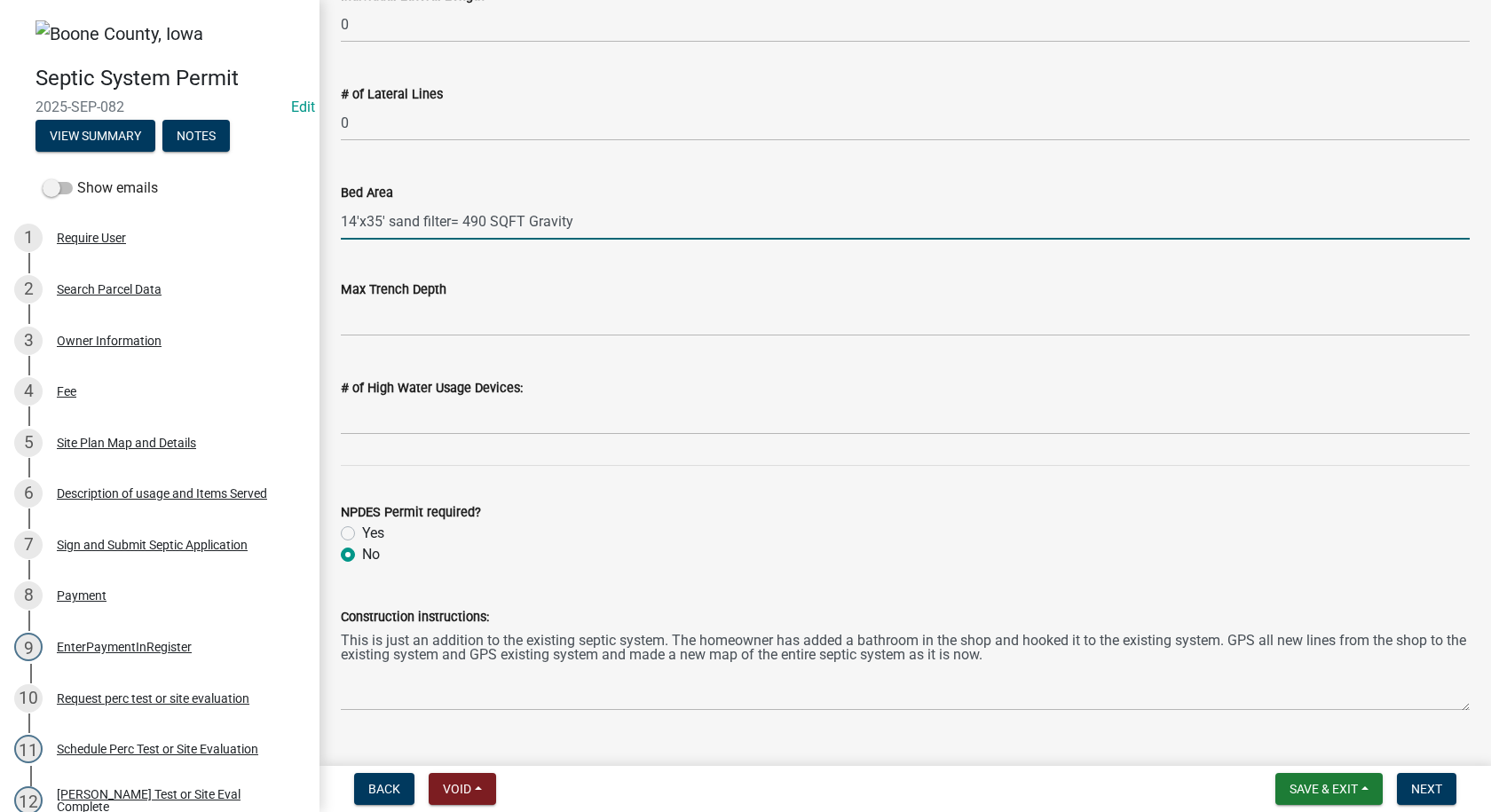
type input "14'x35' sand filter= 490 SQFT Gravity"
click at [391, 318] on input "text" at bounding box center [905, 318] width 1129 height 36
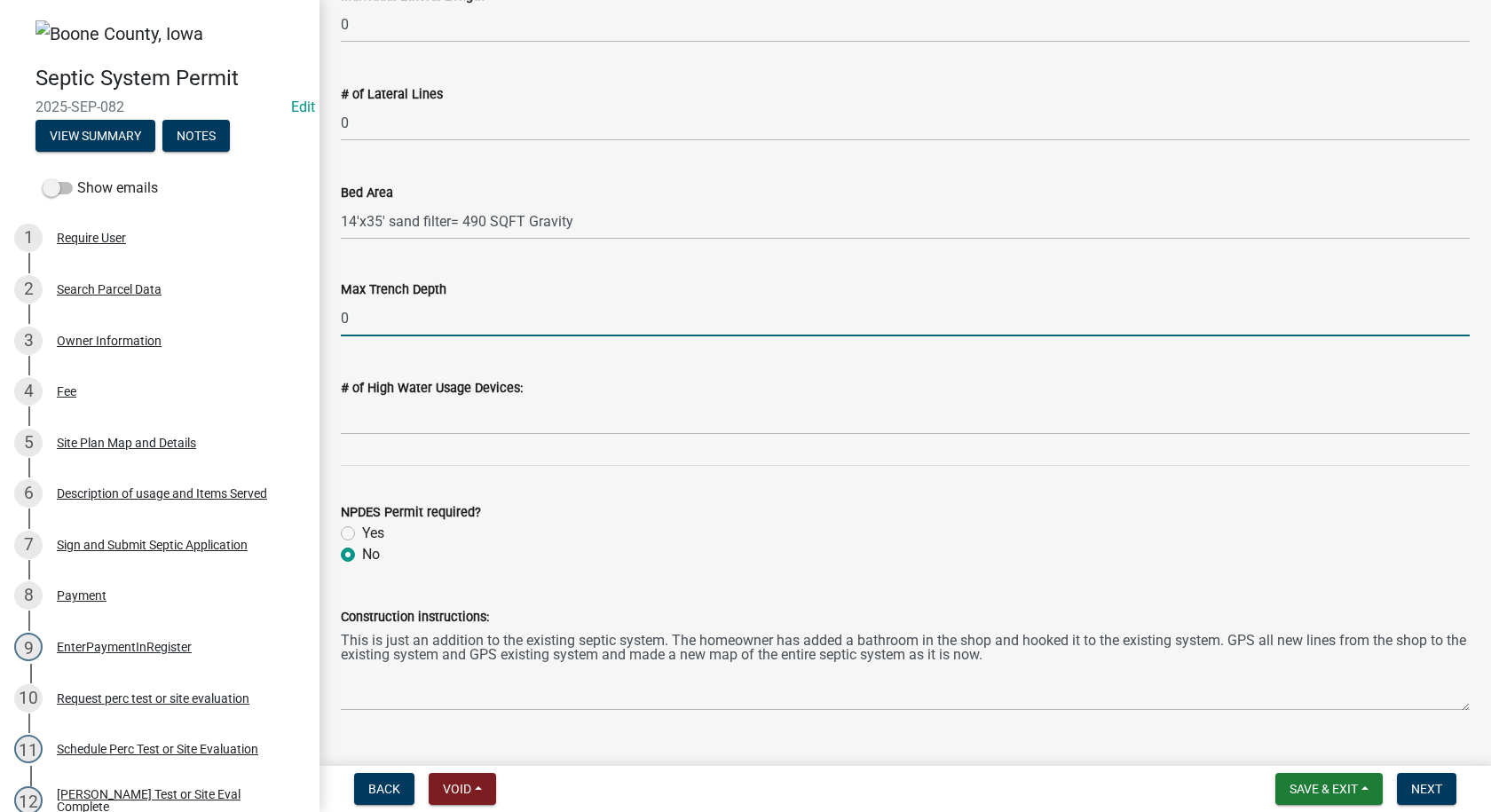
type input "0"
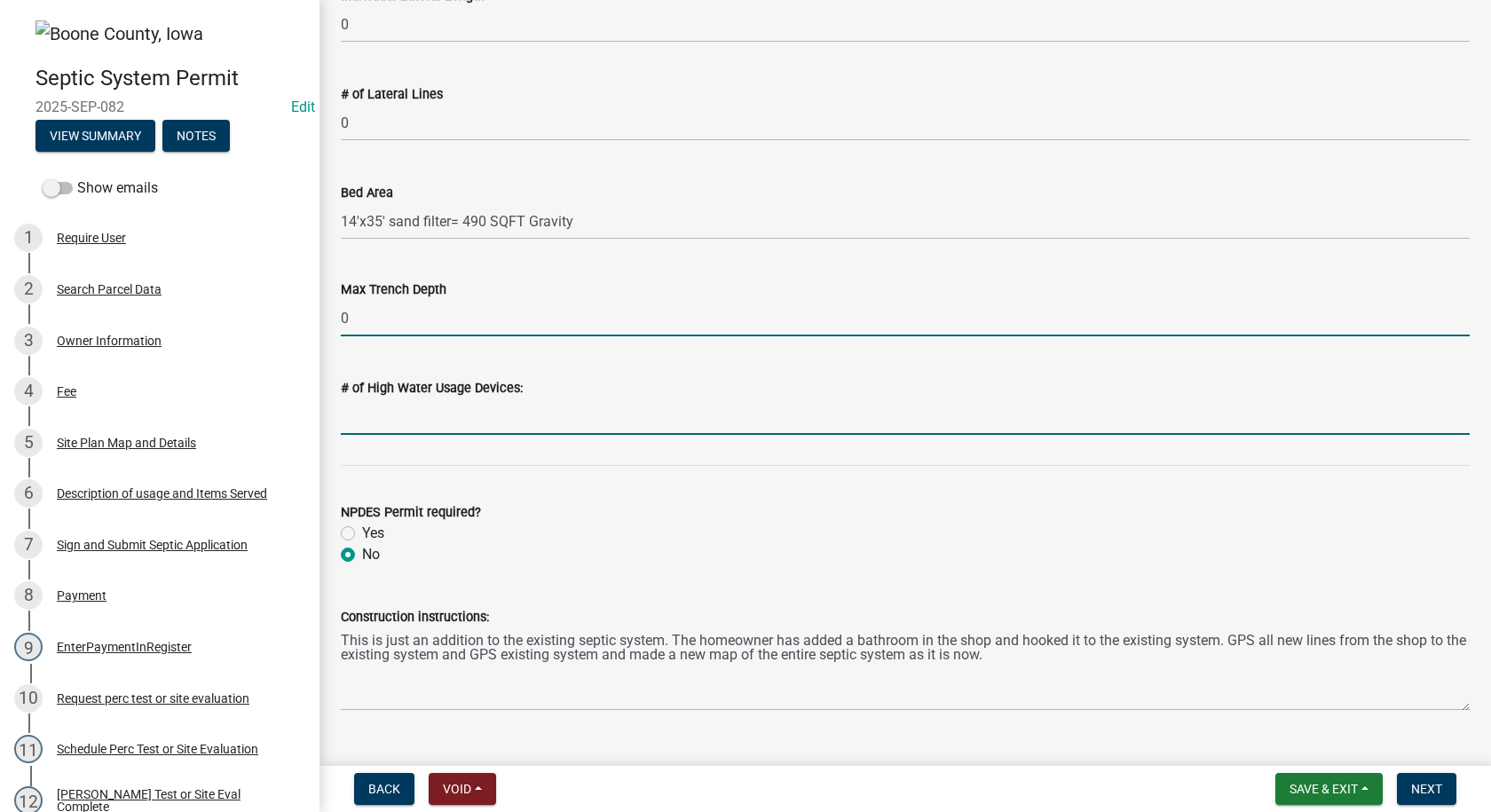
click at [369, 424] on input "text" at bounding box center [905, 416] width 1129 height 36
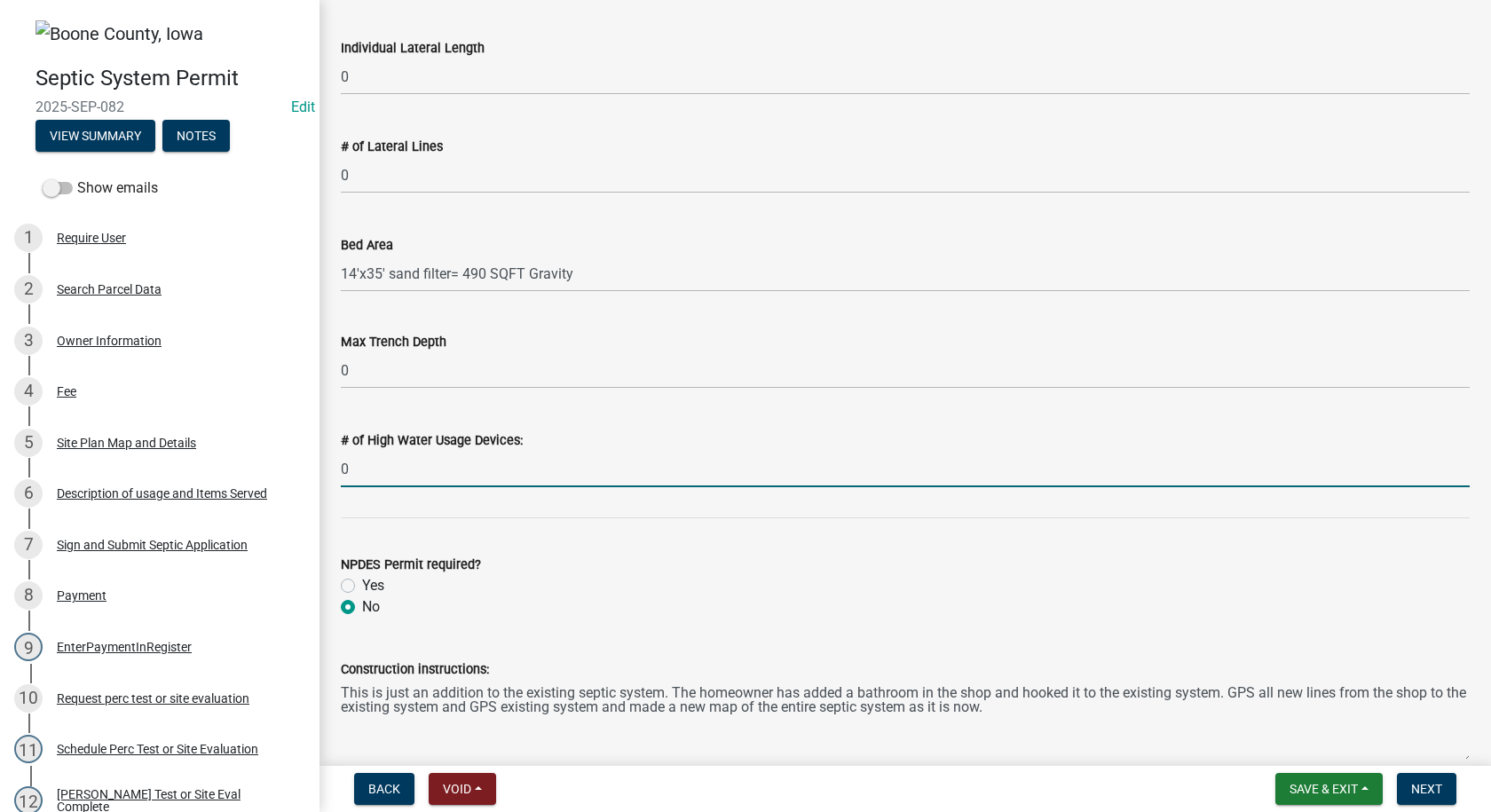
scroll to position [567, 0]
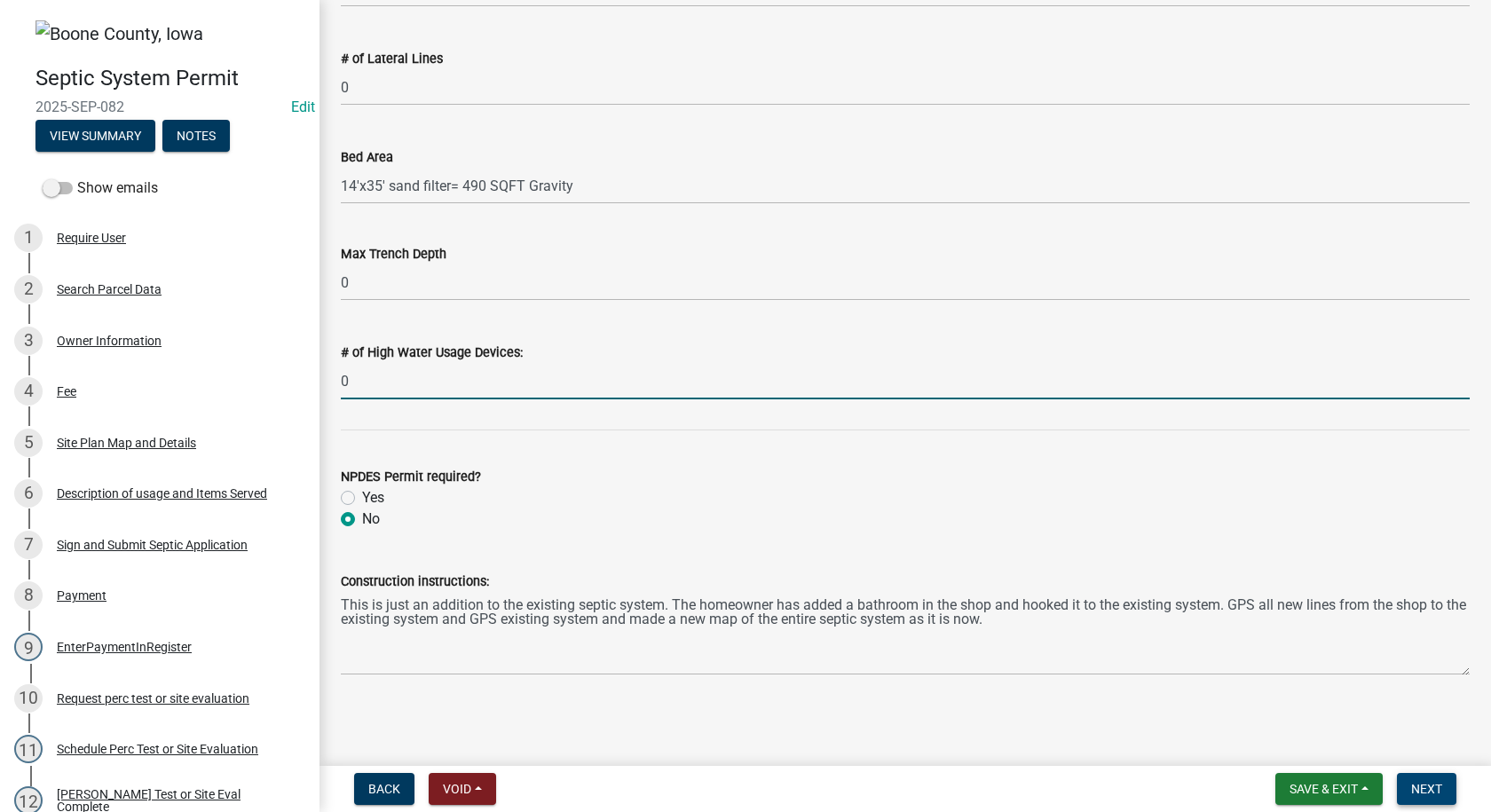
type input "0"
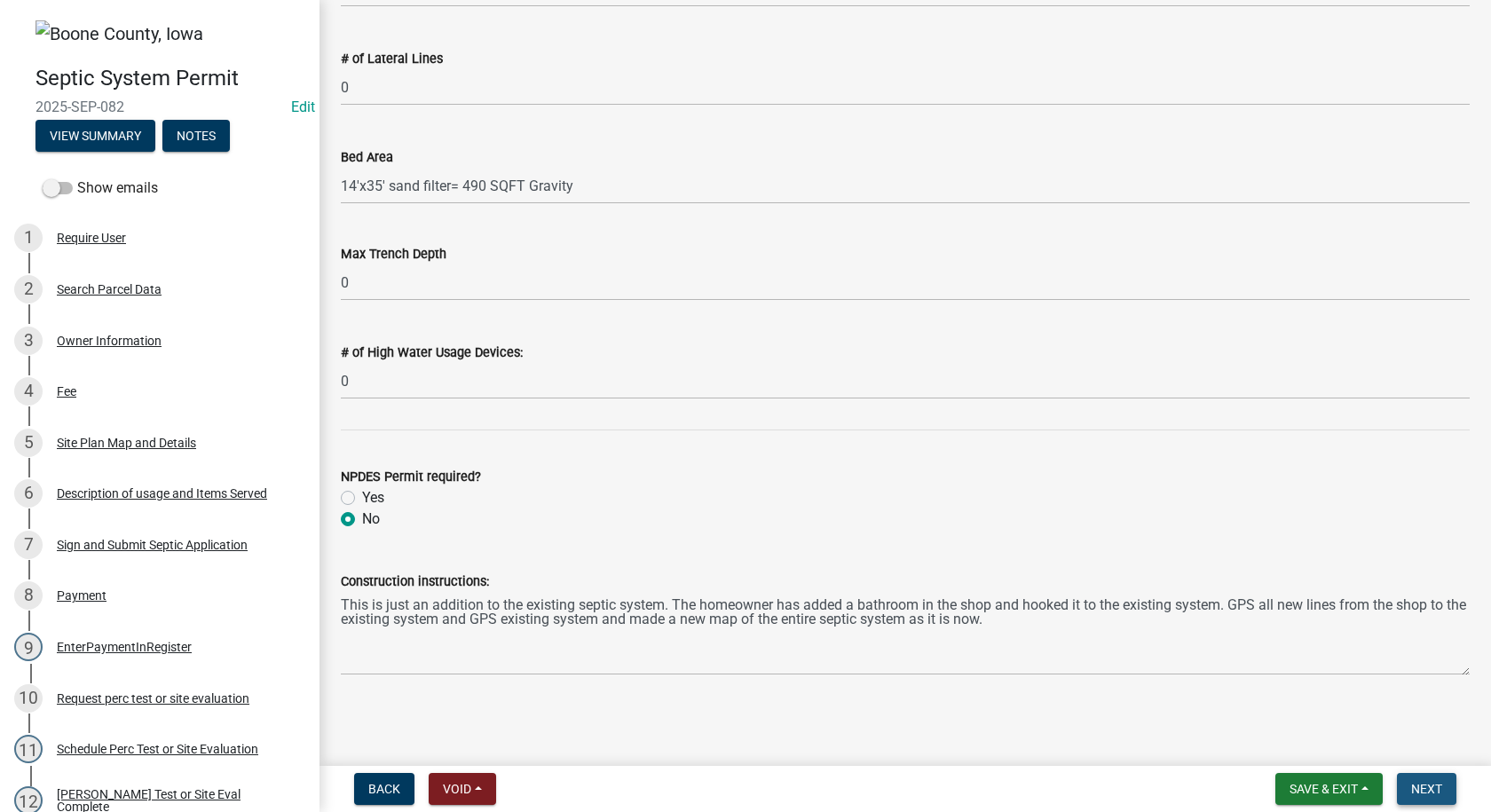
click at [1434, 784] on span "Next" at bounding box center [1426, 788] width 31 height 14
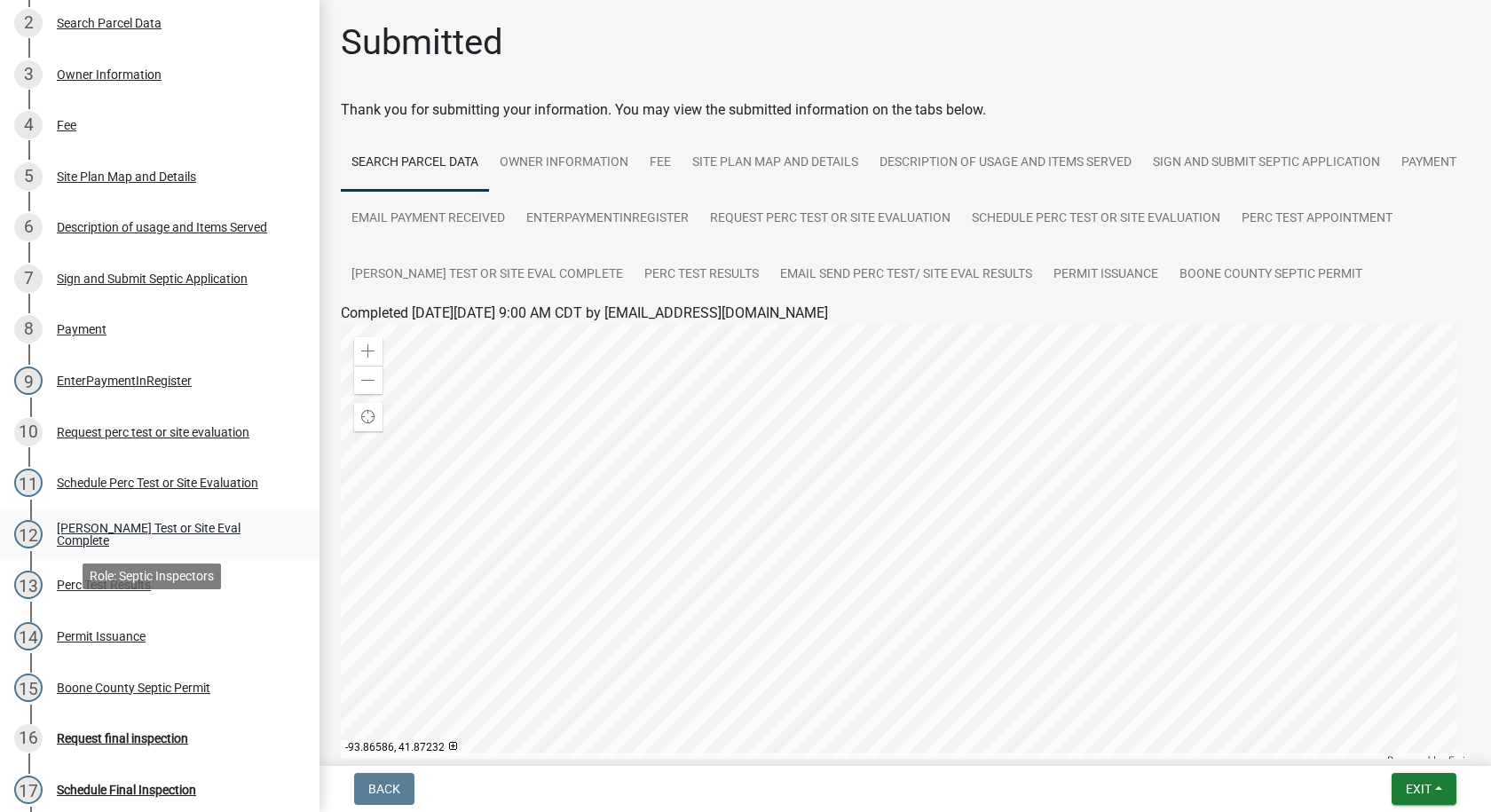
scroll to position [532, 0]
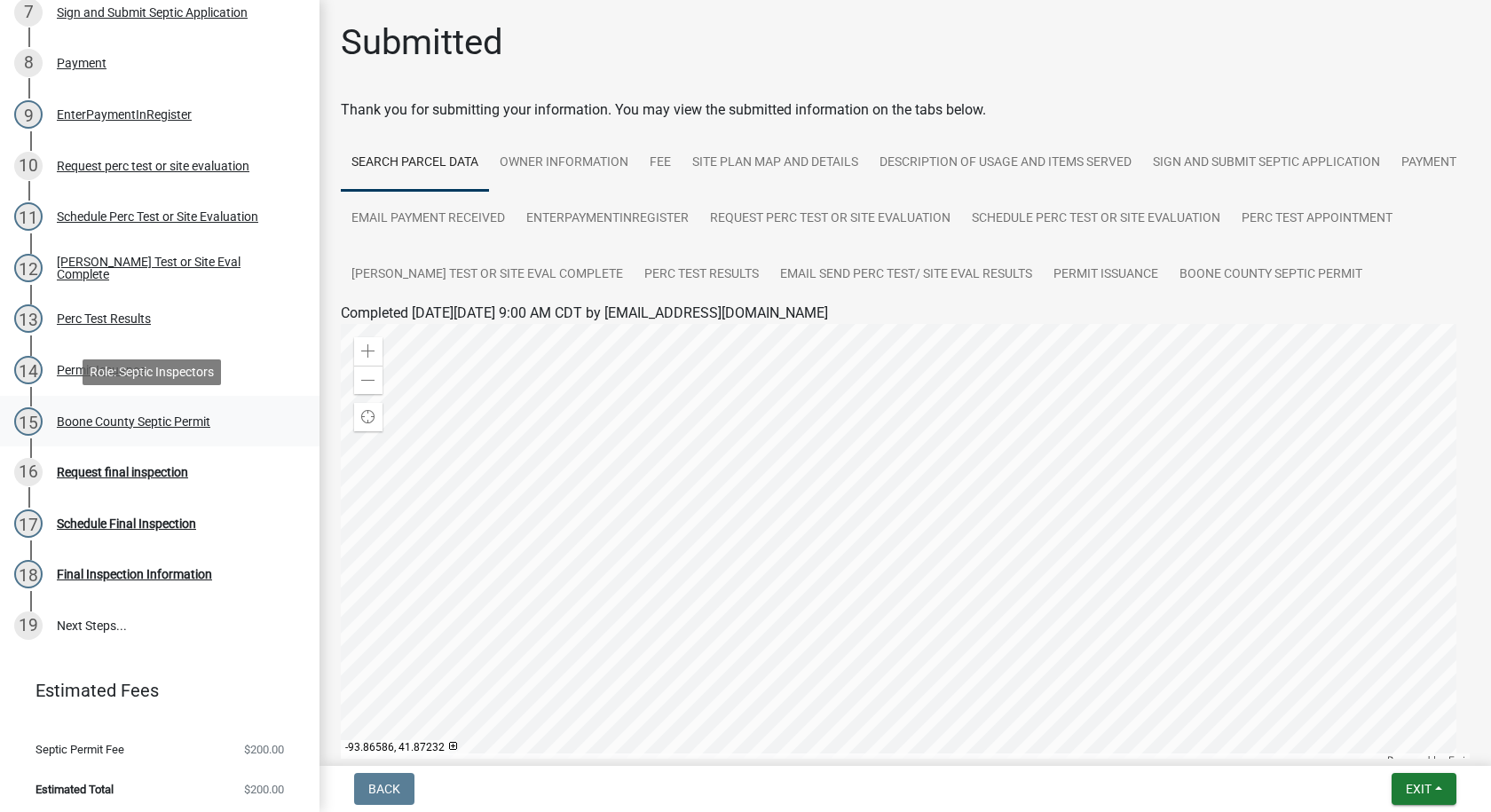
click at [166, 420] on div "Boone County Septic Permit" at bounding box center [134, 421] width 154 height 12
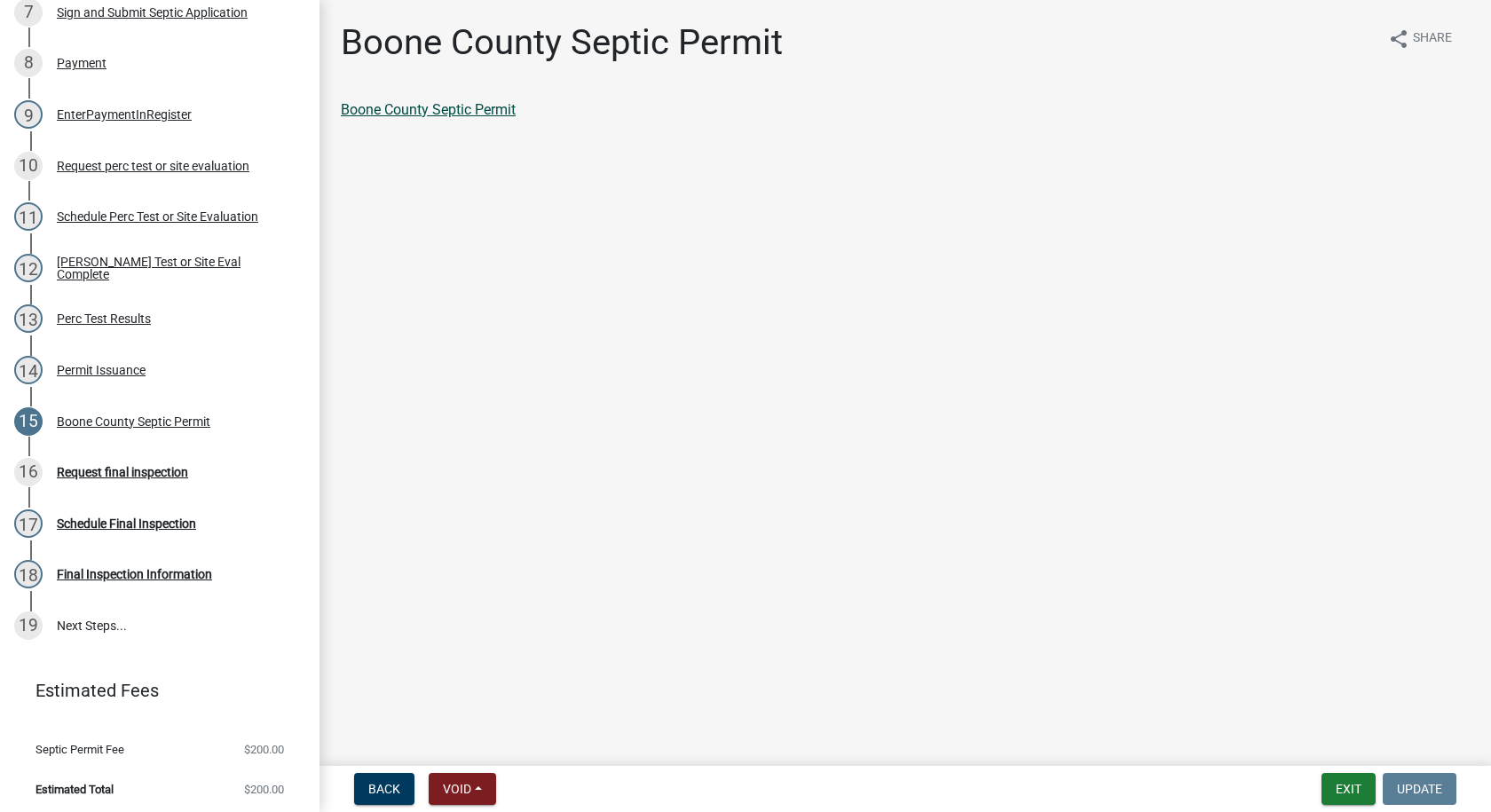
click at [437, 110] on link "Boone County Septic Permit" at bounding box center [428, 109] width 175 height 17
click at [175, 470] on div "Request final inspection" at bounding box center [122, 471] width 131 height 12
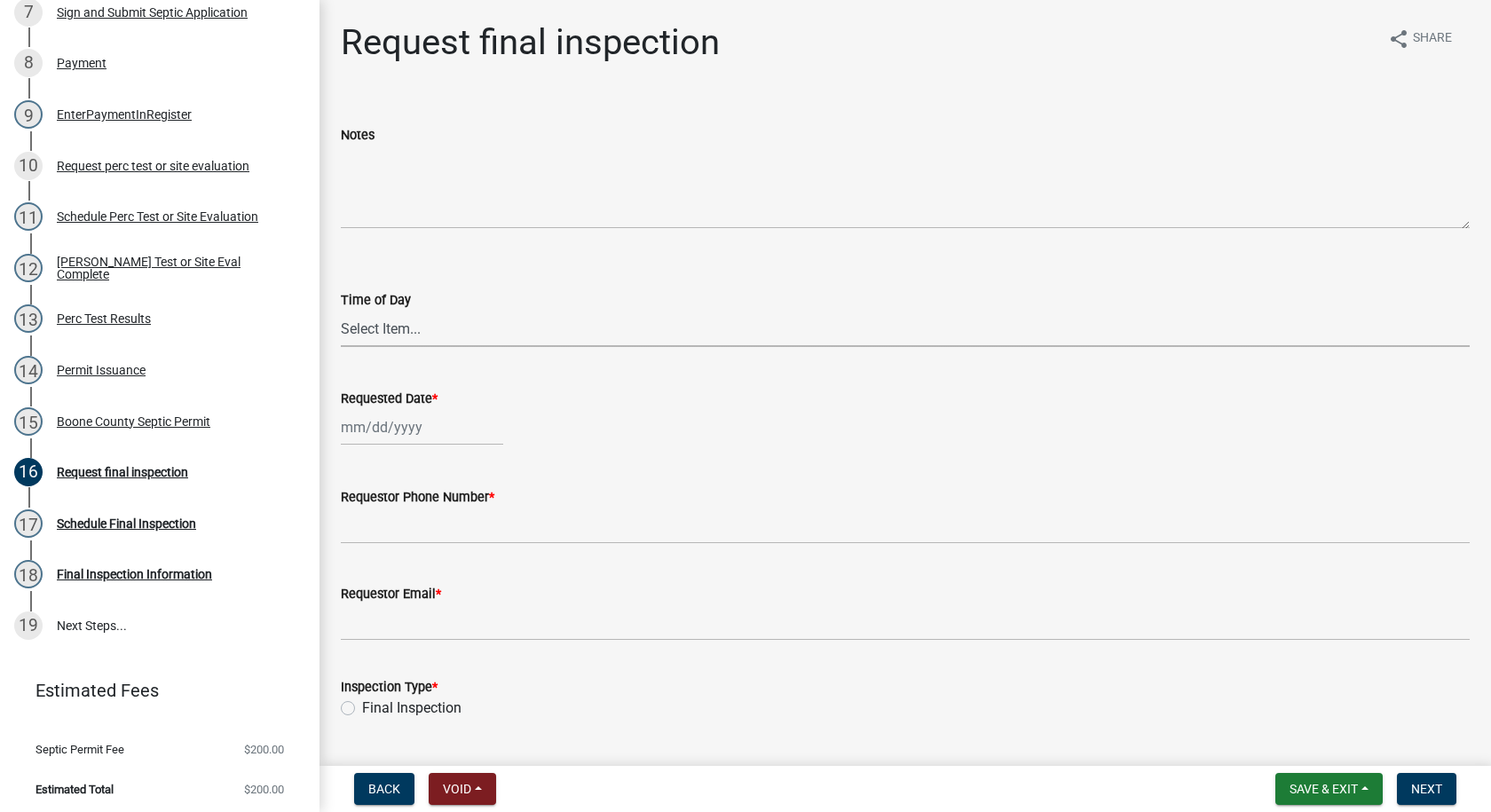
click at [417, 332] on select "Select Item... AM PM" at bounding box center [905, 329] width 1129 height 36
click at [341, 311] on select "Select Item... AM PM" at bounding box center [905, 329] width 1129 height 36
select select "3d996644-d196-4a30-b466-566fd6d5b8ee"
click at [395, 429] on div at bounding box center [422, 426] width 163 height 36
select select "9"
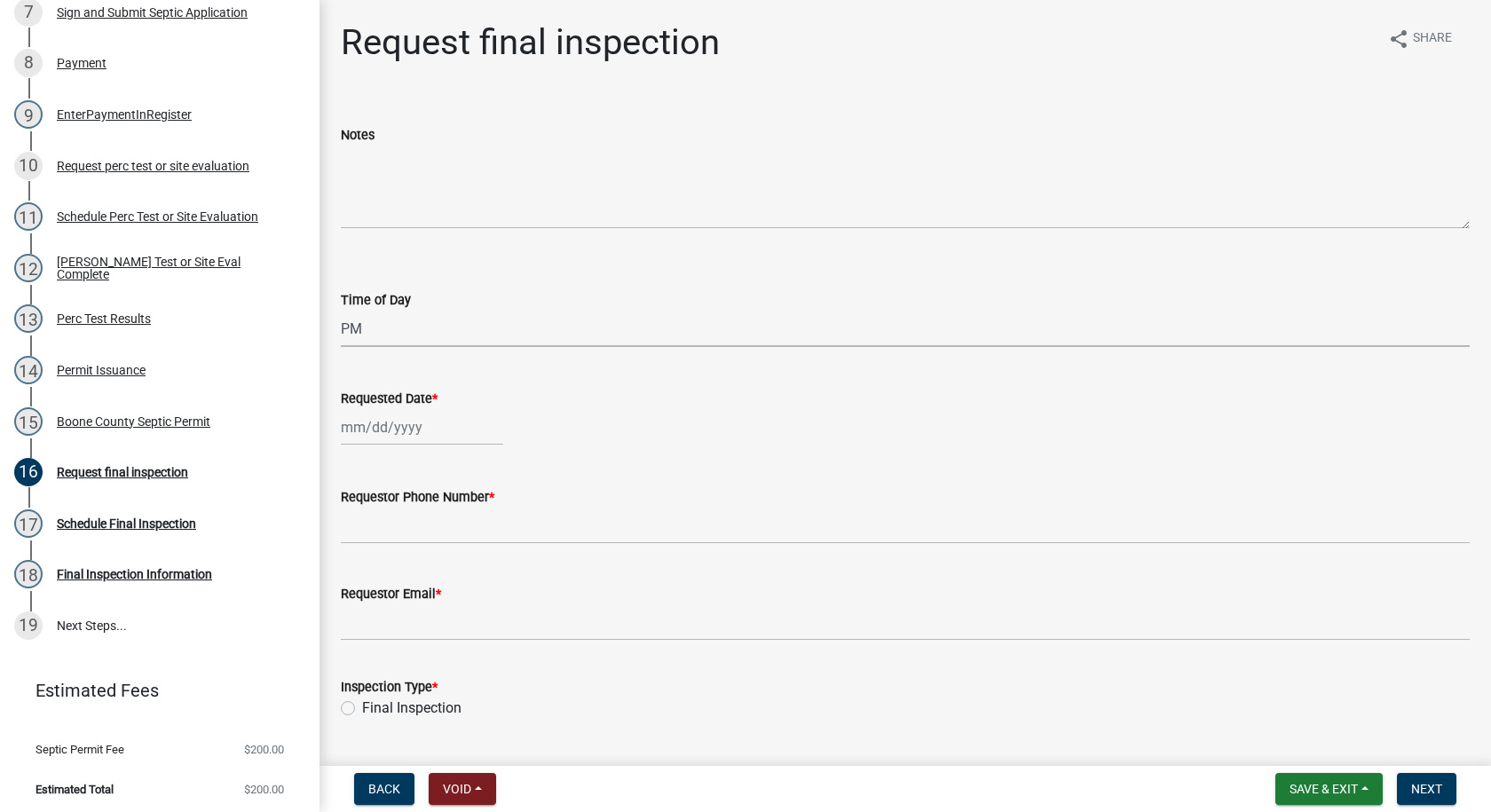
select select "2025"
click at [384, 546] on div "9" at bounding box center [387, 549] width 28 height 28
type input "[DATE]"
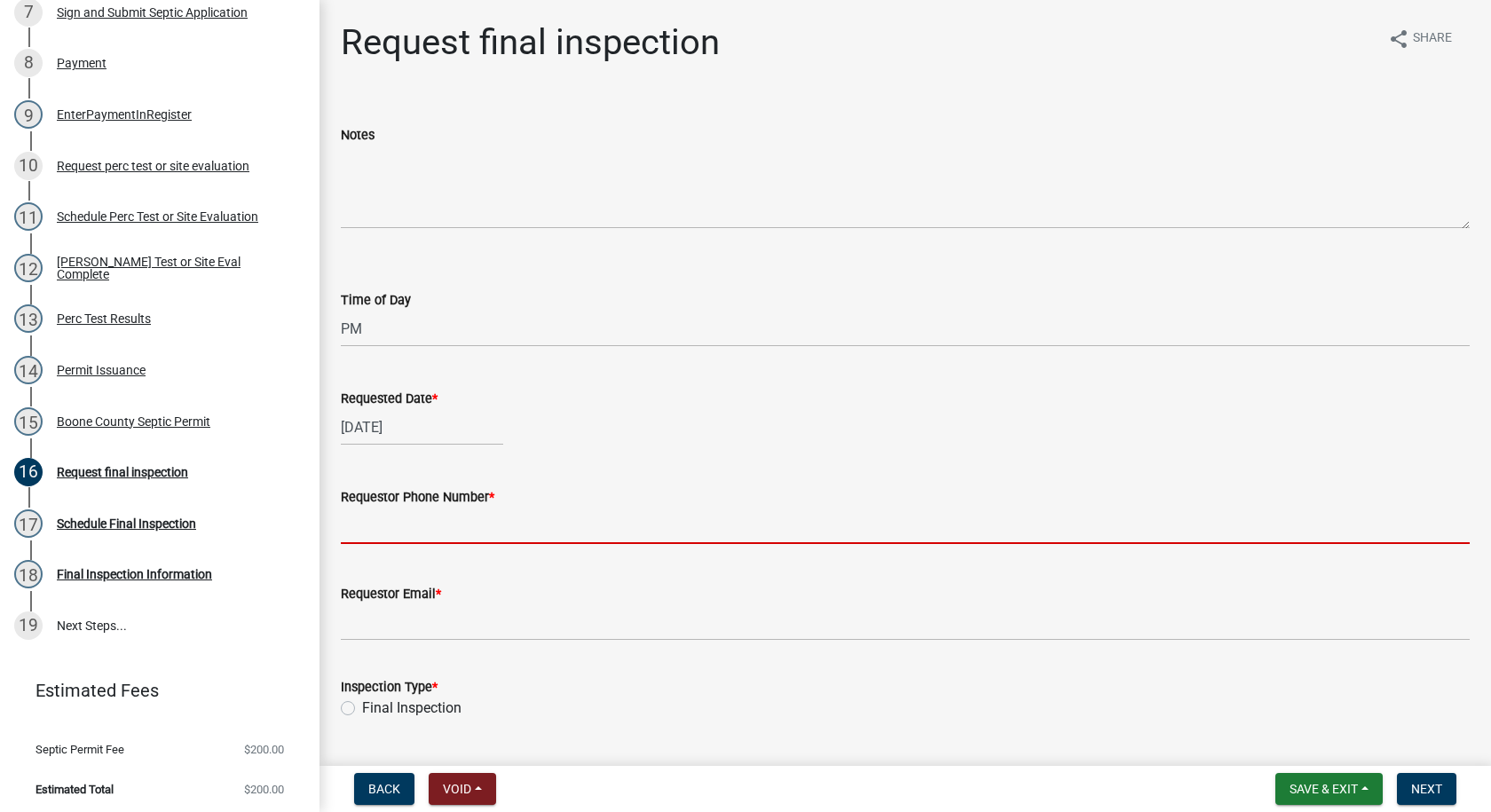
click at [380, 527] on input "Requestor Phone Number *" at bounding box center [905, 525] width 1129 height 36
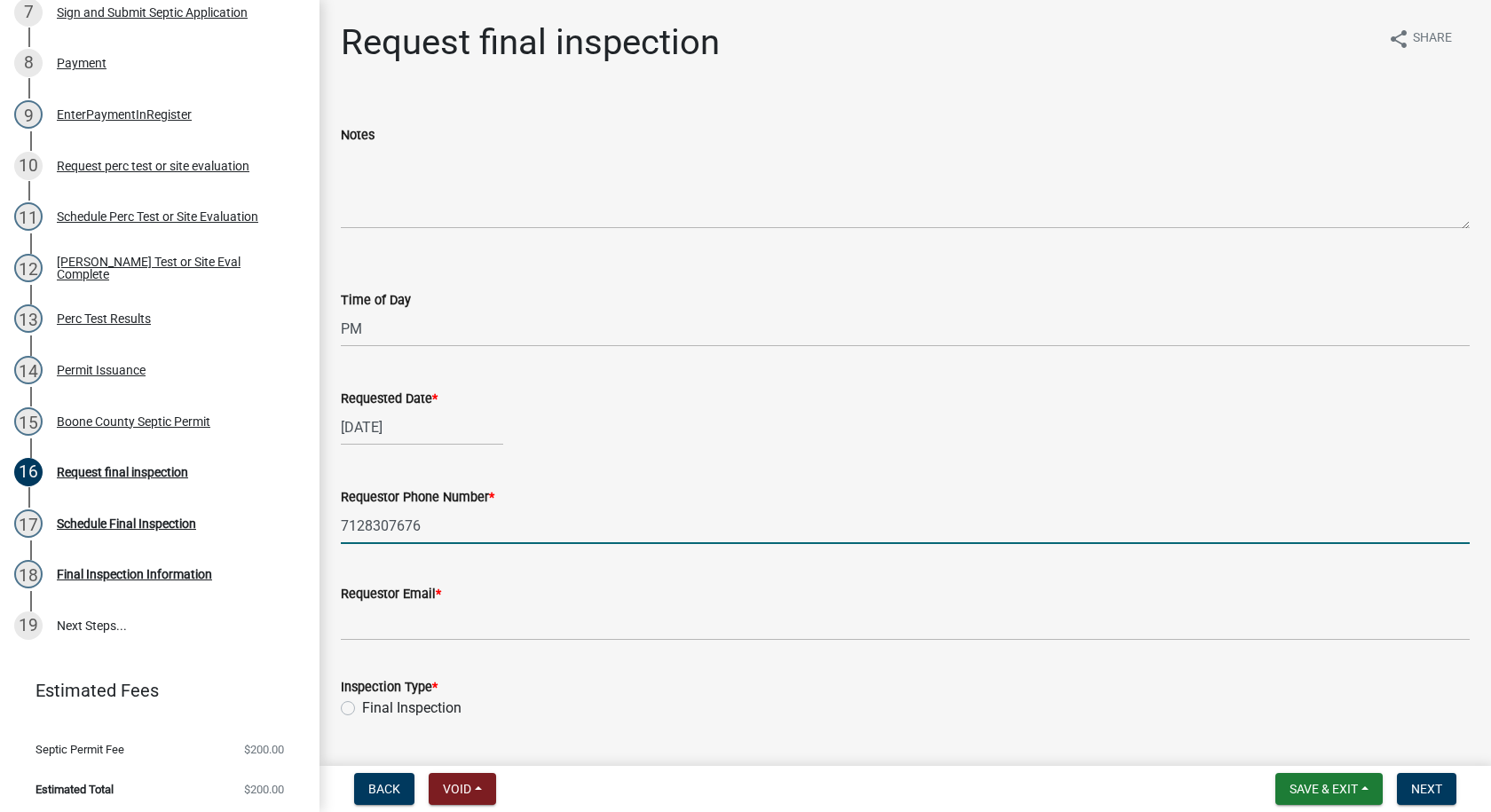
type input "7128307676"
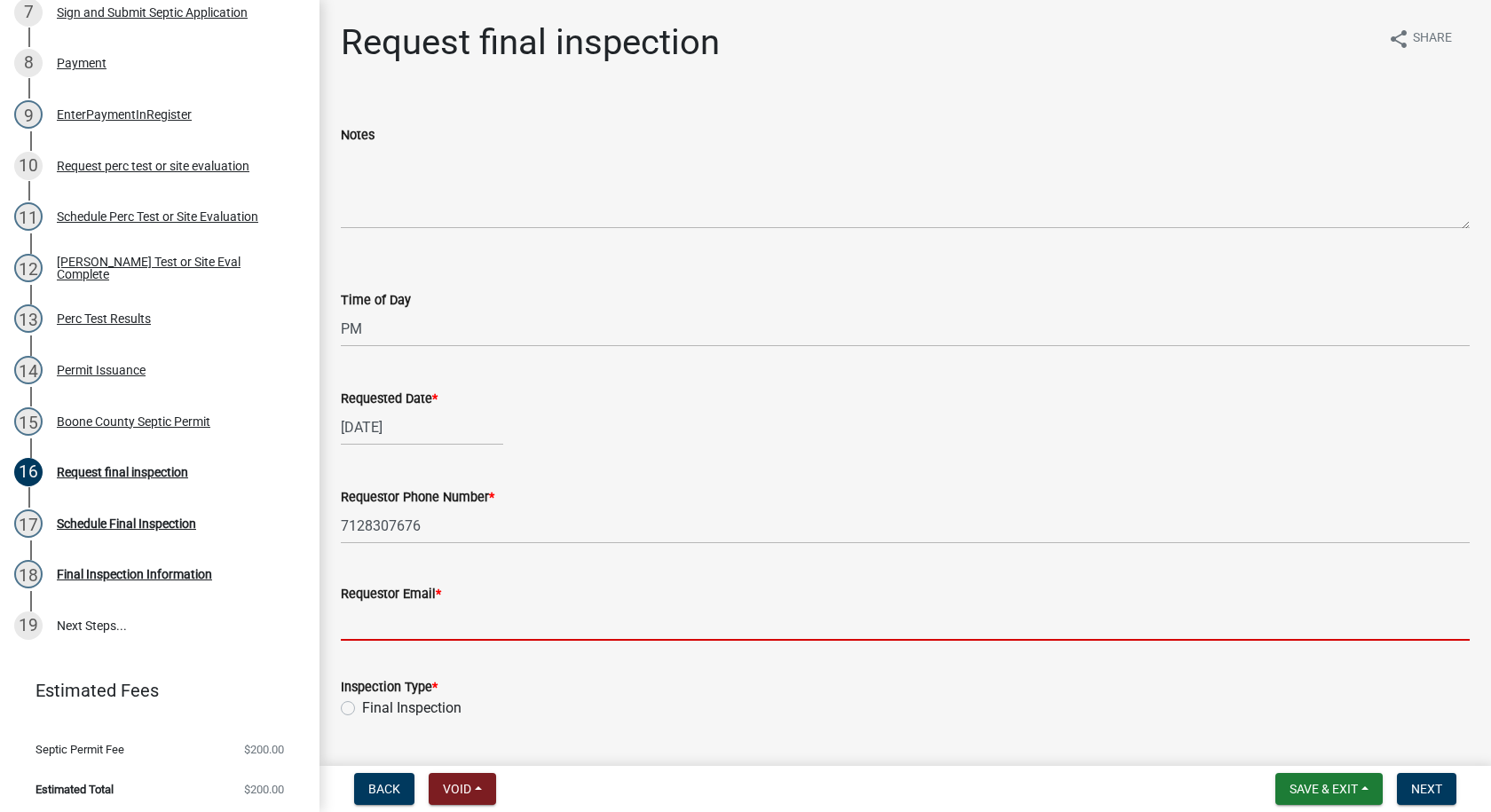
click at [401, 626] on input "Requestor Email *" at bounding box center [905, 622] width 1129 height 36
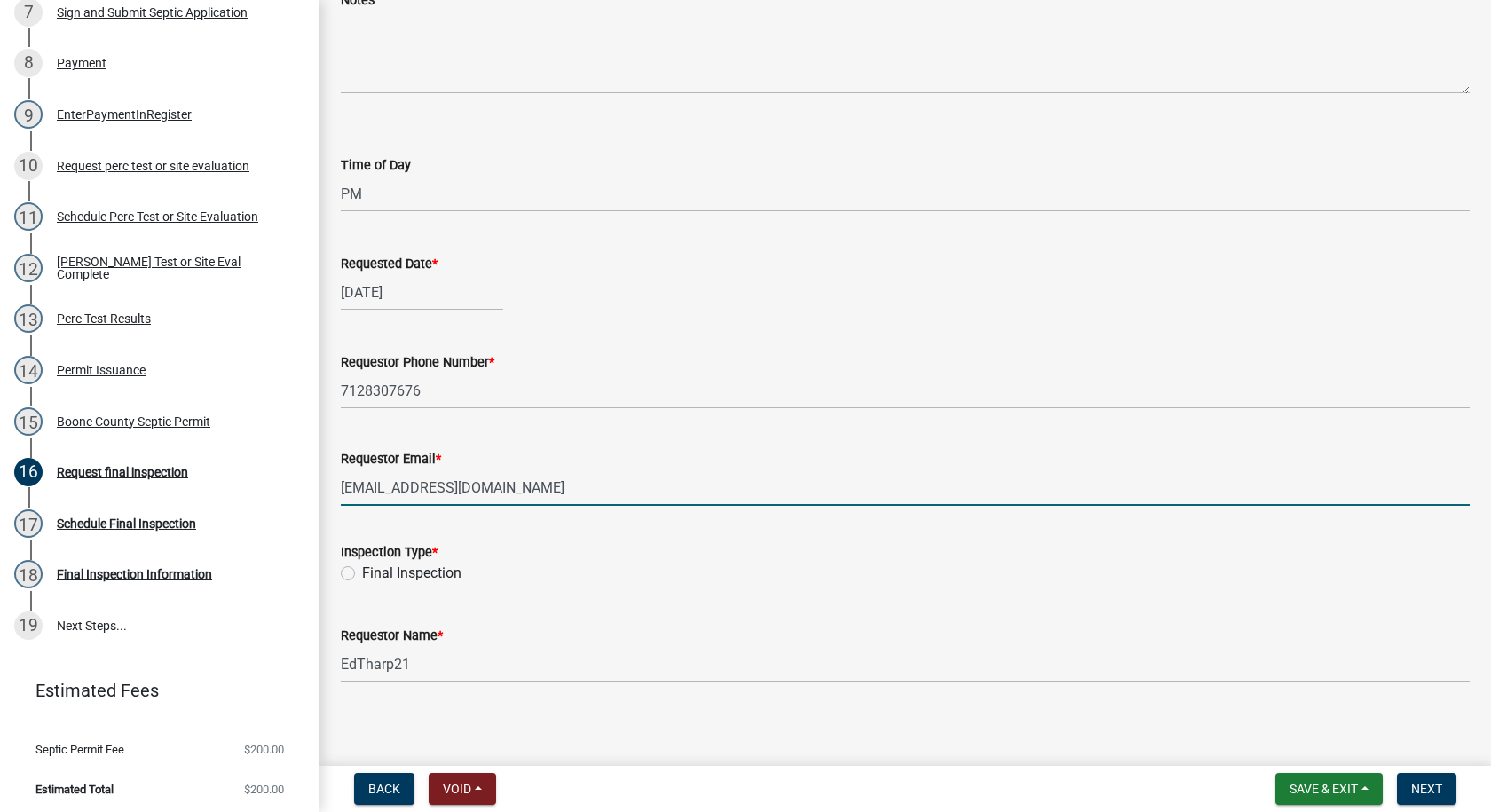
scroll to position [142, 0]
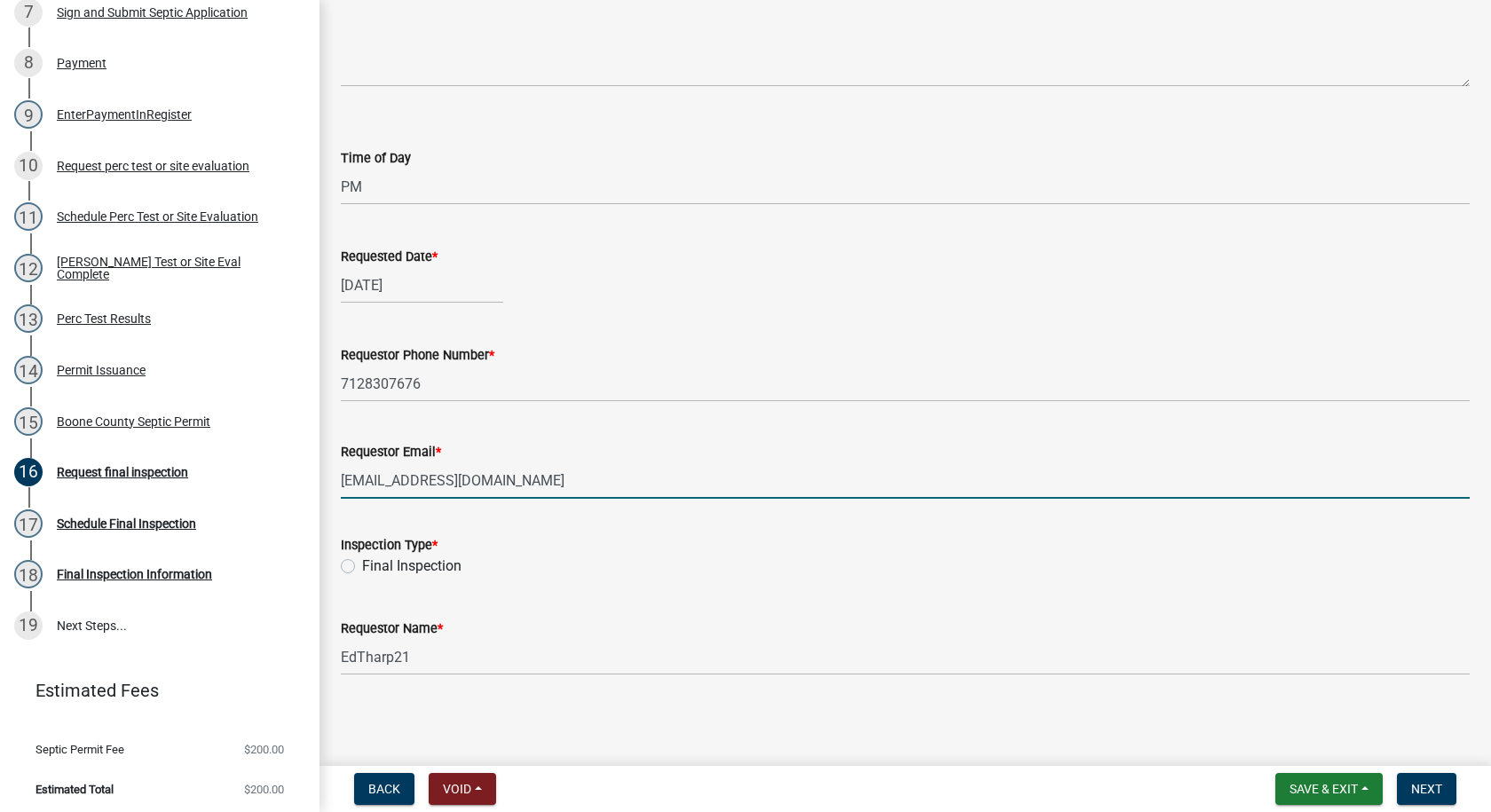
type input "[EMAIL_ADDRESS][DOMAIN_NAME]"
click at [362, 563] on label "Final Inspection" at bounding box center [411, 565] width 99 height 21
click at [362, 563] on input "Final Inspection" at bounding box center [368, 561] width 12 height 12
radio input "true"
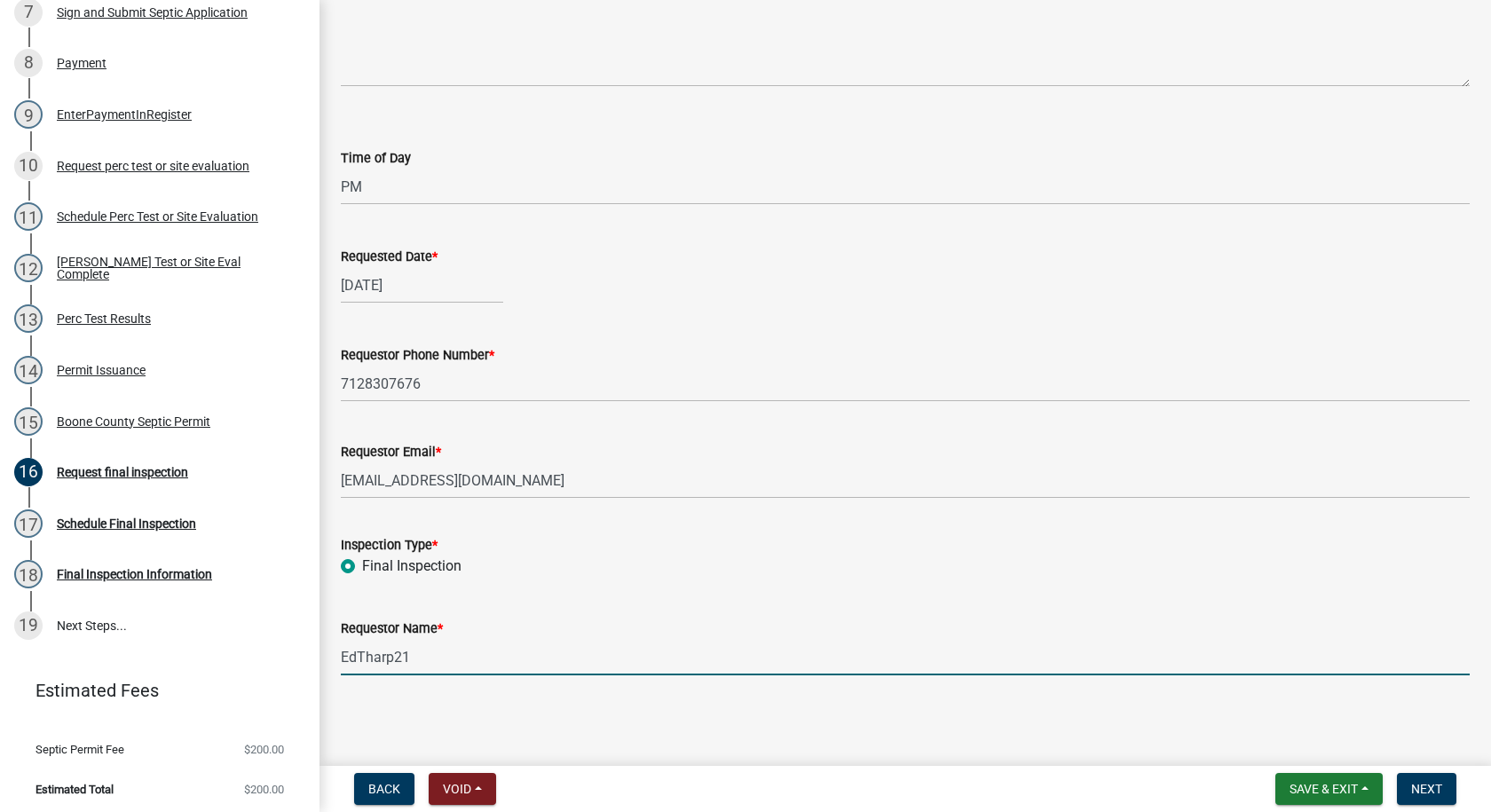
click at [424, 658] on input "EdTharp21" at bounding box center [905, 656] width 1129 height 36
type input "E"
type input "[PERSON_NAME]"
click at [1417, 787] on span "Next" at bounding box center [1426, 788] width 31 height 14
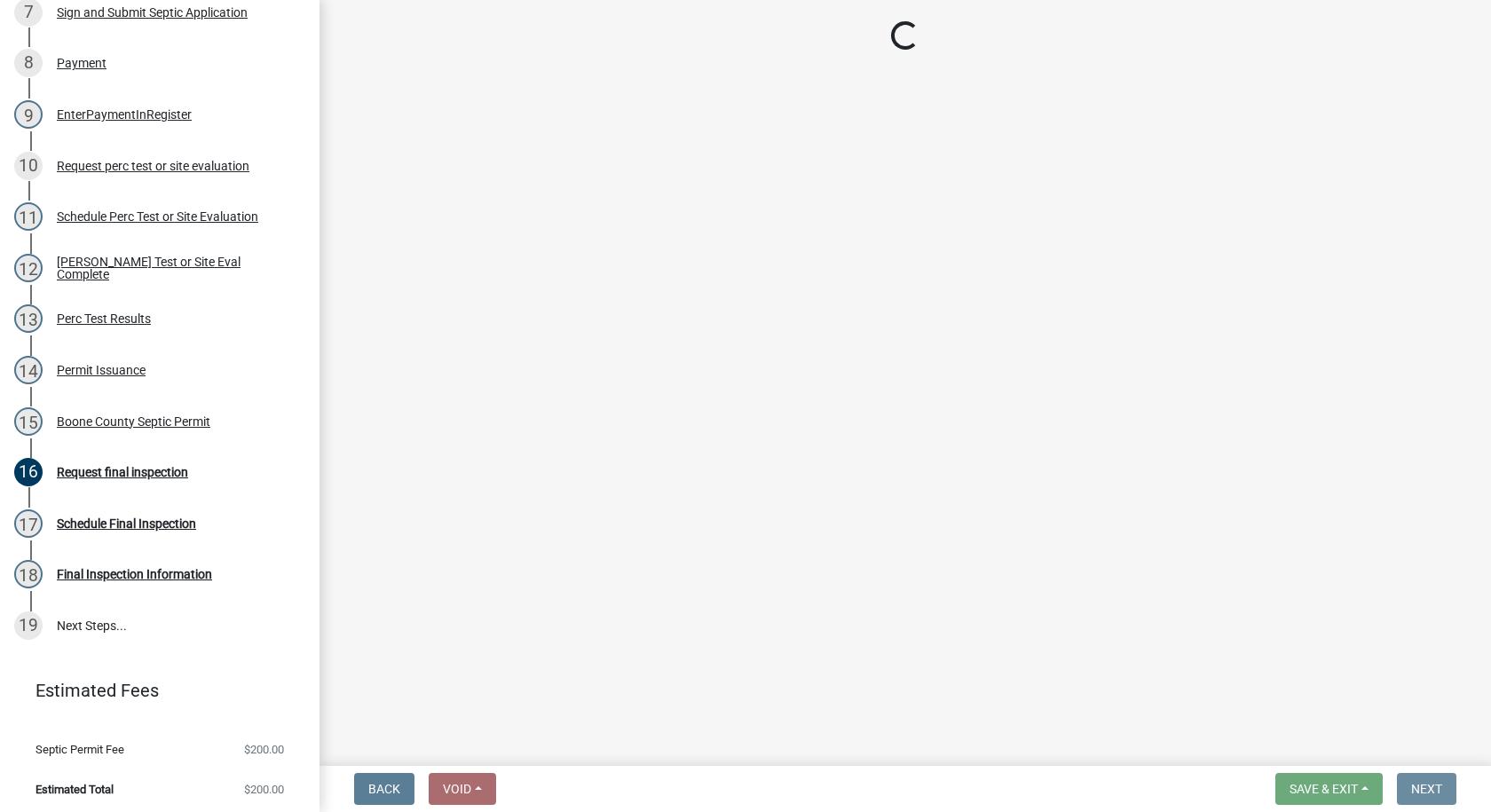
scroll to position [0, 0]
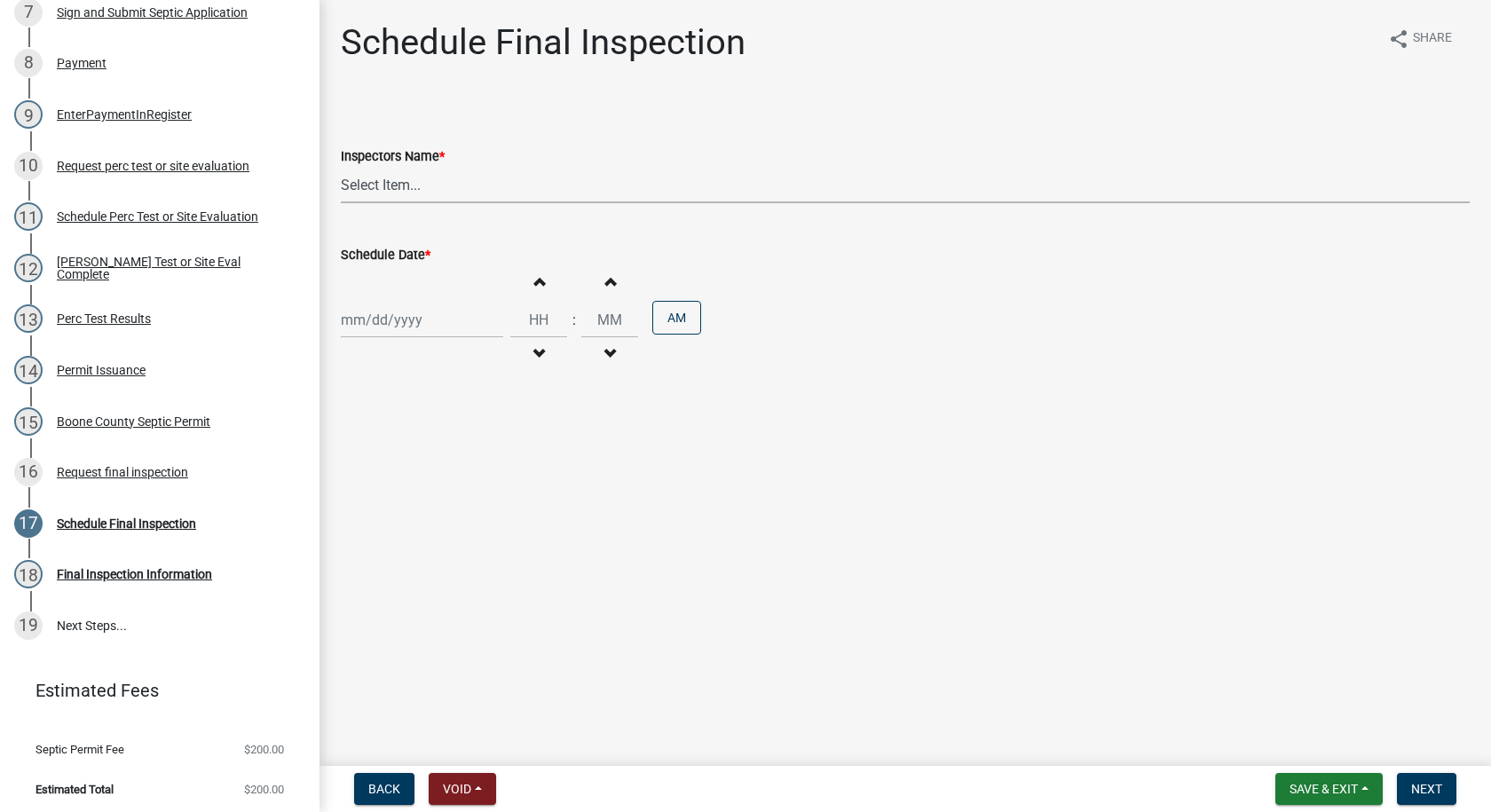
click at [397, 195] on select "Select Item... EdTharp21 (EdTharp21) mspeers ([PERSON_NAME]) WandaCox ([PERSON_…" at bounding box center [905, 185] width 1129 height 36
select select "1166babb-7ce8-442f-9c4a-1180ef3e1882"
click at [341, 167] on select "Select Item... EdTharp21 (EdTharp21) mspeers ([PERSON_NAME]) WandaCox ([PERSON_…" at bounding box center [905, 185] width 1129 height 36
click at [390, 323] on div at bounding box center [422, 320] width 163 height 36
select select "9"
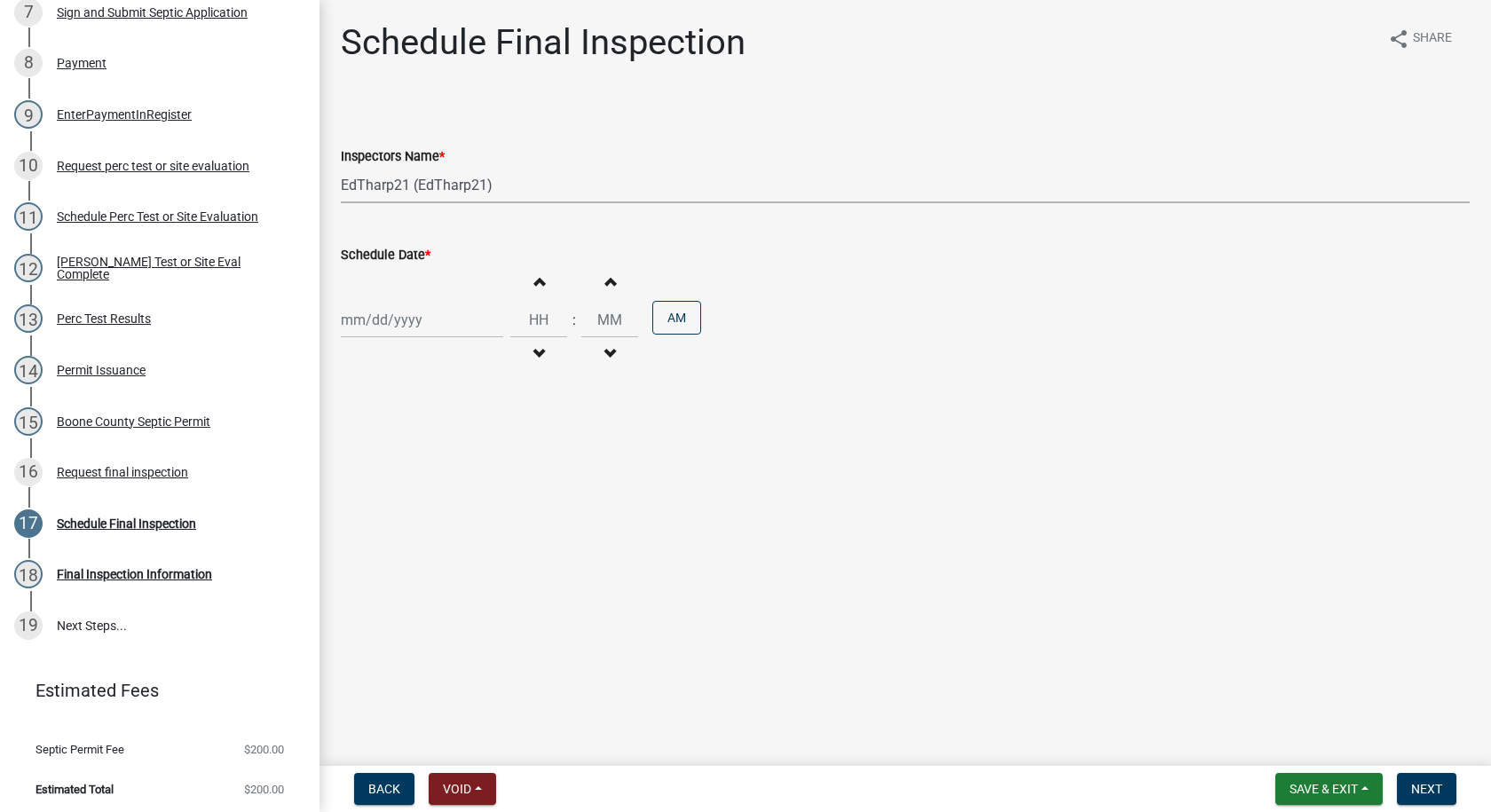
select select "2025"
click at [382, 433] on div "9" at bounding box center [387, 442] width 28 height 28
type input "[DATE]"
click at [534, 273] on button "Increment hours" at bounding box center [538, 282] width 37 height 32
type input "01"
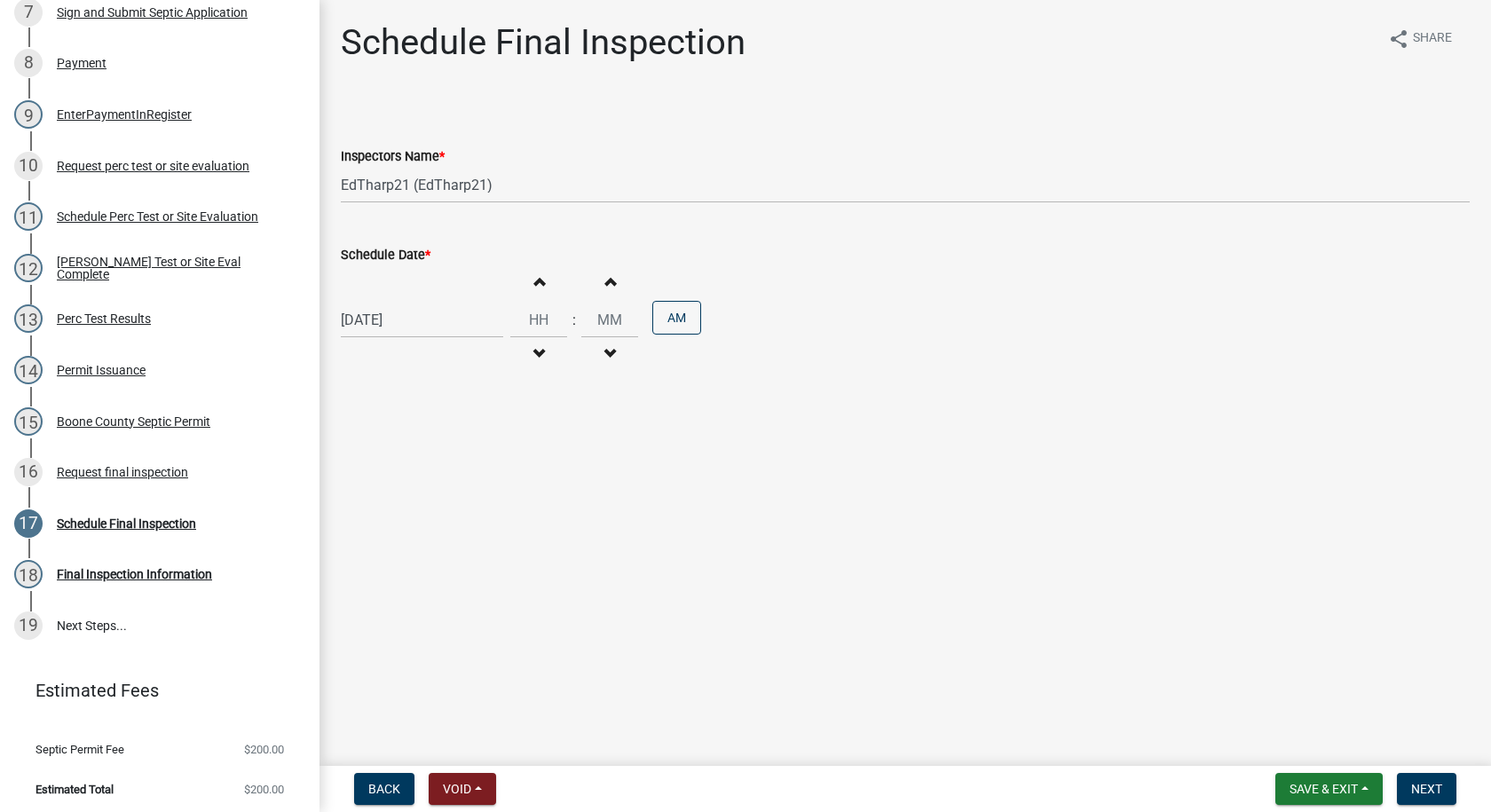
type input "00"
click at [534, 273] on button "Increment hours" at bounding box center [538, 282] width 37 height 32
type input "03"
click at [679, 323] on button "AM" at bounding box center [677, 318] width 49 height 34
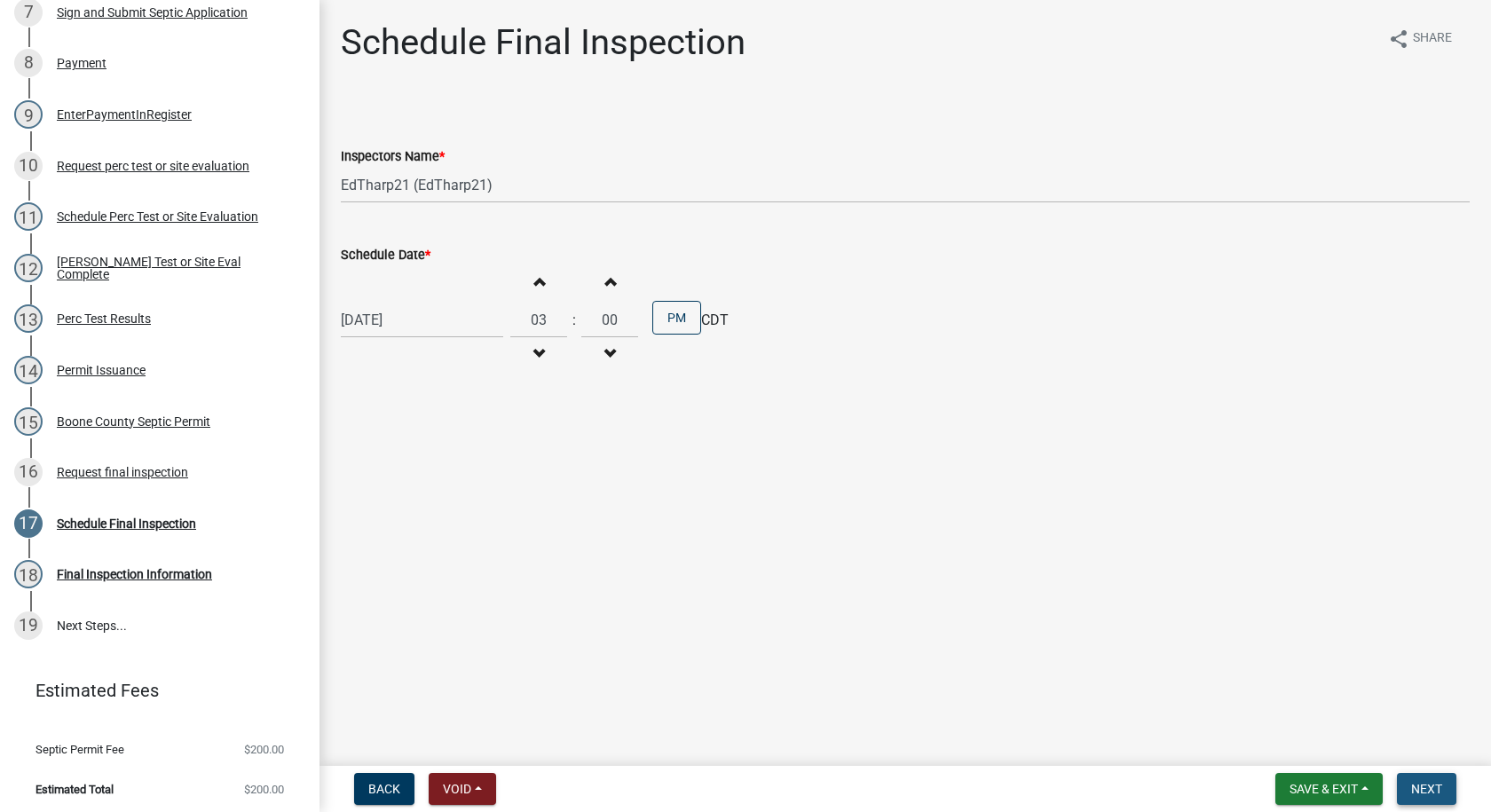
click at [1413, 784] on span "Next" at bounding box center [1426, 788] width 31 height 14
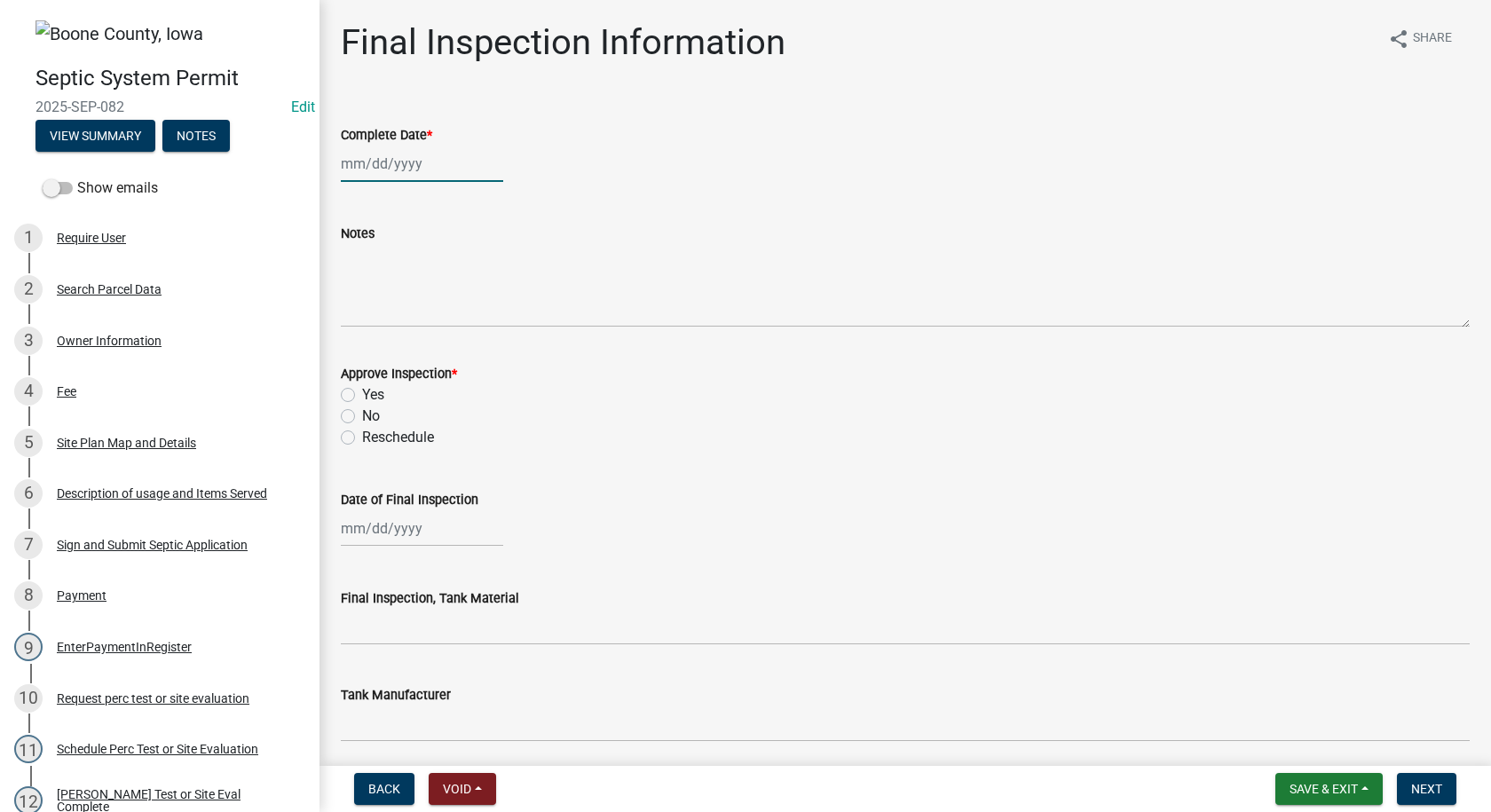
click at [385, 172] on div at bounding box center [422, 164] width 163 height 36
select select "9"
select select "2025"
click at [392, 285] on div "9" at bounding box center [387, 287] width 28 height 28
type input "[DATE]"
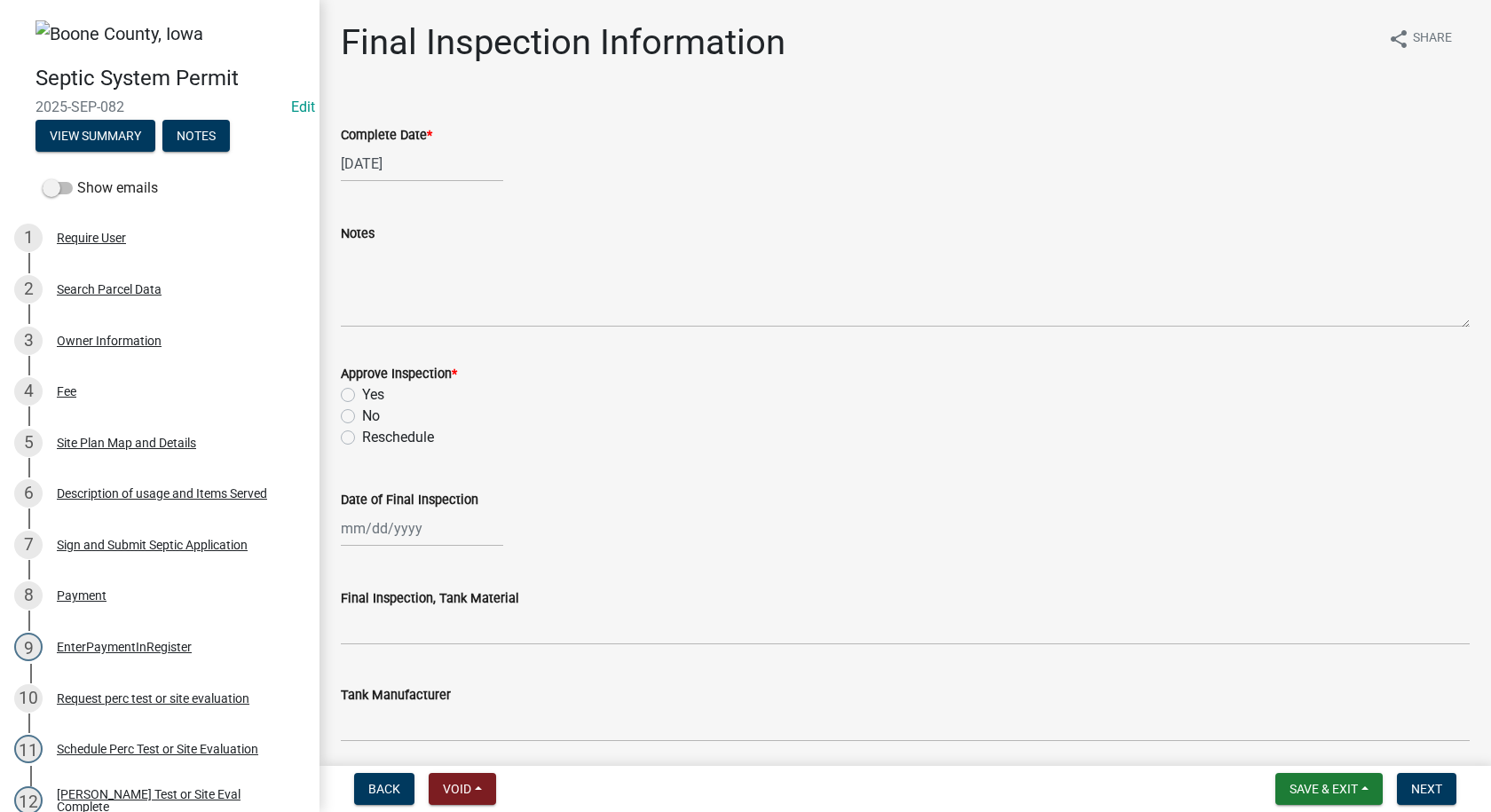
click at [362, 392] on label "Yes" at bounding box center [373, 395] width 22 height 21
click at [362, 392] on input "Yes" at bounding box center [368, 391] width 12 height 12
radio input "true"
click at [393, 530] on div at bounding box center [422, 528] width 163 height 36
select select "9"
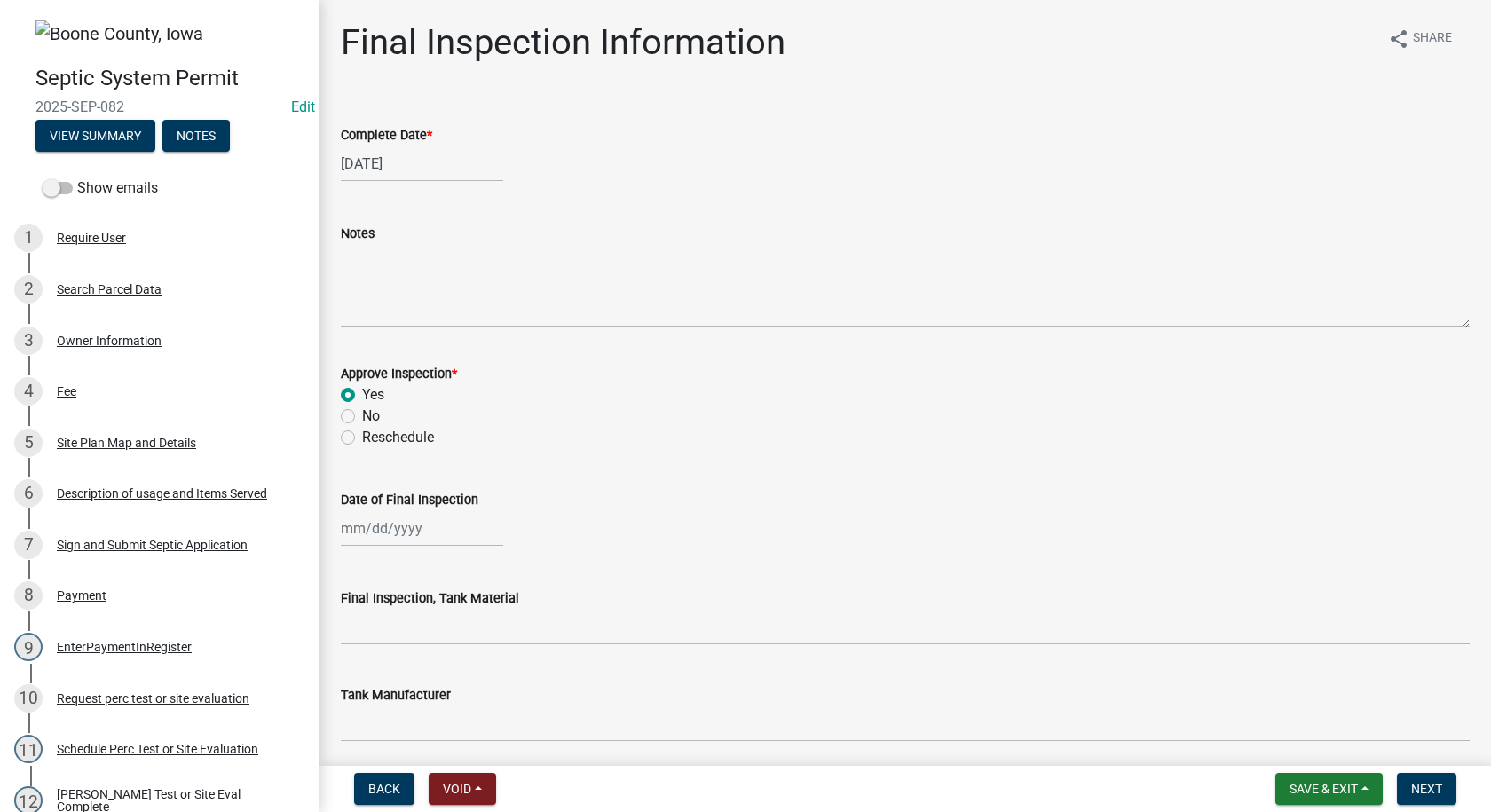
select select "2025"
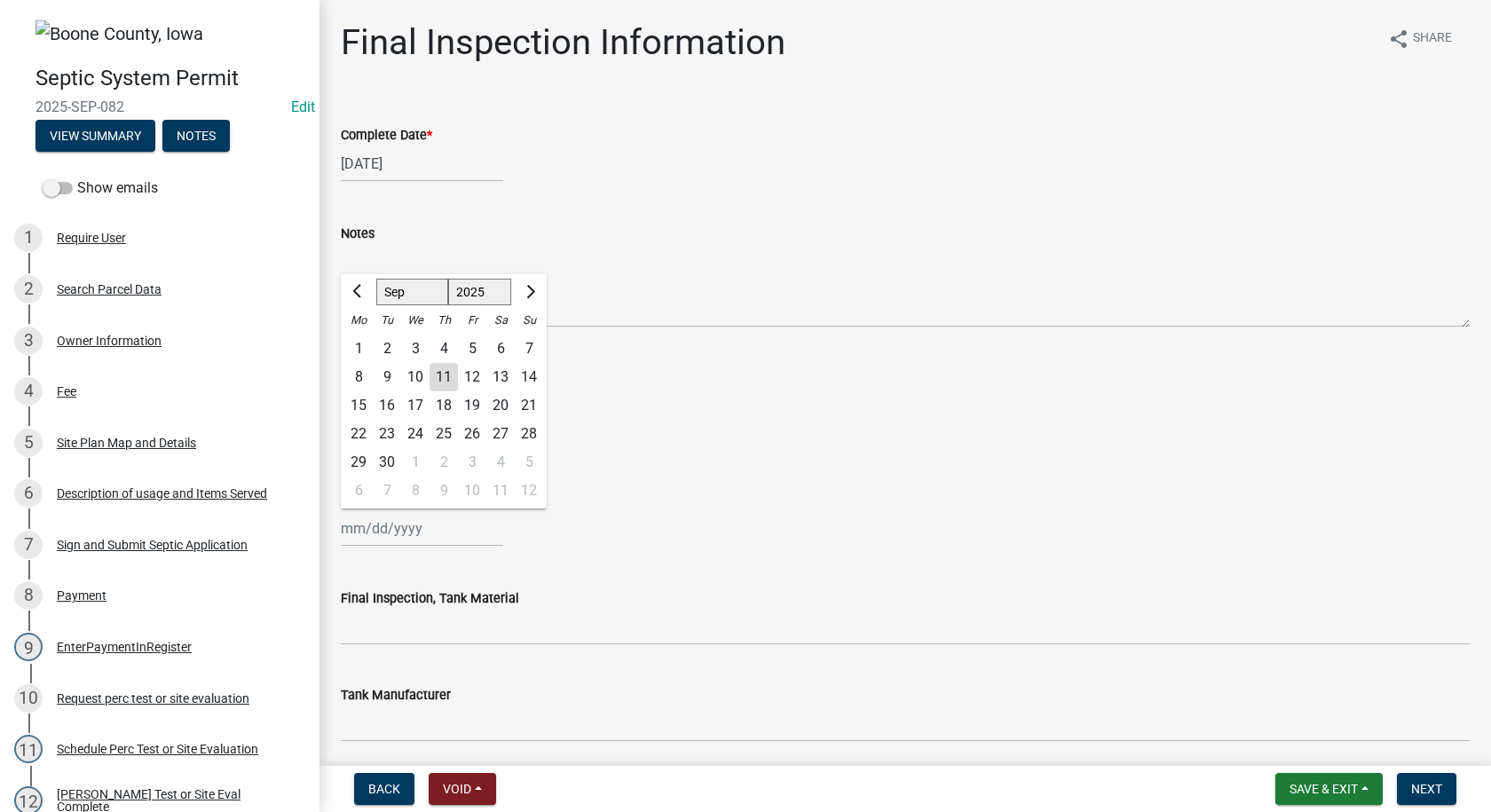
click at [385, 379] on div "9" at bounding box center [387, 377] width 28 height 28
type input "[DATE]"
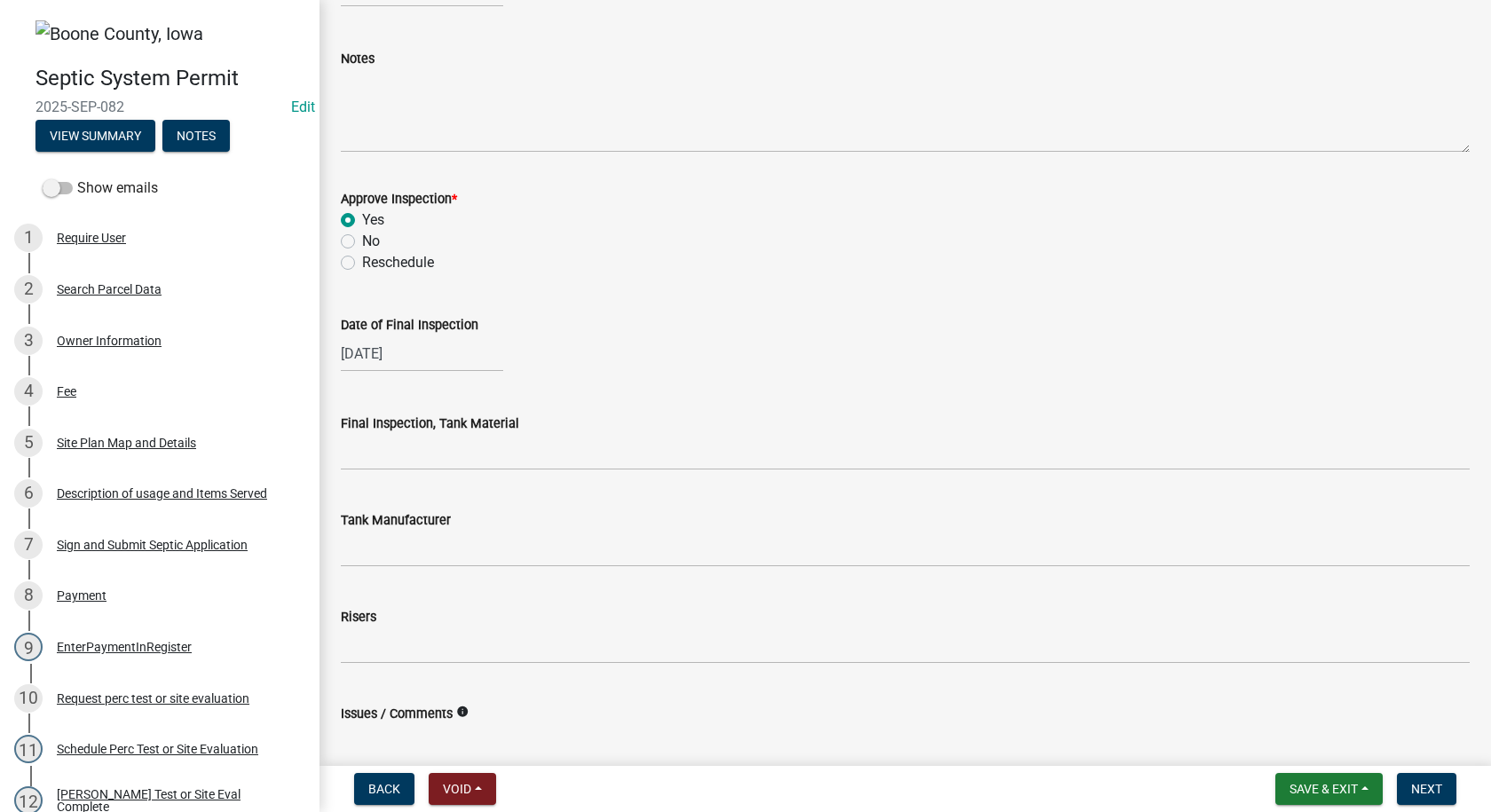
scroll to position [266, 0]
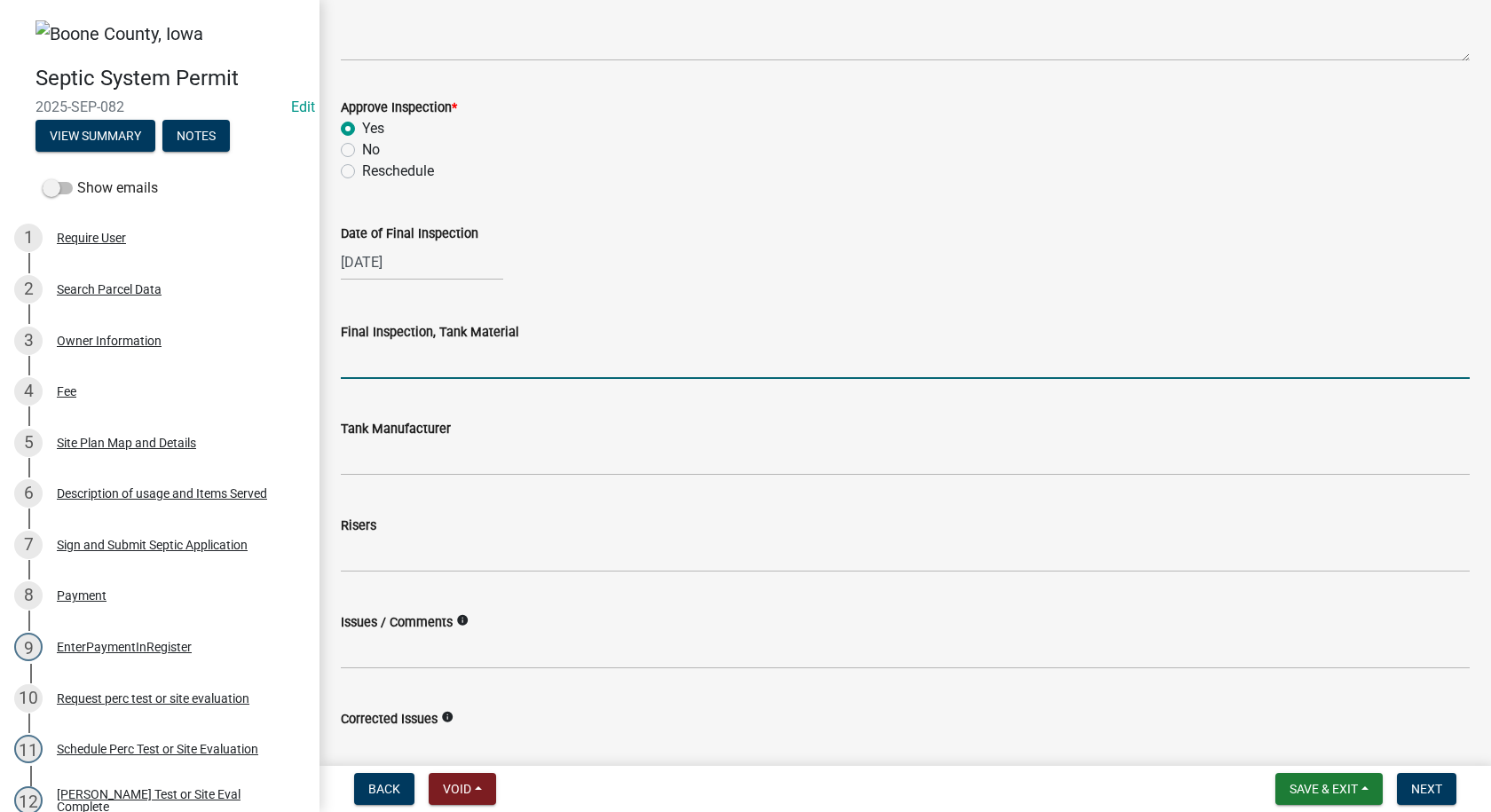
click at [391, 372] on input "Final Inspection, Tank Material" at bounding box center [905, 361] width 1129 height 36
type input "Cement"
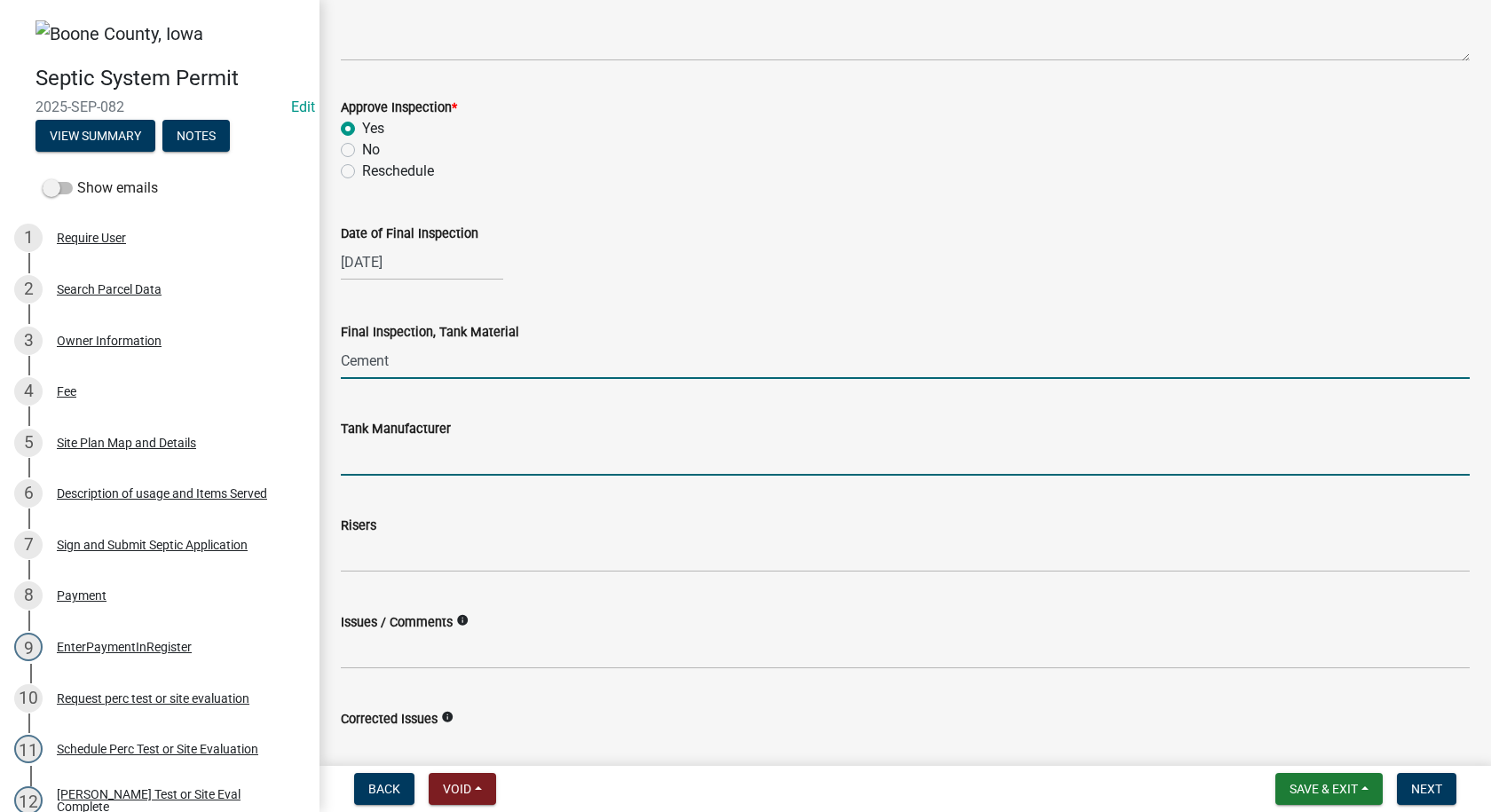
click at [394, 461] on input "Tank Manufacturer" at bounding box center [905, 457] width 1129 height 36
type input "Lister"
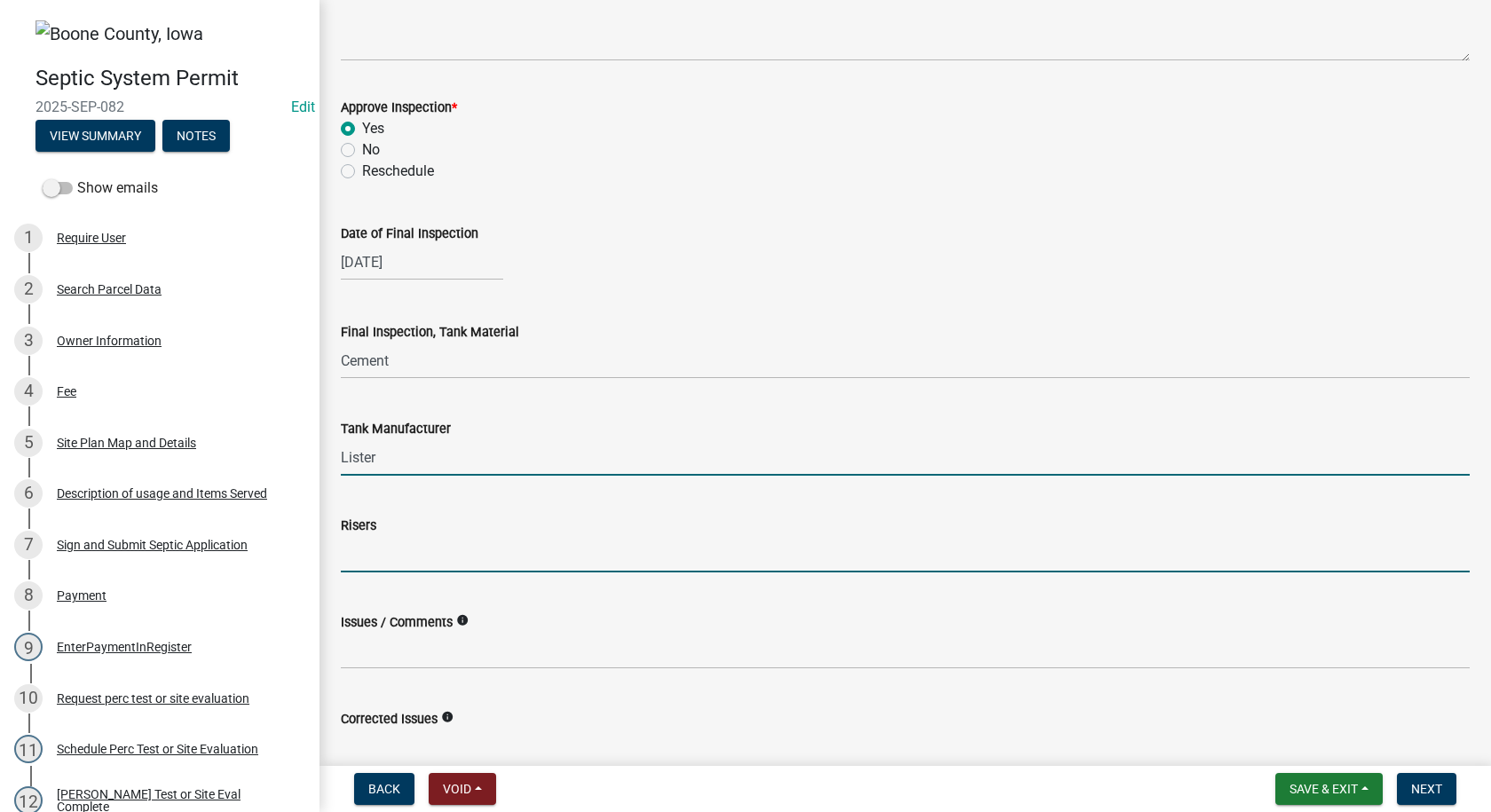
click at [383, 559] on input "Risers" at bounding box center [905, 553] width 1129 height 36
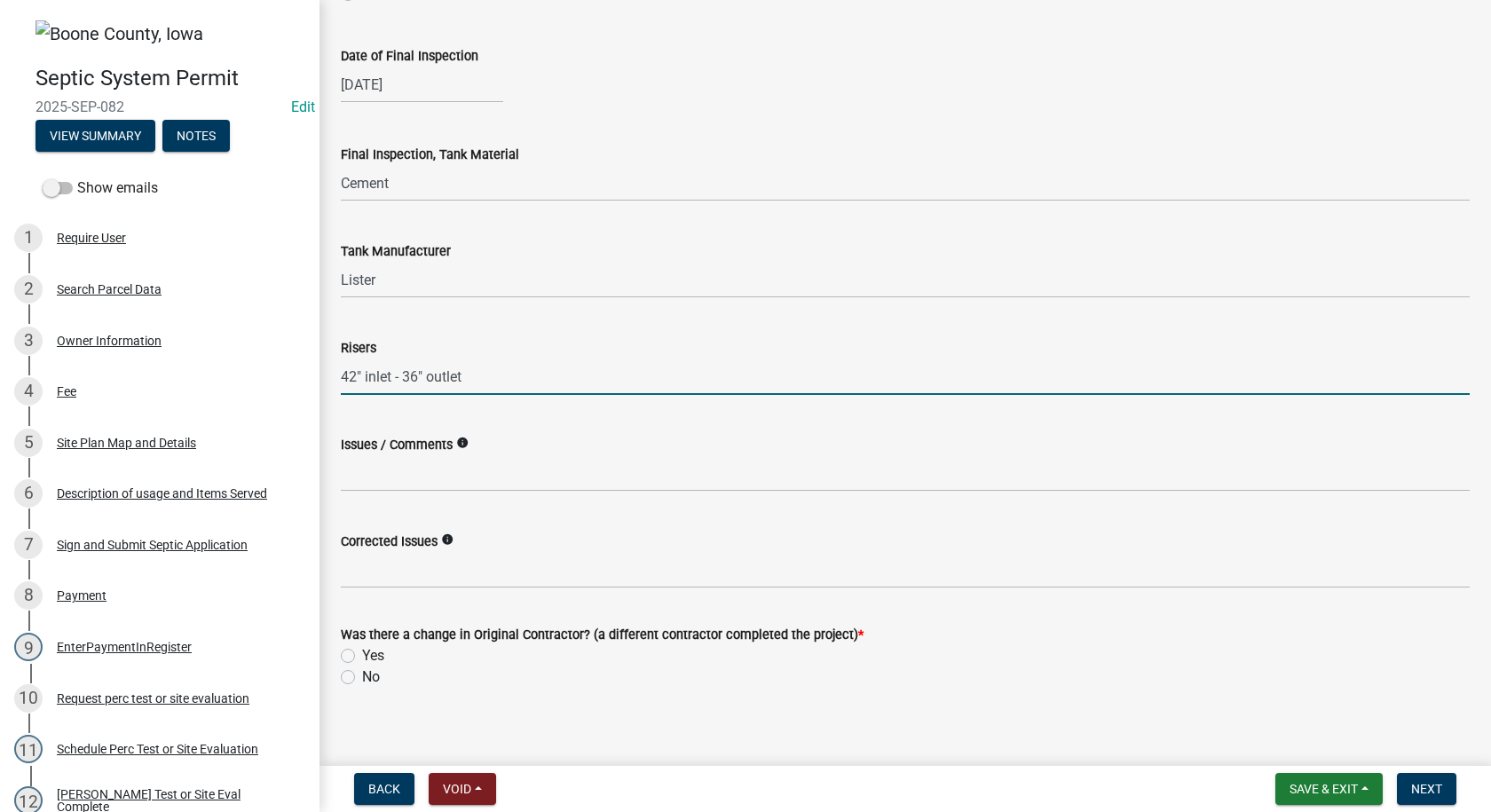
scroll to position [457, 0]
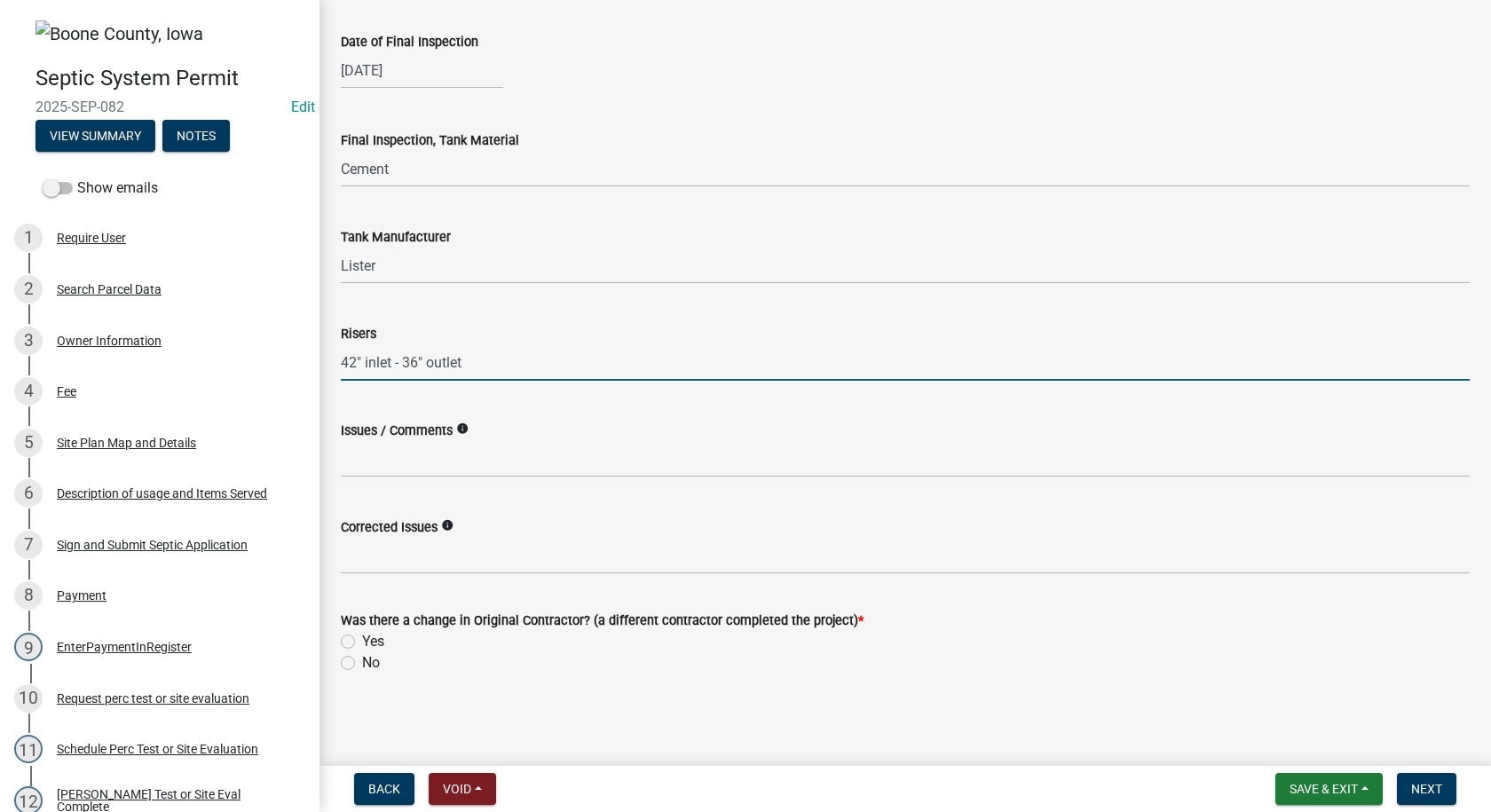
type input "42" inlet - 36" outlet"
click at [362, 661] on label "No" at bounding box center [371, 662] width 18 height 21
click at [362, 661] on input "No" at bounding box center [368, 658] width 12 height 12
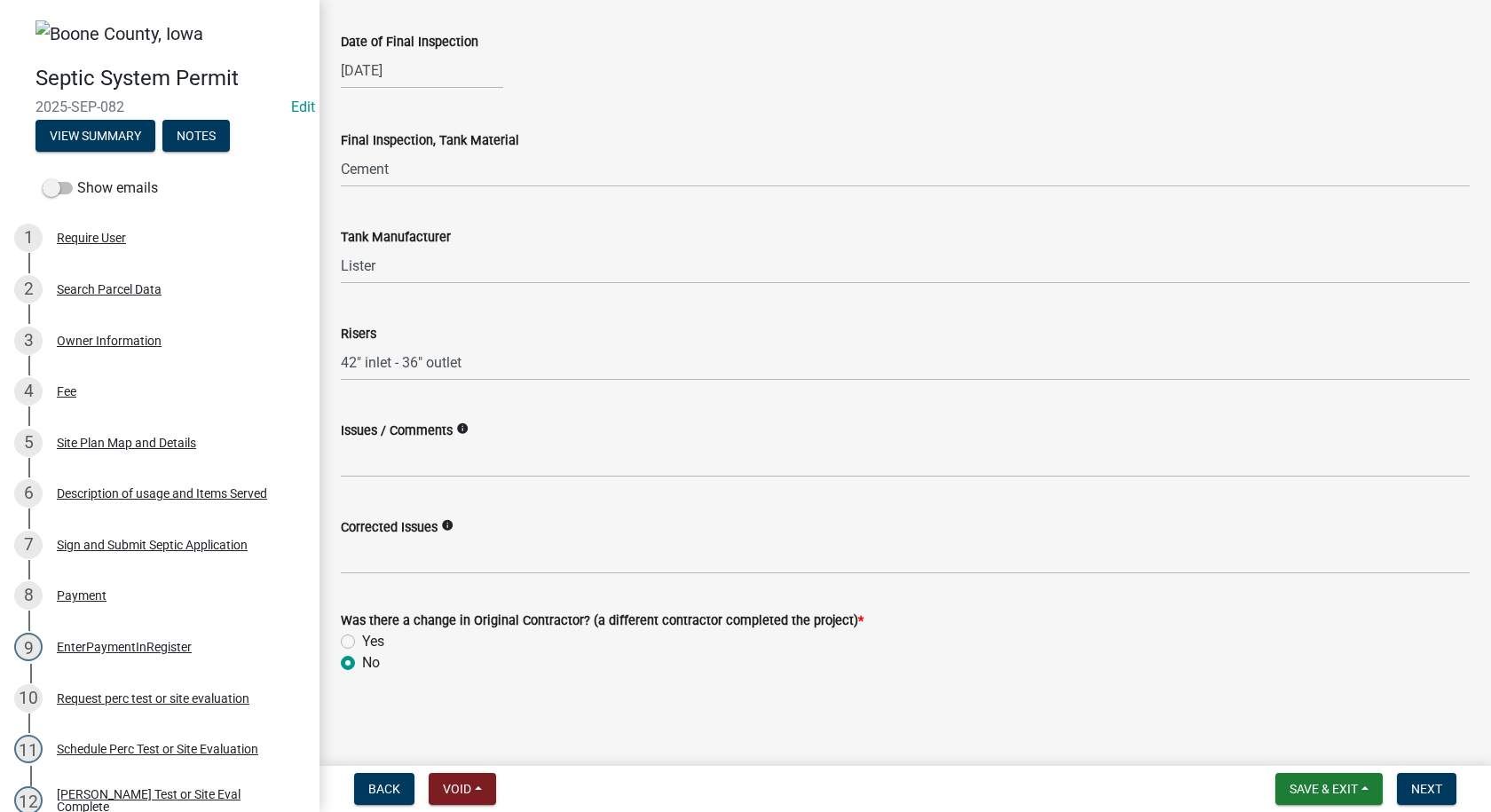
radio input "true"
click at [1407, 785] on button "Next" at bounding box center [1426, 788] width 59 height 32
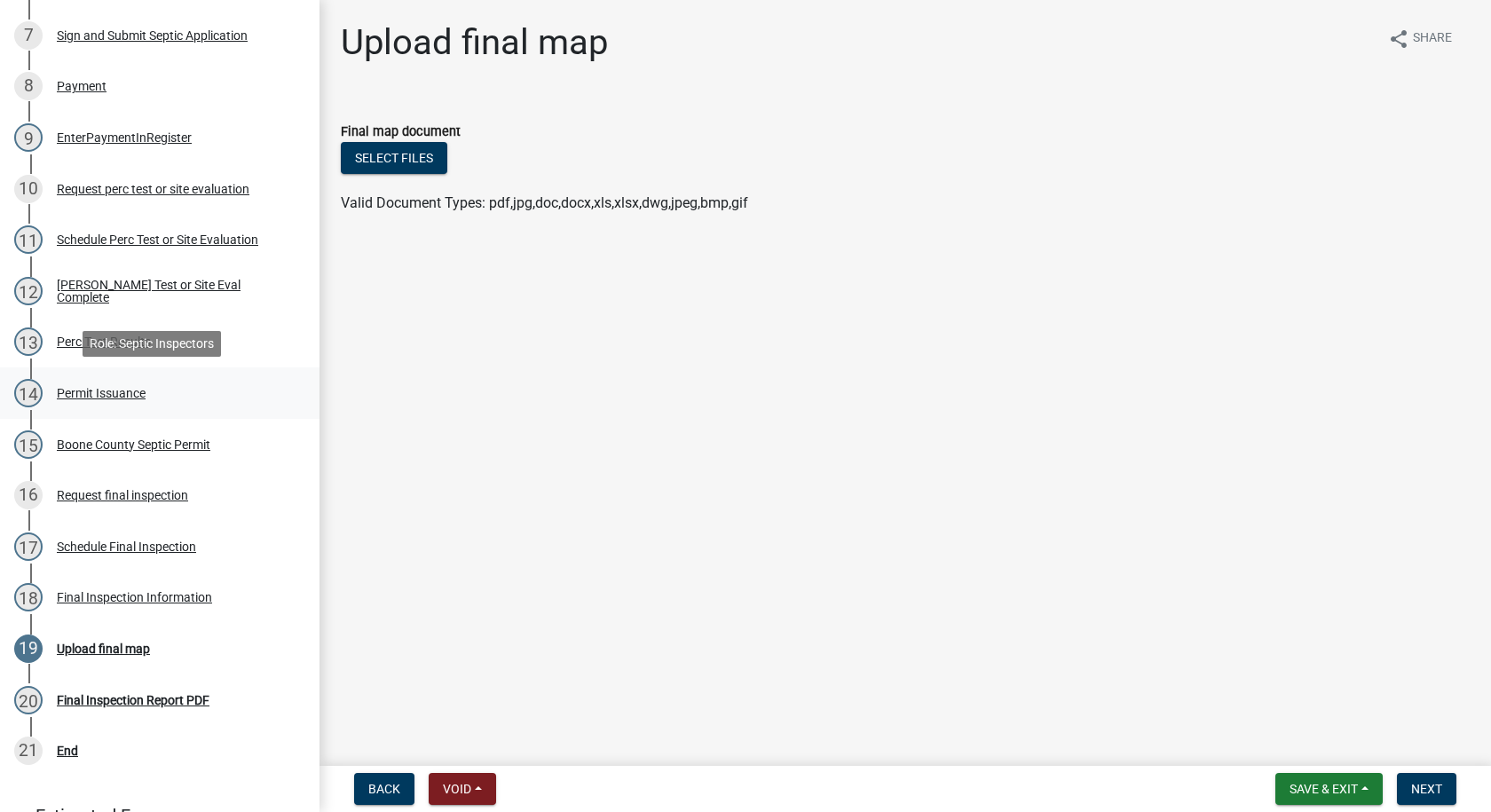
scroll to position [621, 0]
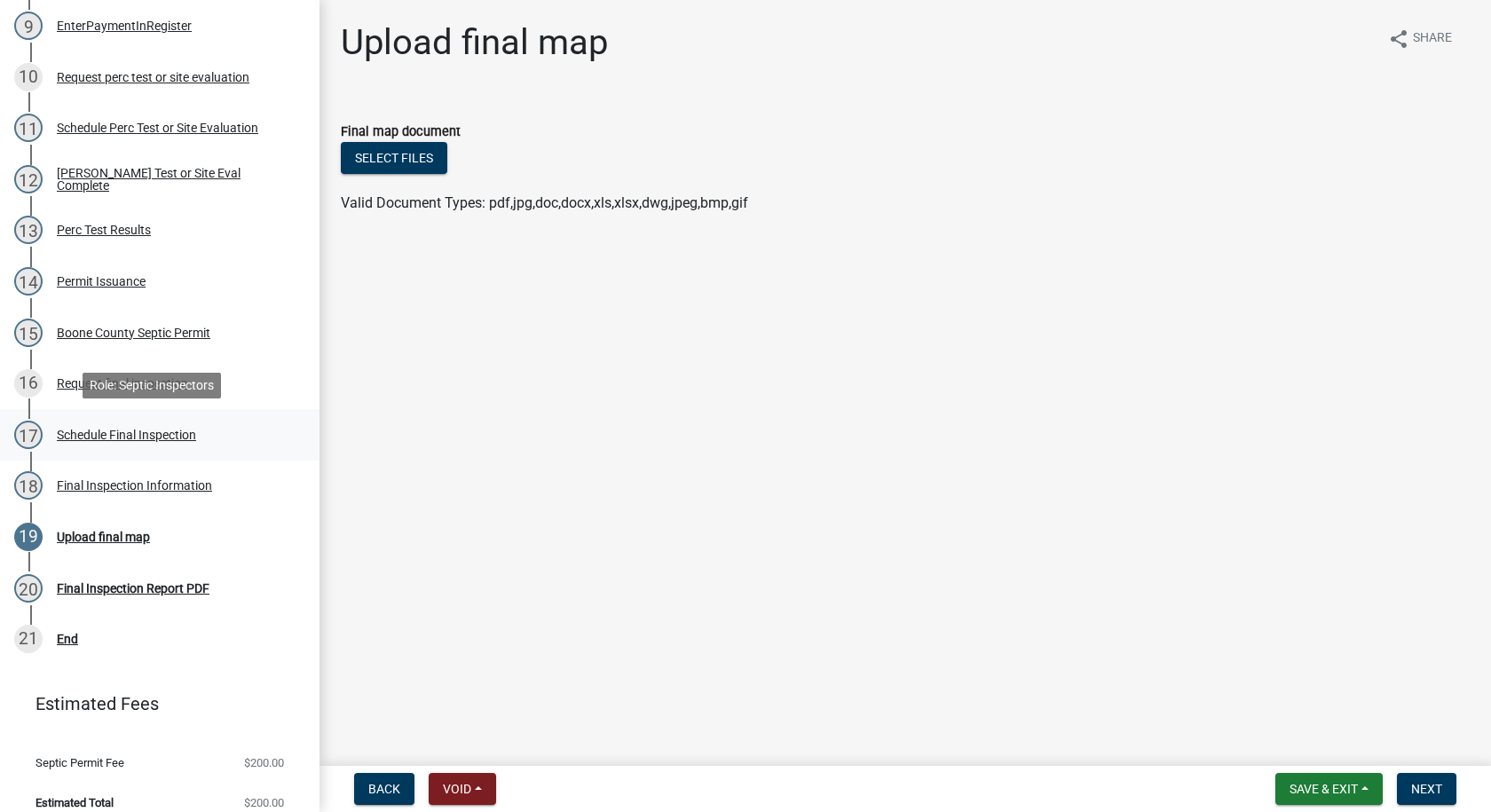
click at [112, 434] on div "Schedule Final Inspection" at bounding box center [126, 434] width 139 height 12
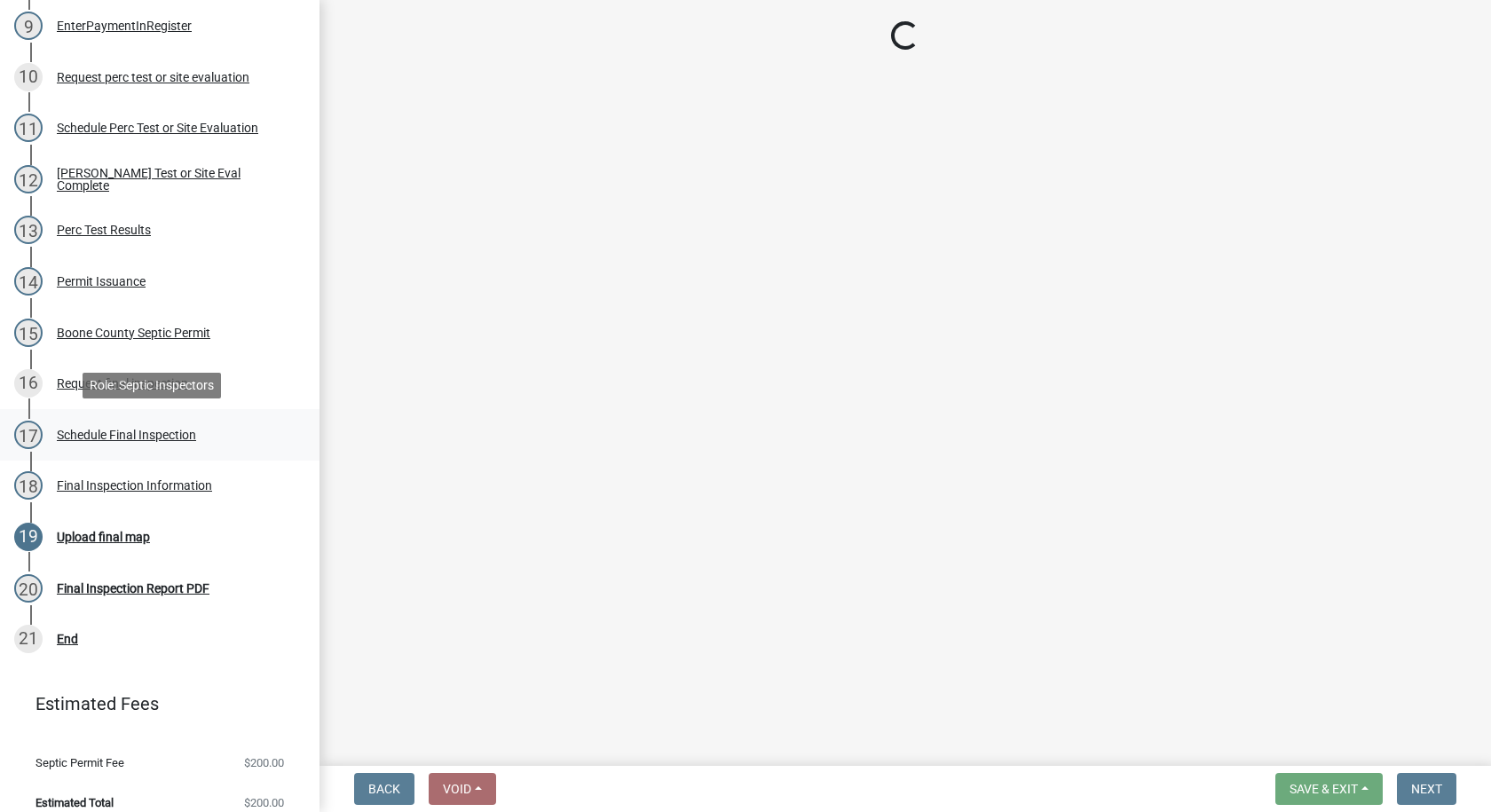
select select "1166babb-7ce8-442f-9c4a-1180ef3e1882"
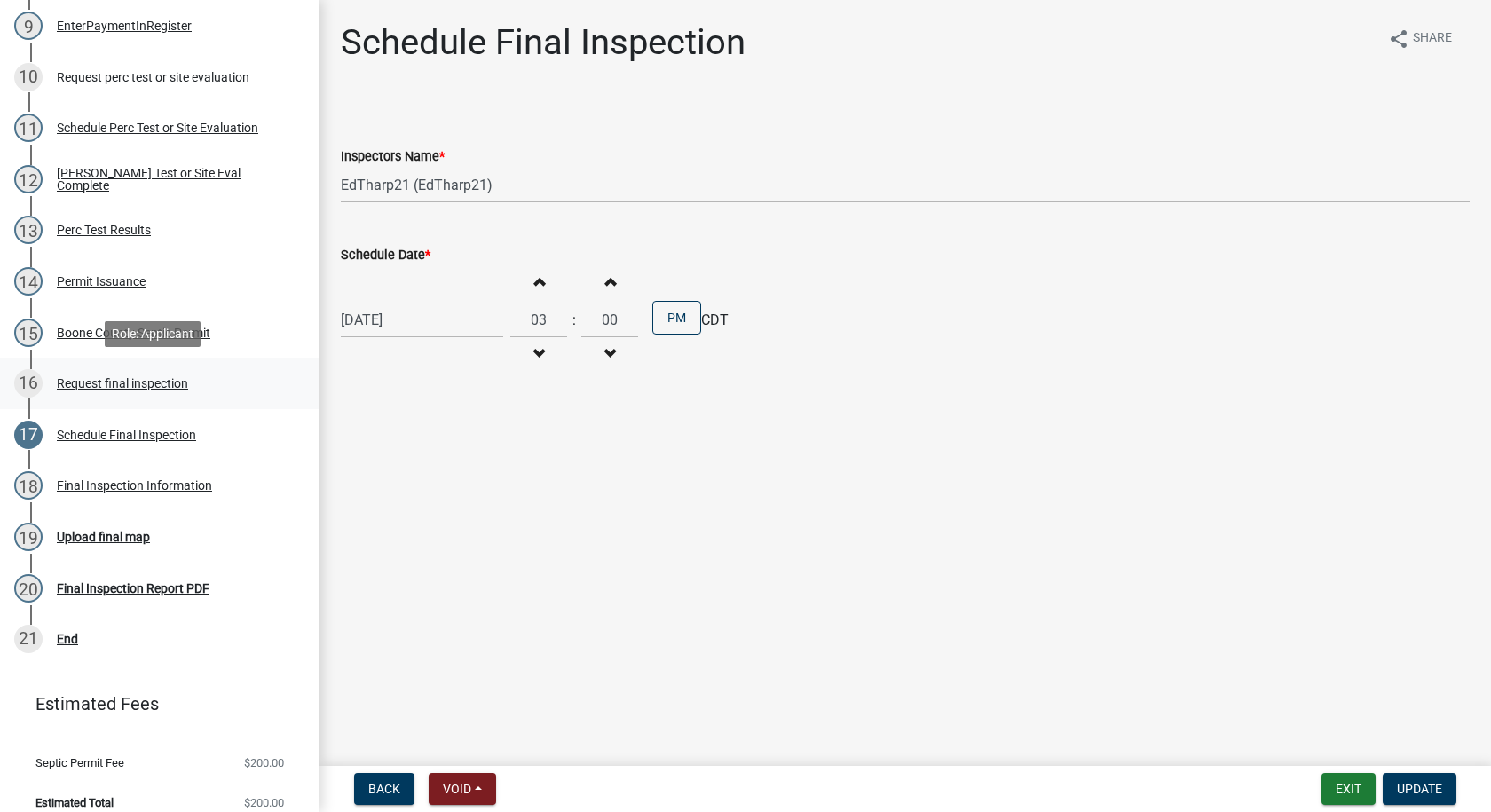
click at [109, 385] on div "Request final inspection" at bounding box center [122, 383] width 131 height 12
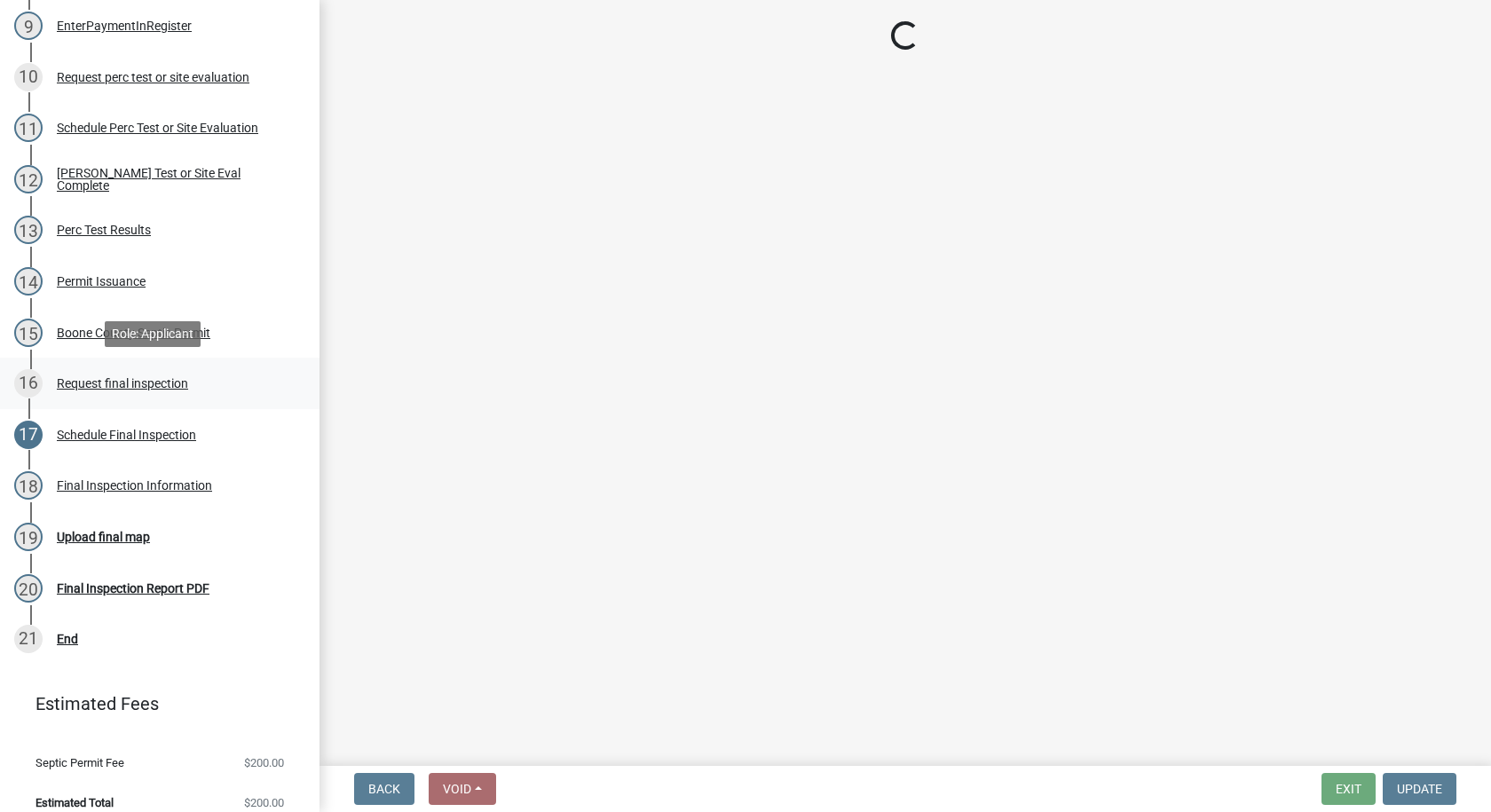
select select "3d996644-d196-4a30-b466-566fd6d5b8ee"
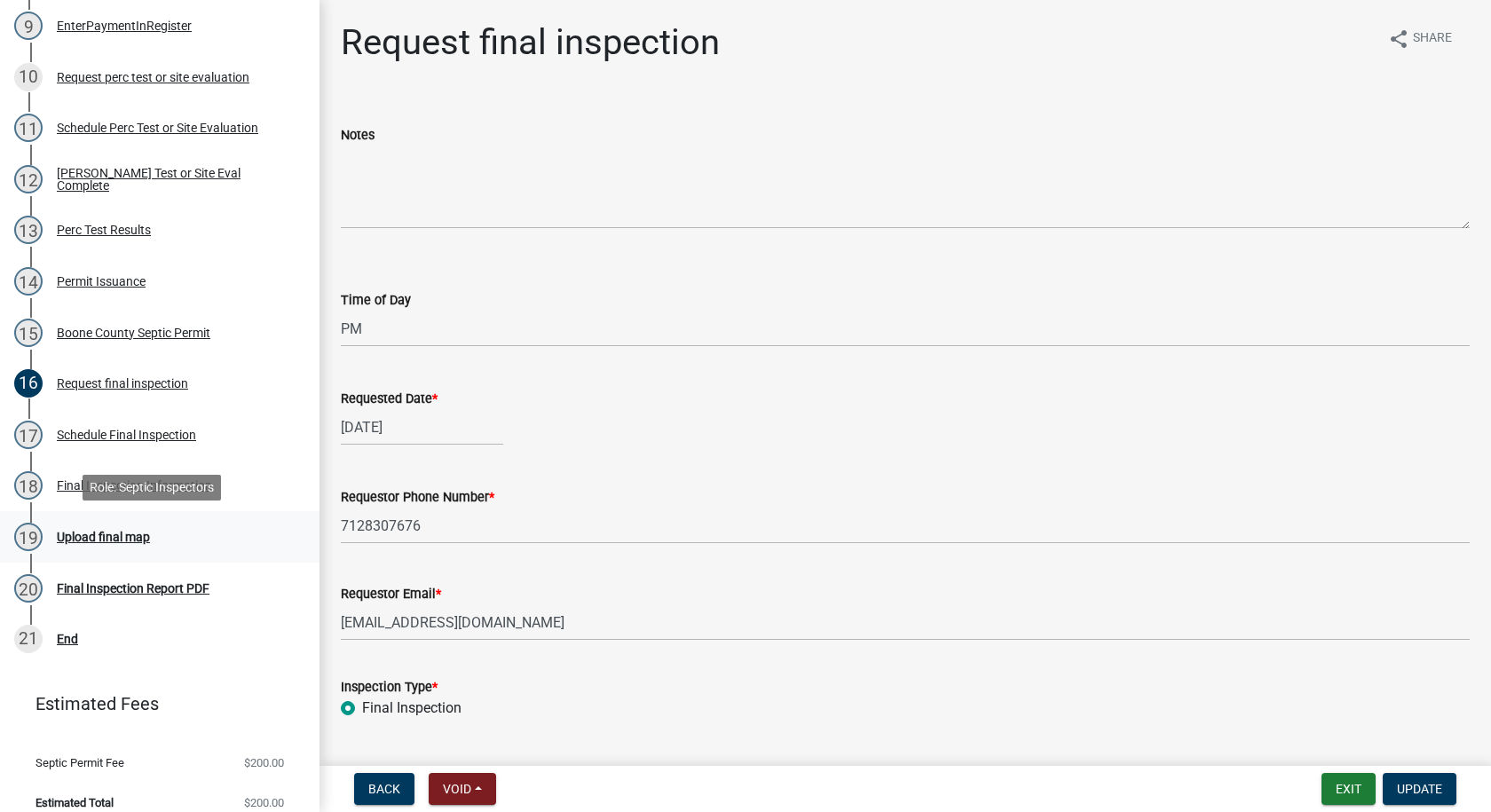
click at [121, 534] on div "Upload final map" at bounding box center [103, 536] width 93 height 12
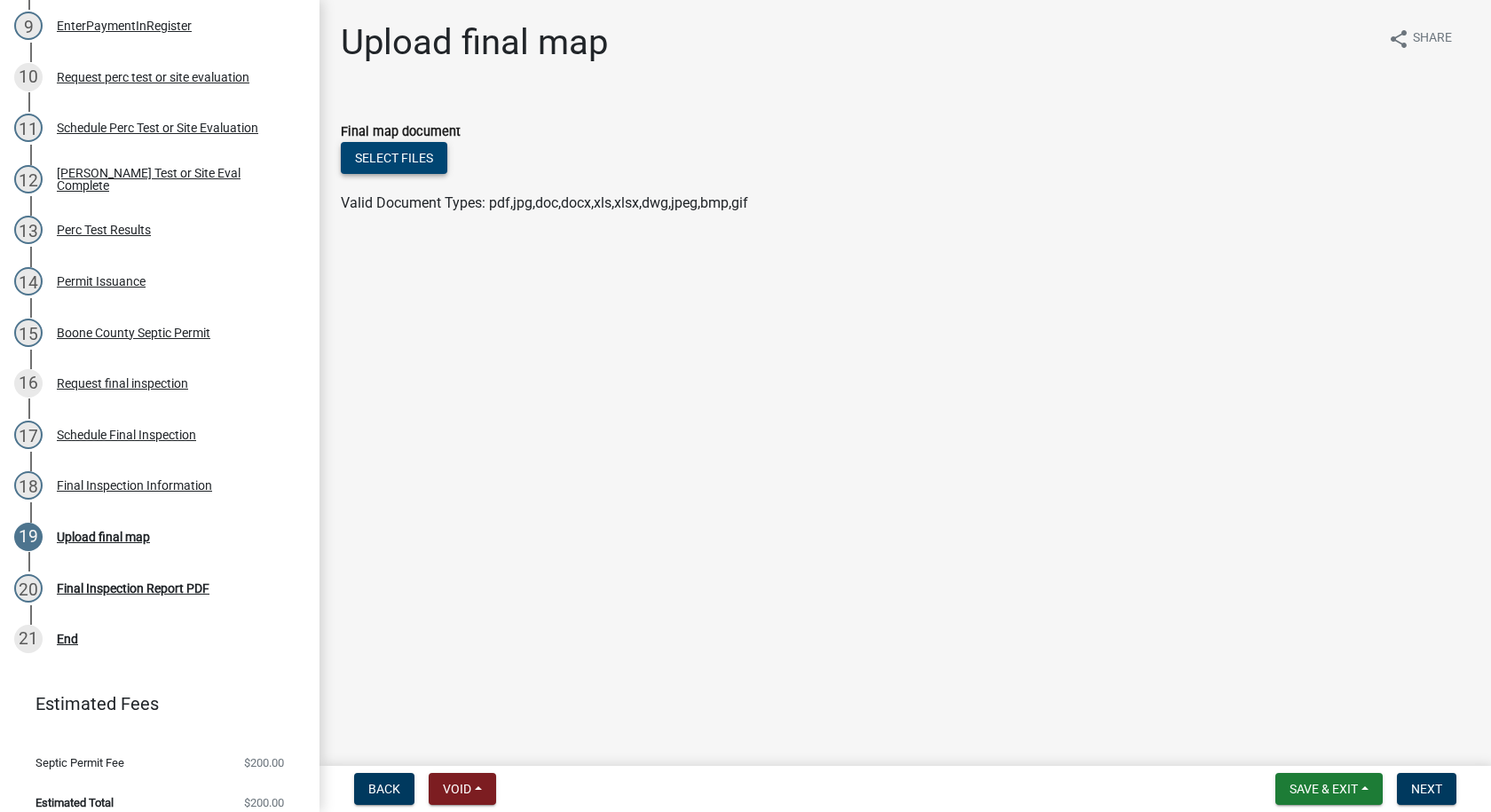
click at [386, 155] on button "Select files" at bounding box center [394, 158] width 107 height 32
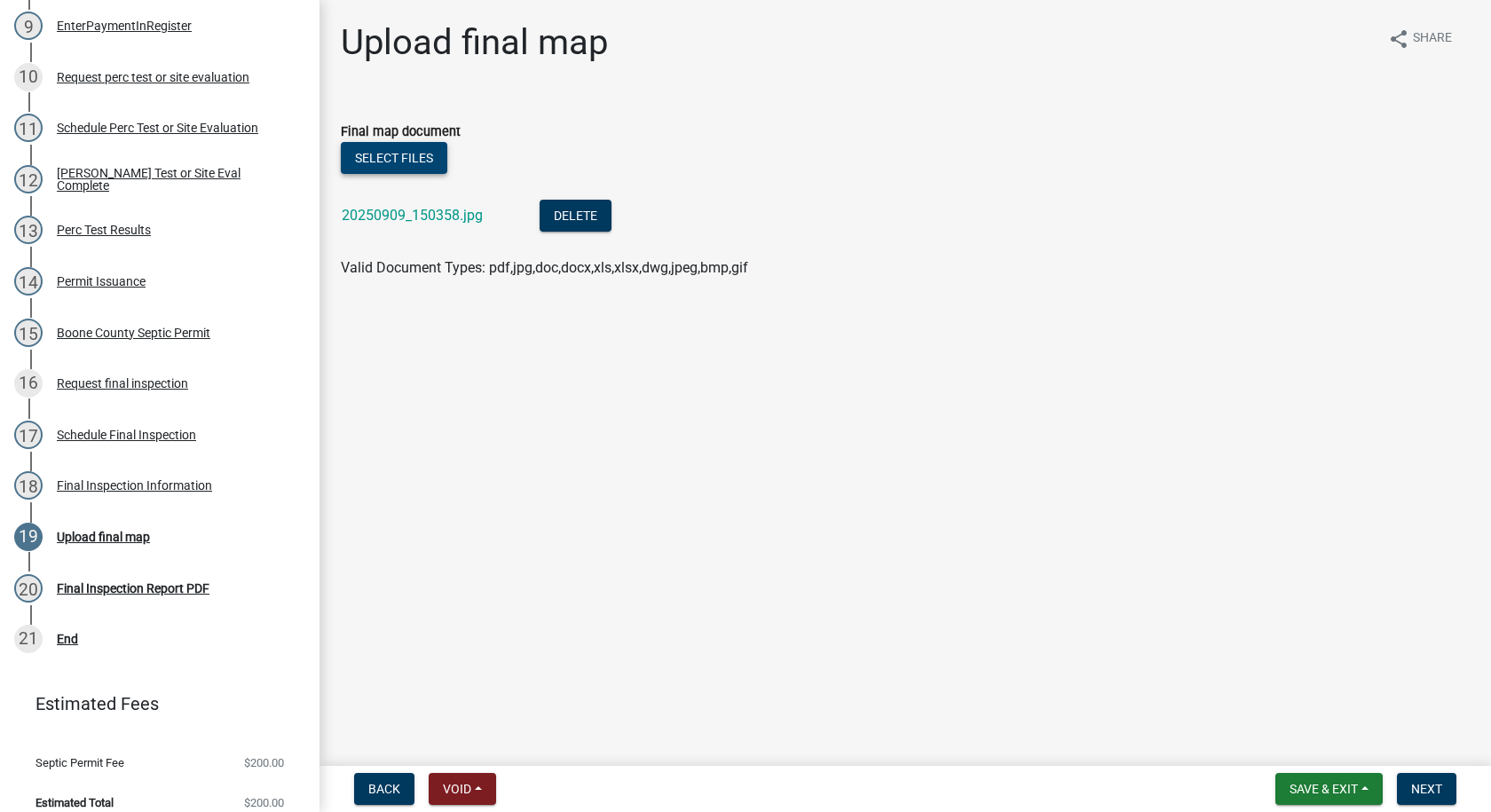
click at [402, 161] on button "Select files" at bounding box center [394, 158] width 107 height 32
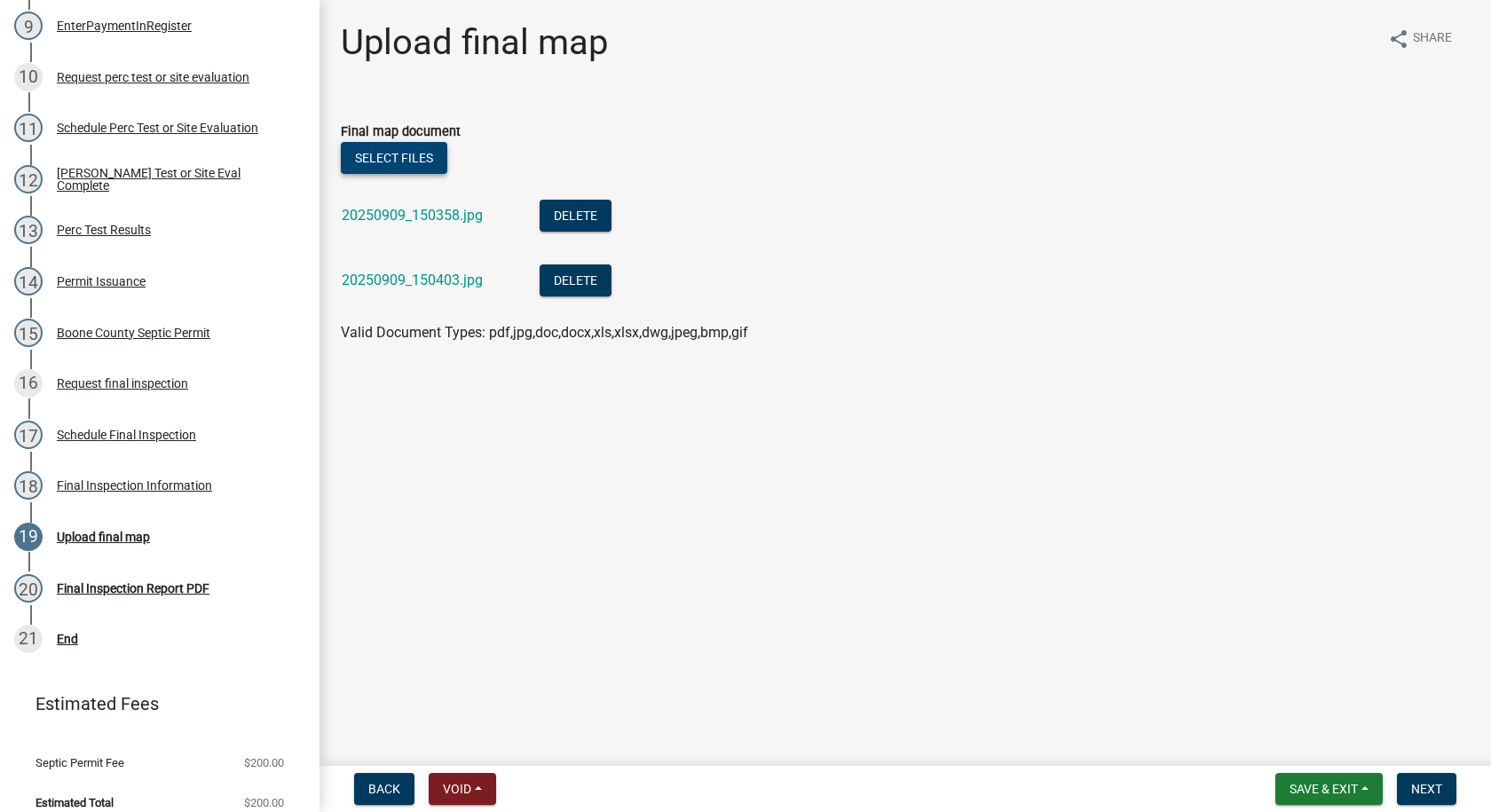
click at [402, 153] on button "Select files" at bounding box center [394, 158] width 107 height 32
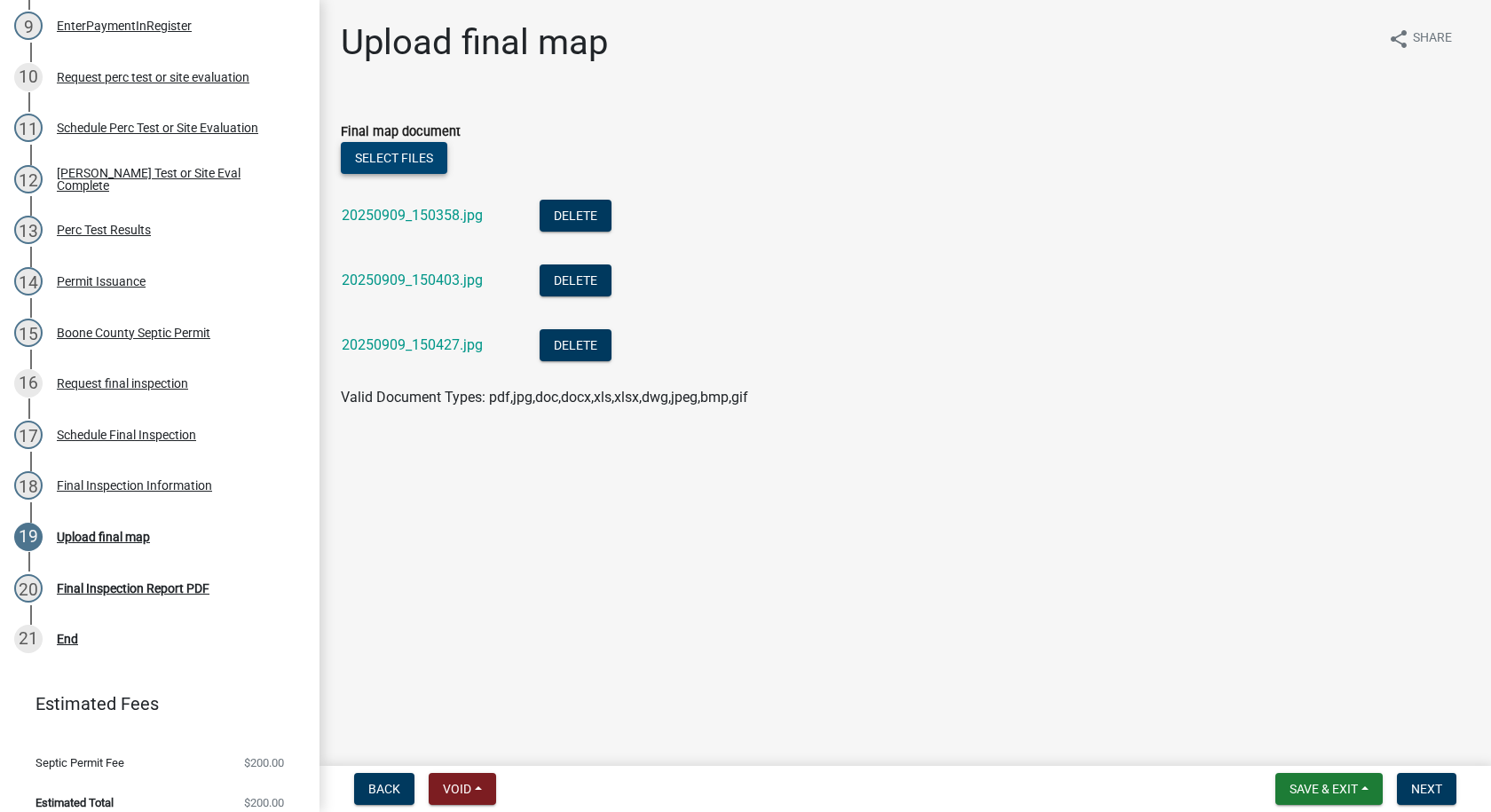
click at [384, 153] on button "Select files" at bounding box center [394, 158] width 107 height 32
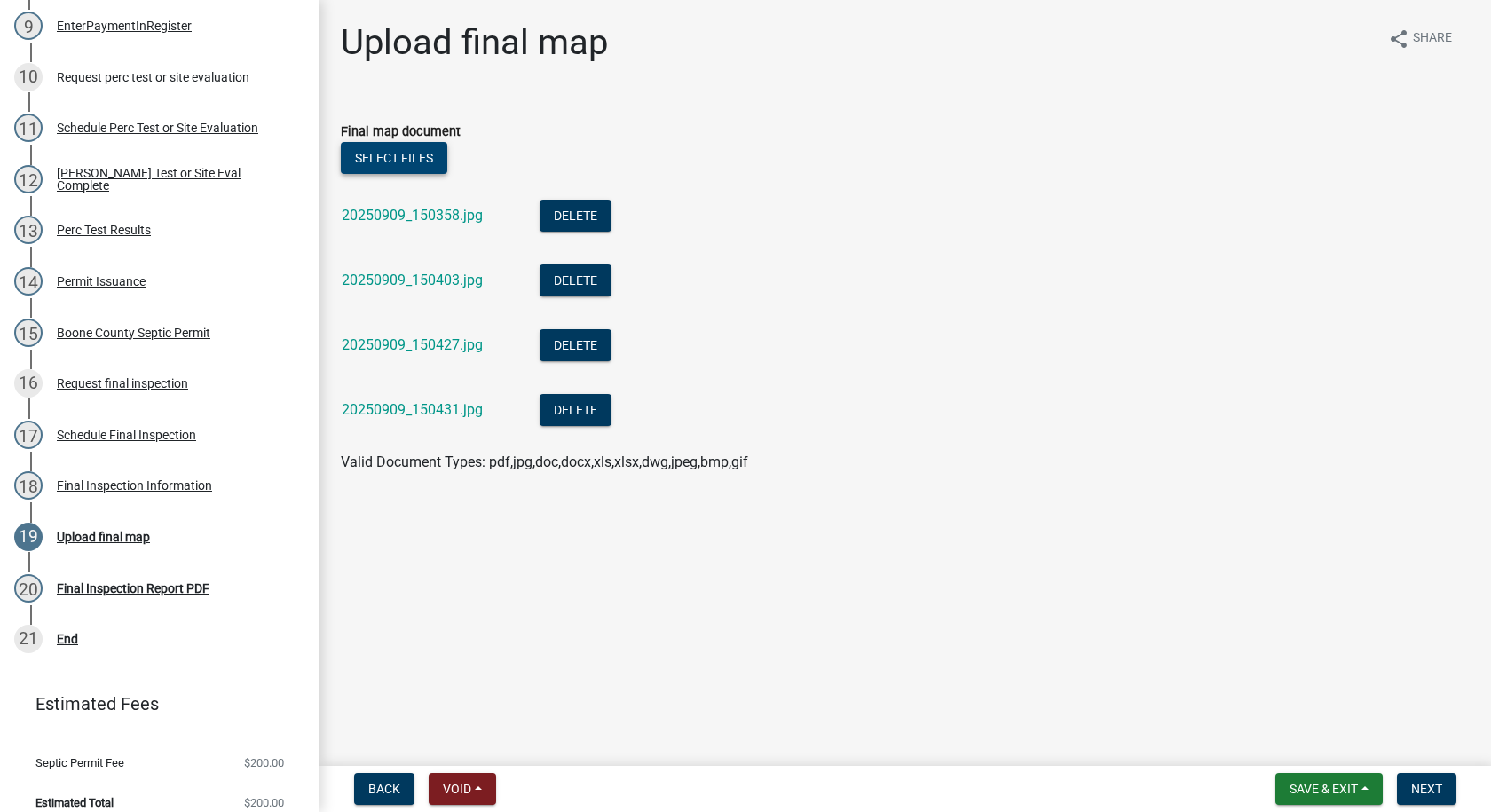
click at [401, 157] on button "Select files" at bounding box center [394, 158] width 107 height 32
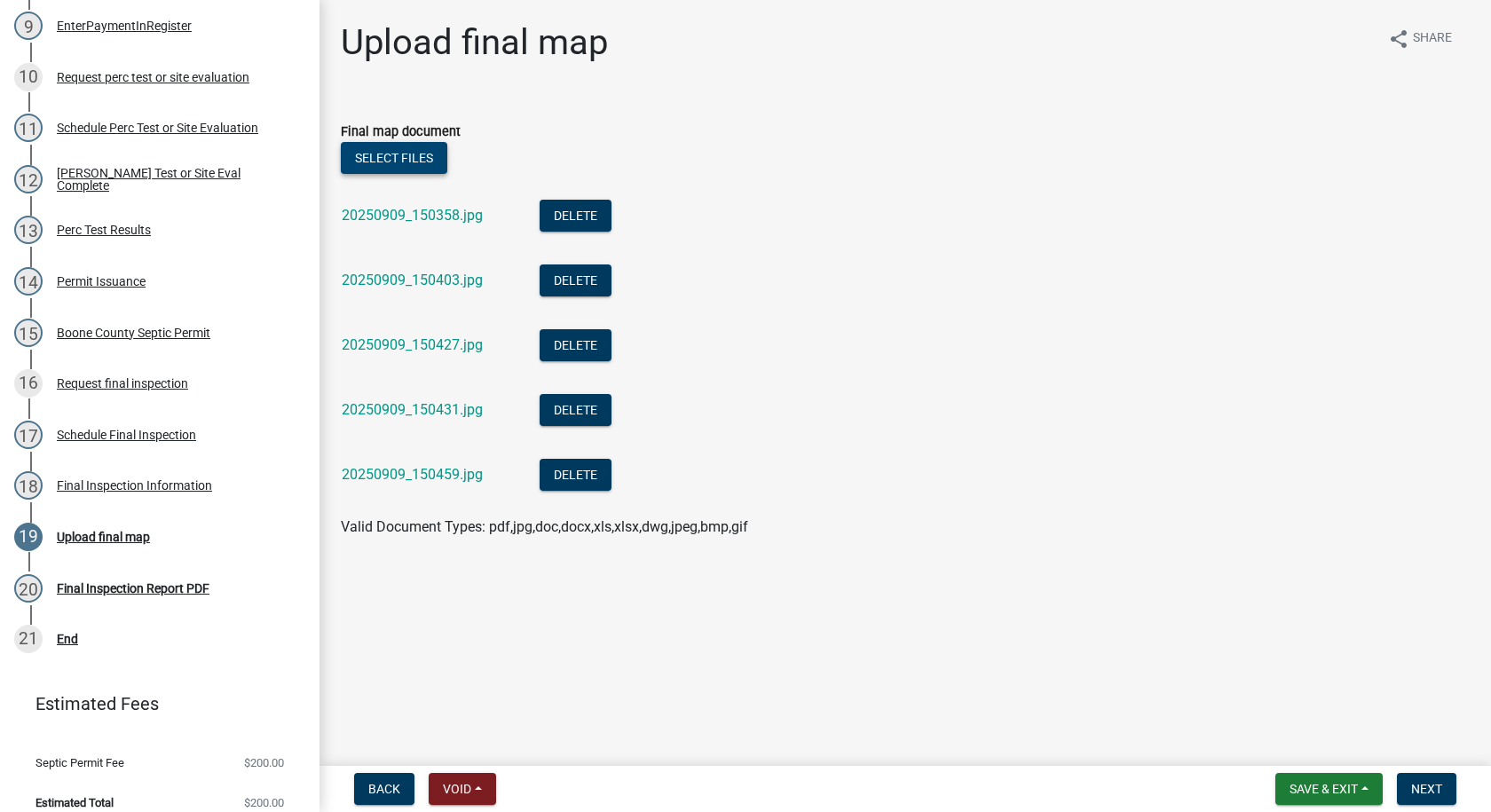
click at [395, 158] on button "Select files" at bounding box center [394, 158] width 107 height 32
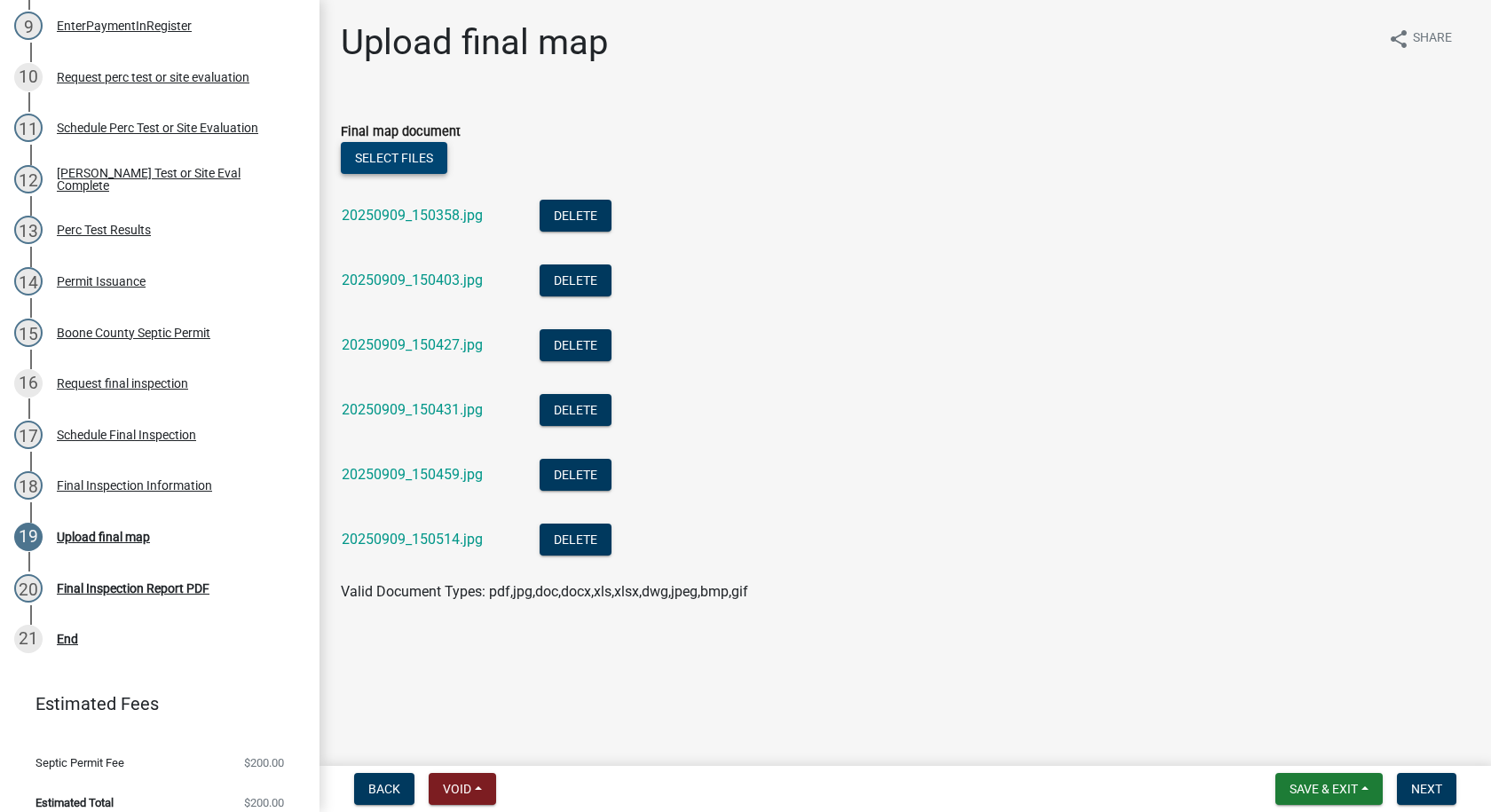
click at [391, 152] on button "Select files" at bounding box center [394, 158] width 107 height 32
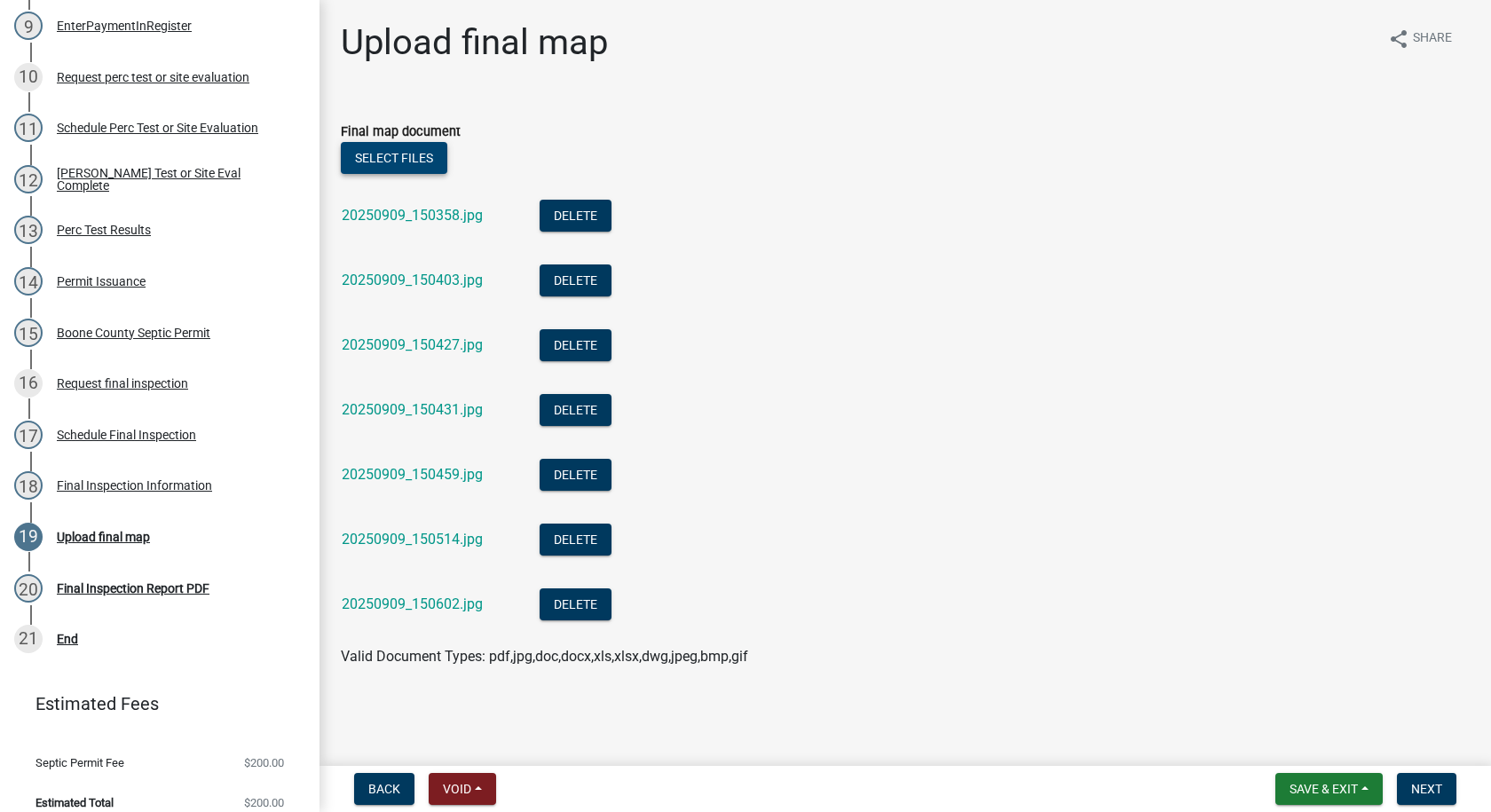
click at [407, 160] on button "Select files" at bounding box center [394, 158] width 107 height 32
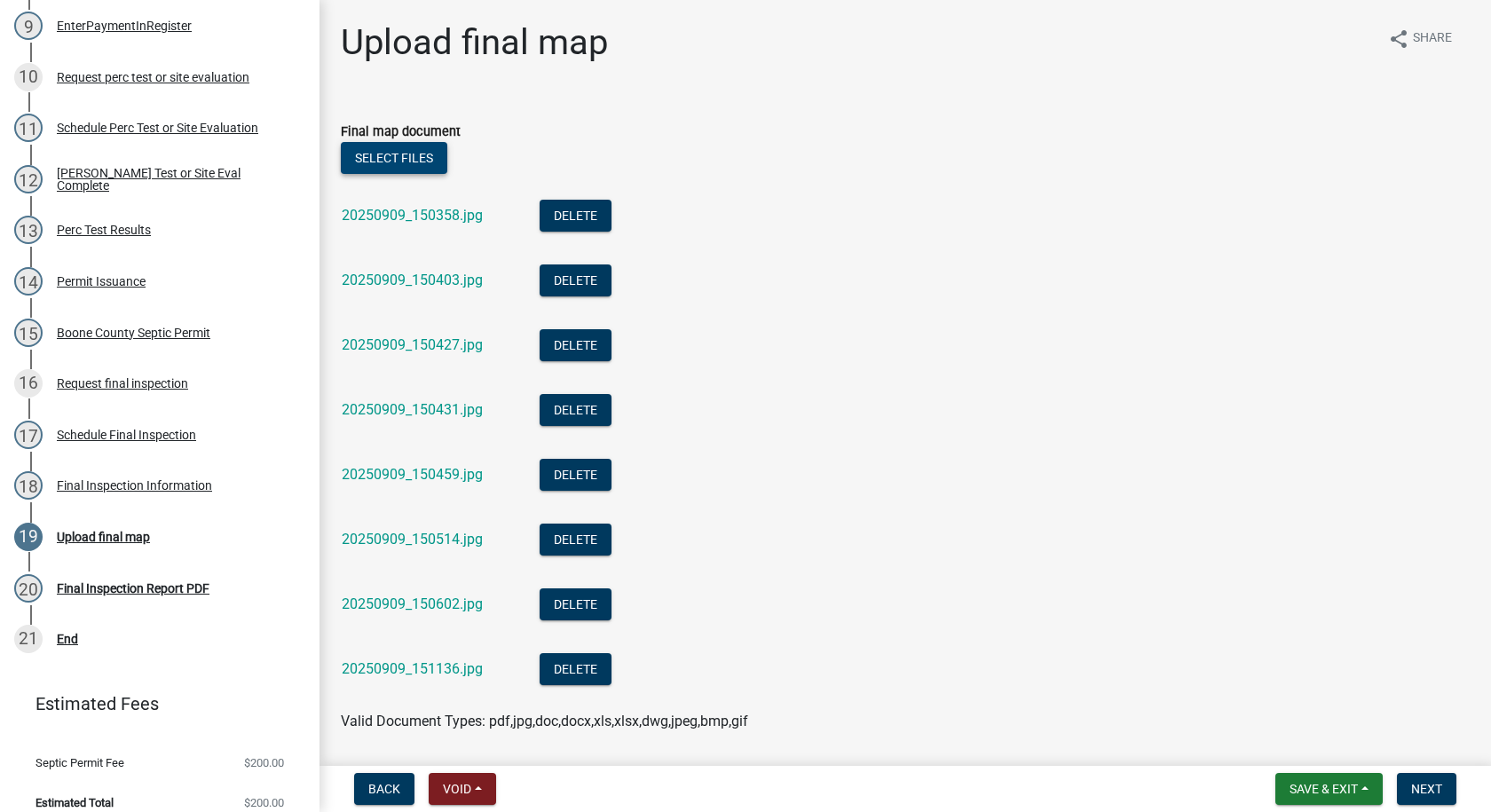
click at [418, 162] on button "Select files" at bounding box center [394, 158] width 107 height 32
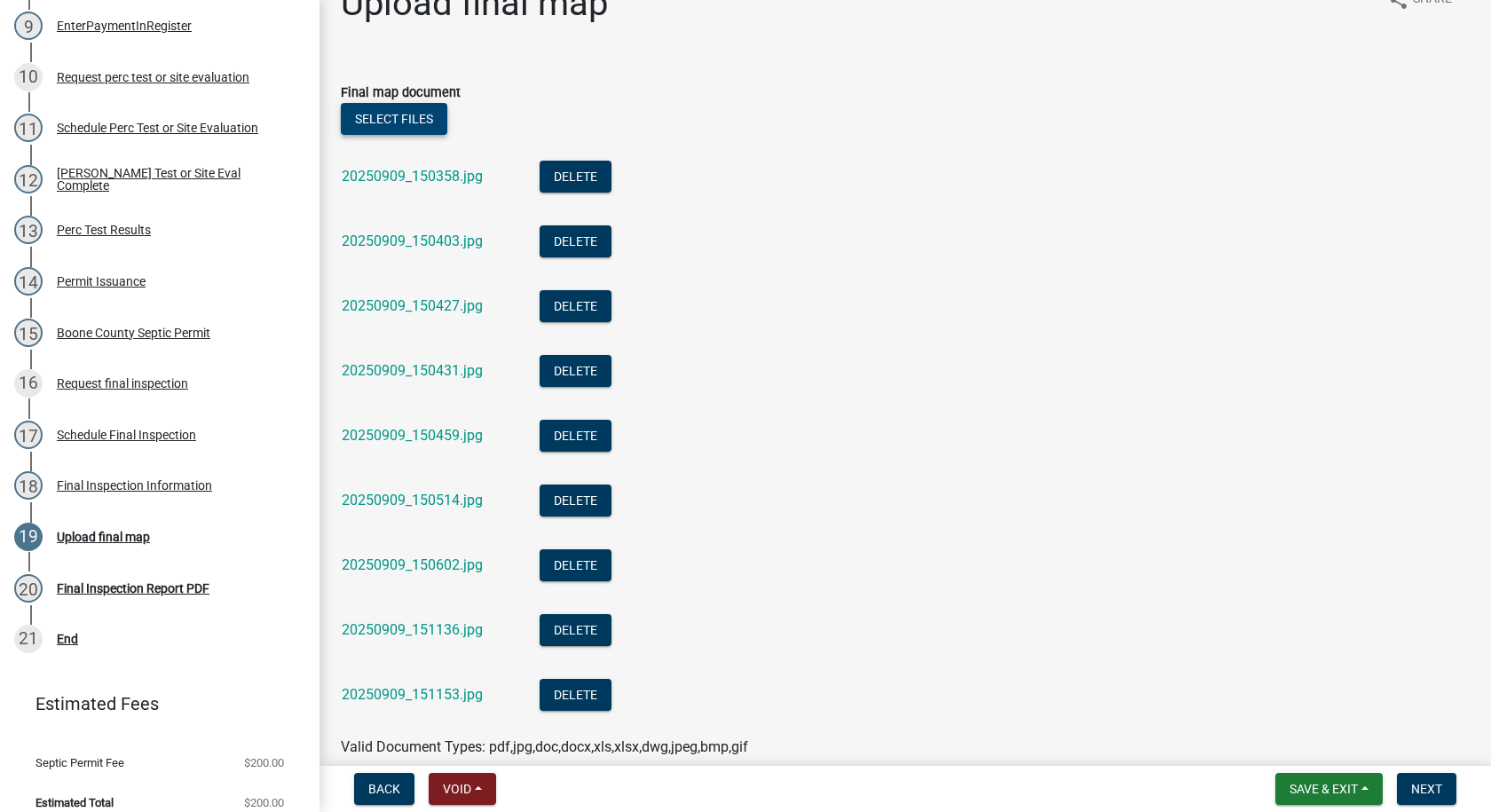
scroll to position [0, 0]
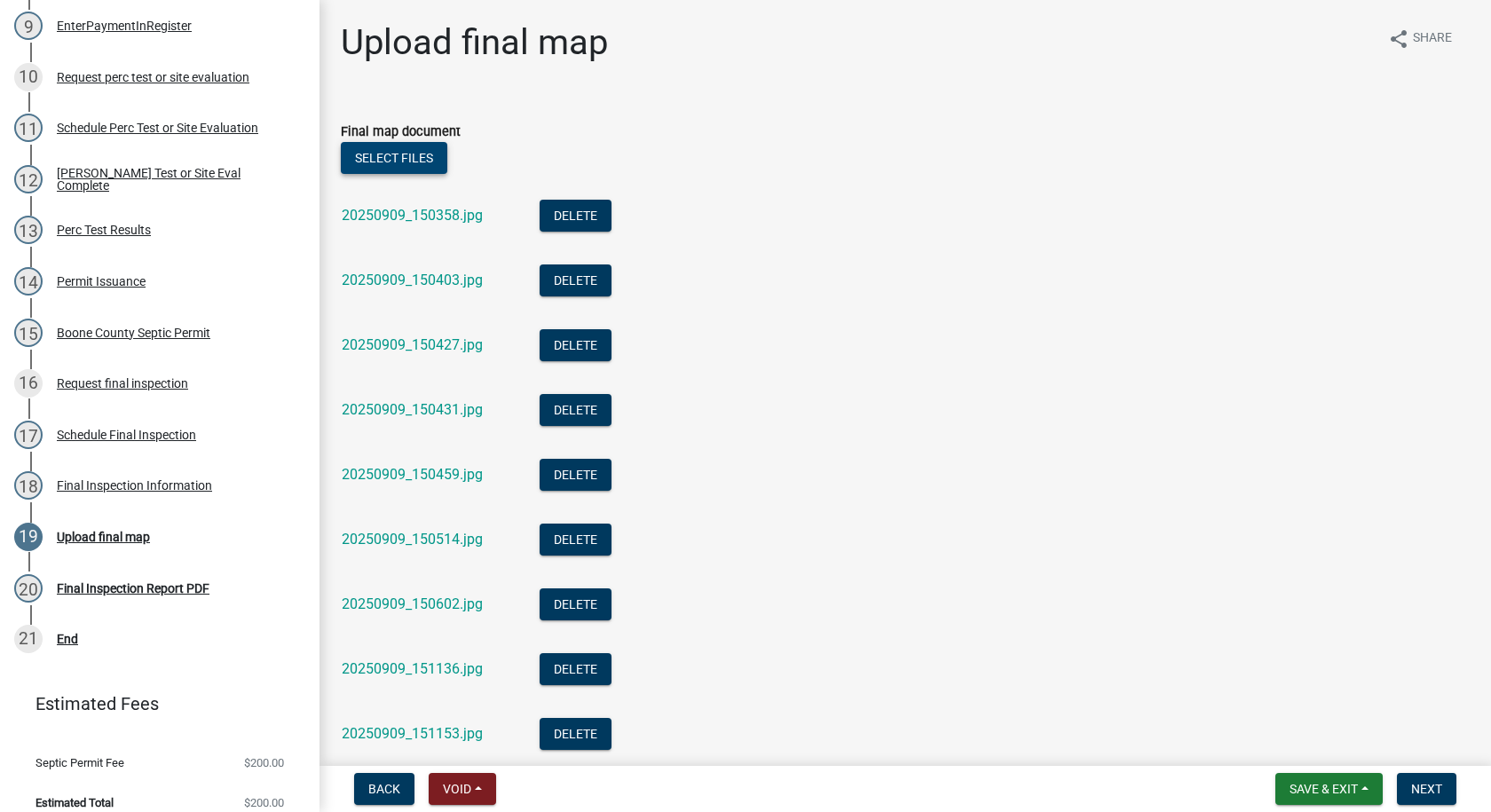
click at [410, 154] on button "Select files" at bounding box center [394, 158] width 107 height 32
click at [424, 151] on button "Select files" at bounding box center [394, 158] width 107 height 32
click at [435, 163] on button "Select files" at bounding box center [394, 158] width 107 height 32
click at [386, 162] on button "Select files" at bounding box center [394, 158] width 107 height 32
click at [388, 155] on button "Select files" at bounding box center [394, 158] width 107 height 32
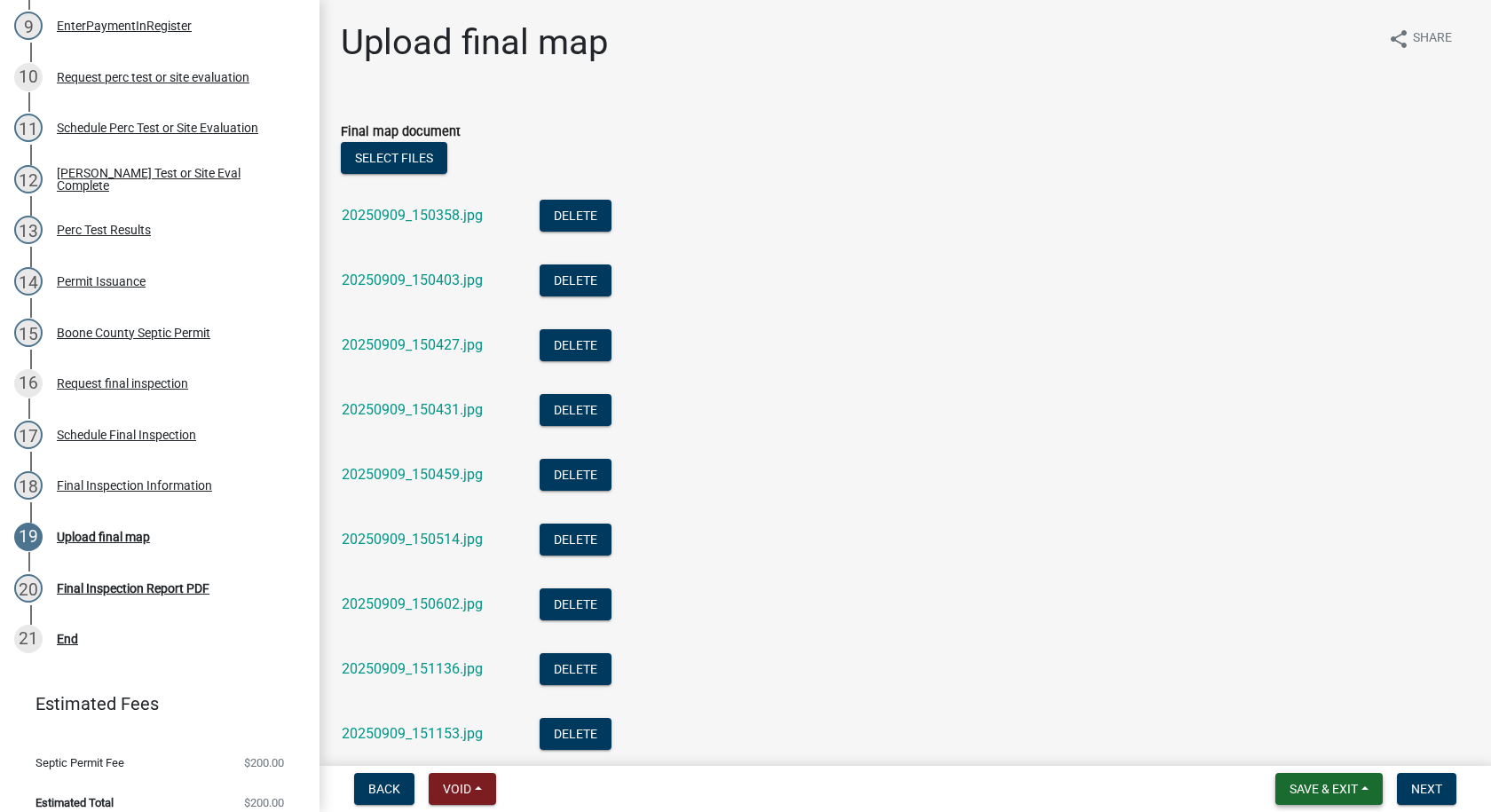
click at [1310, 782] on span "Save & Exit" at bounding box center [1323, 788] width 68 height 14
click at [1280, 701] on button "Save" at bounding box center [1311, 699] width 142 height 43
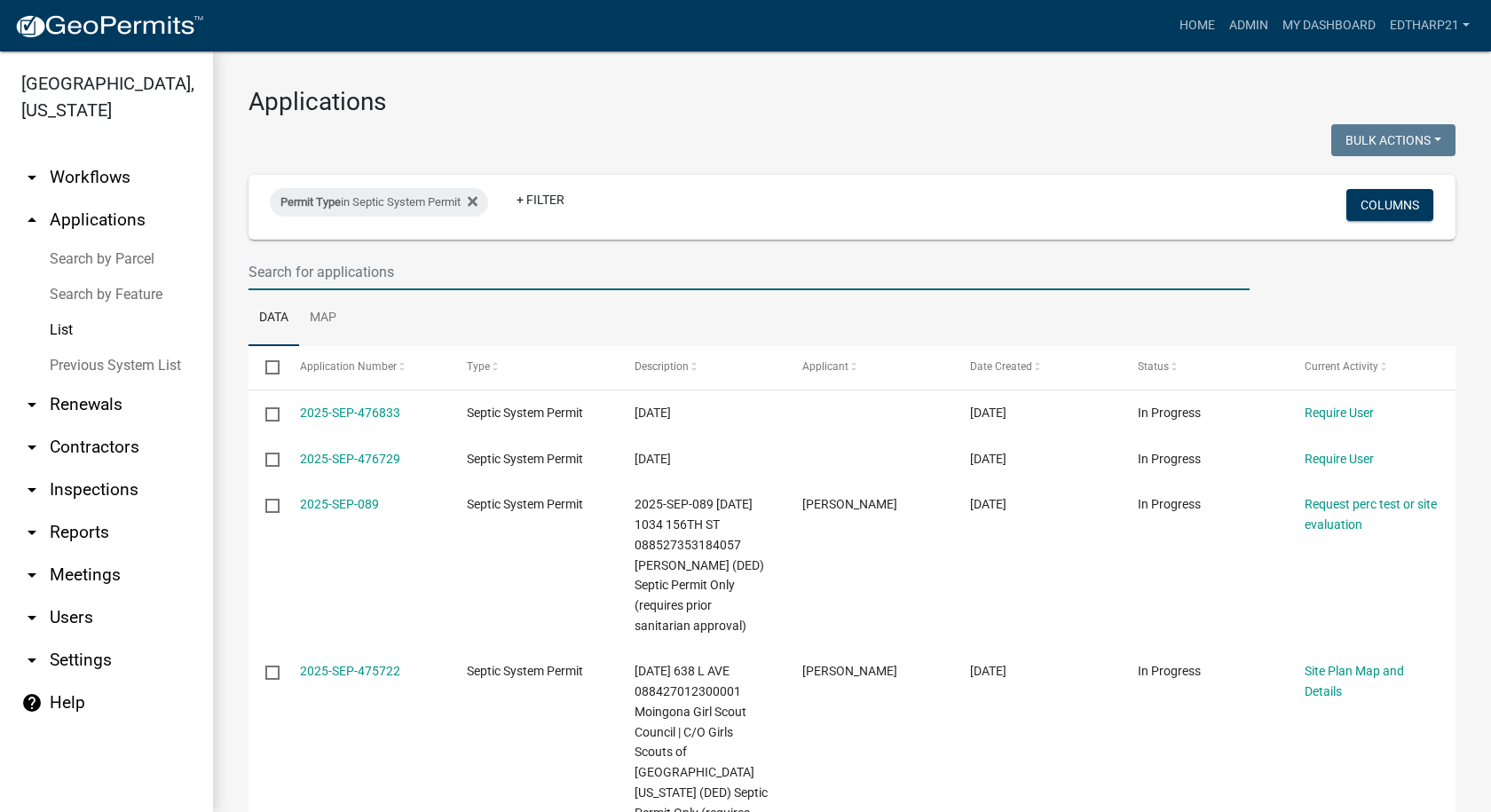
click at [288, 278] on input "text" at bounding box center [749, 272] width 1001 height 36
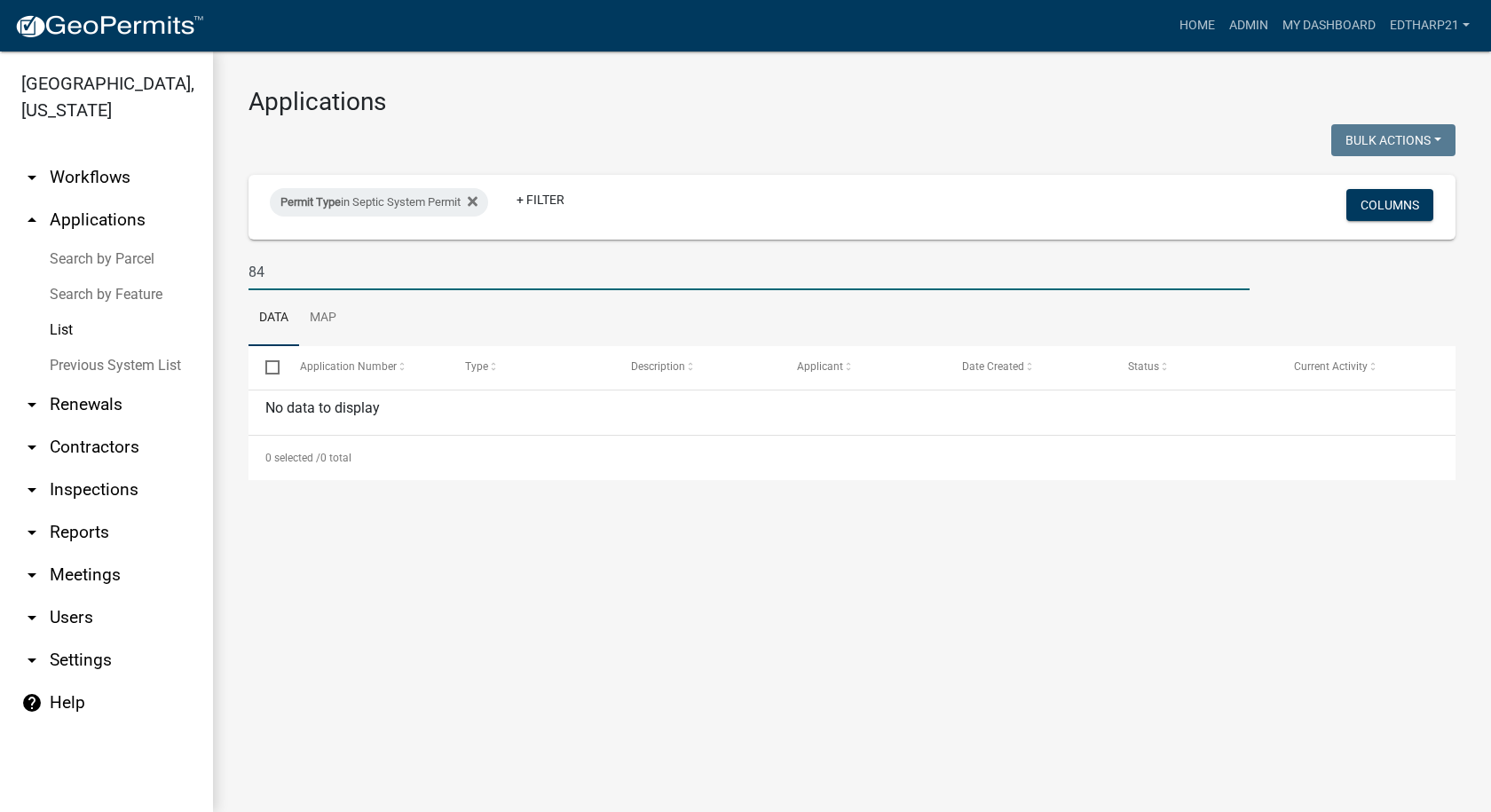
type input "8"
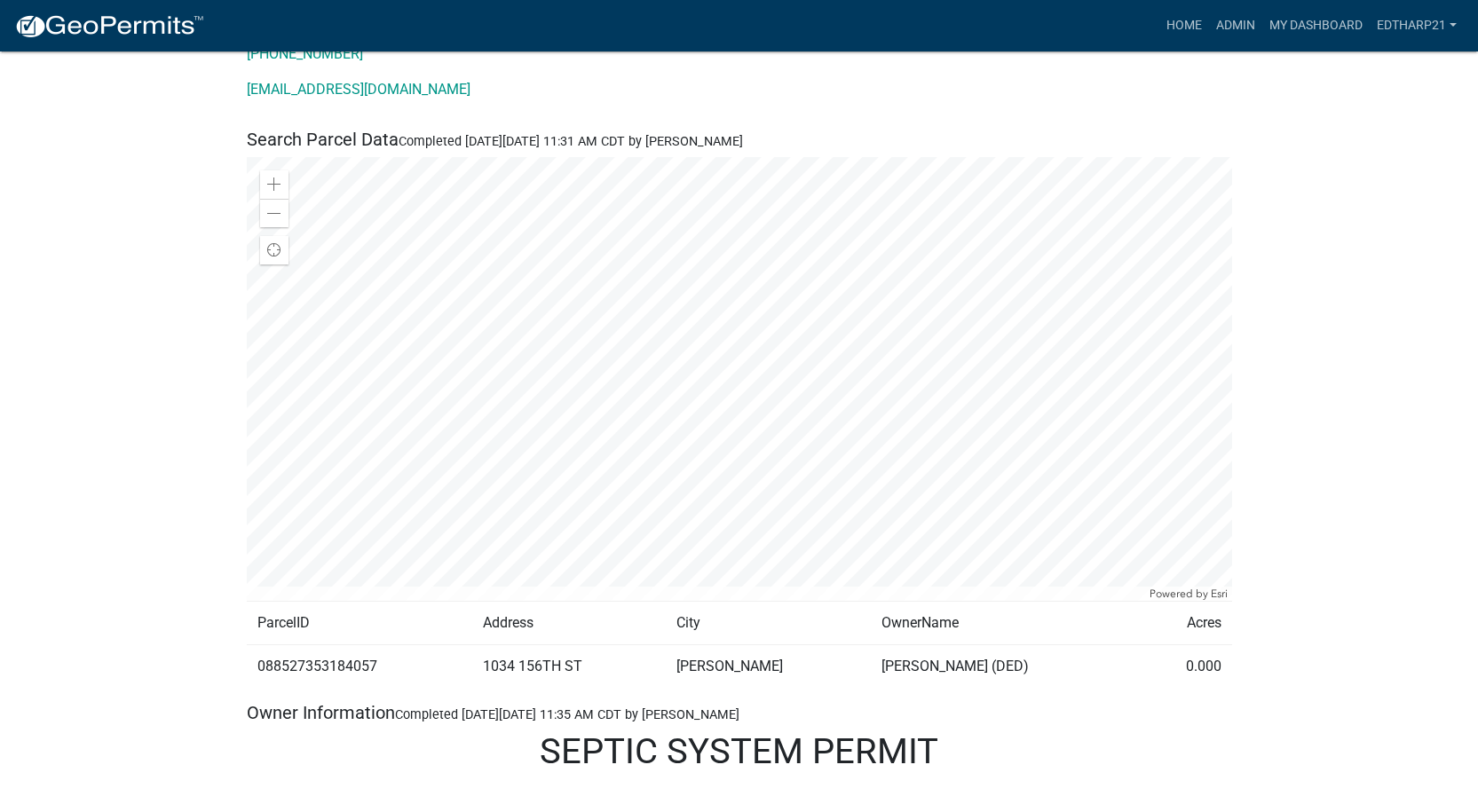
scroll to position [89, 0]
